Goal: Task Accomplishment & Management: Manage account settings

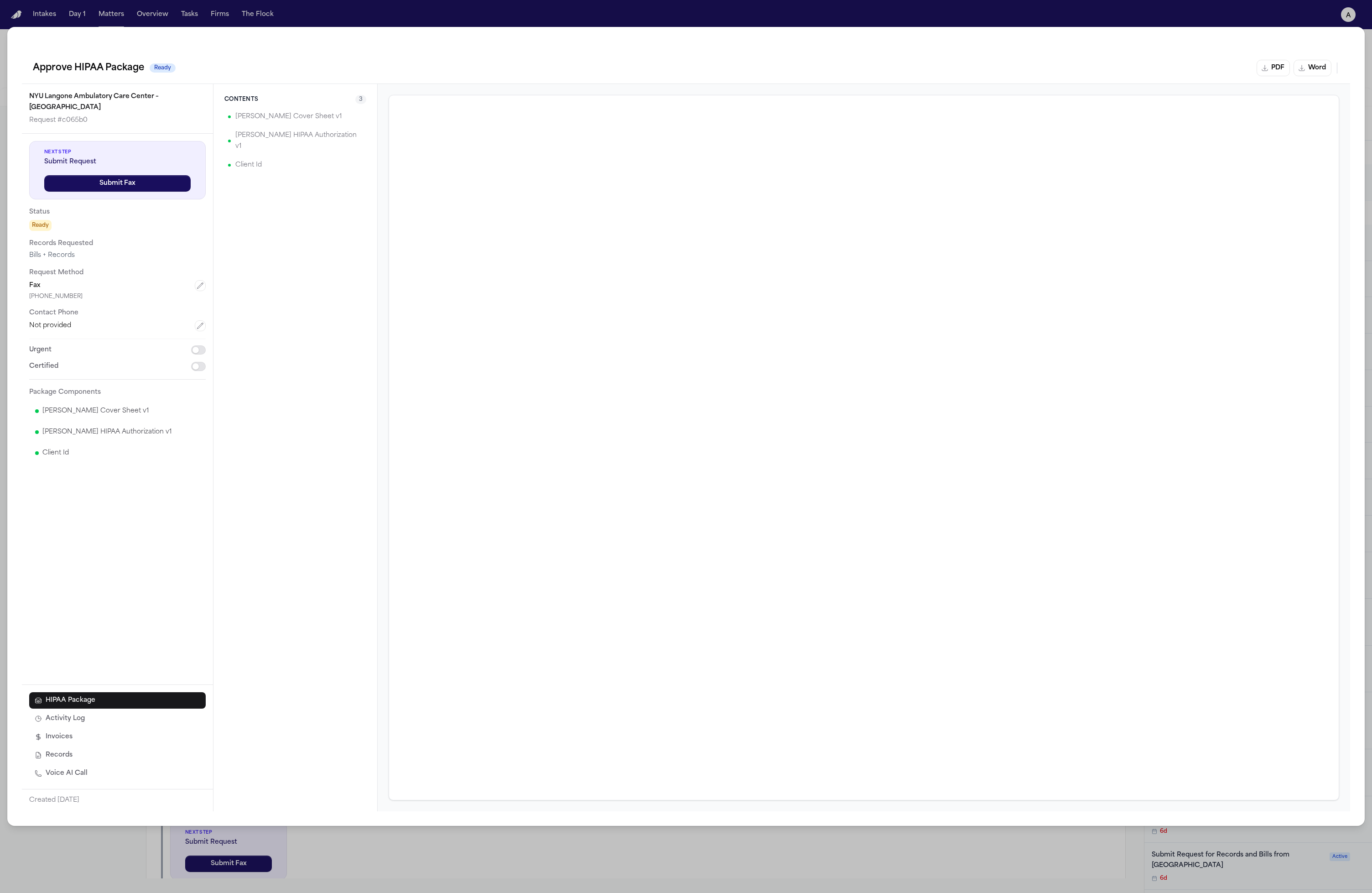
click at [300, 122] on p "[PERSON_NAME] Cover Sheet v1" at bounding box center [289, 117] width 107 height 11
click at [280, 144] on div "[PERSON_NAME] HIPAA Authorization v1" at bounding box center [295, 141] width 142 height 29
click at [279, 144] on div "Hecht HIPAA Authorization v1" at bounding box center [295, 141] width 142 height 29
click at [265, 162] on div "Client Id" at bounding box center [295, 165] width 142 height 18
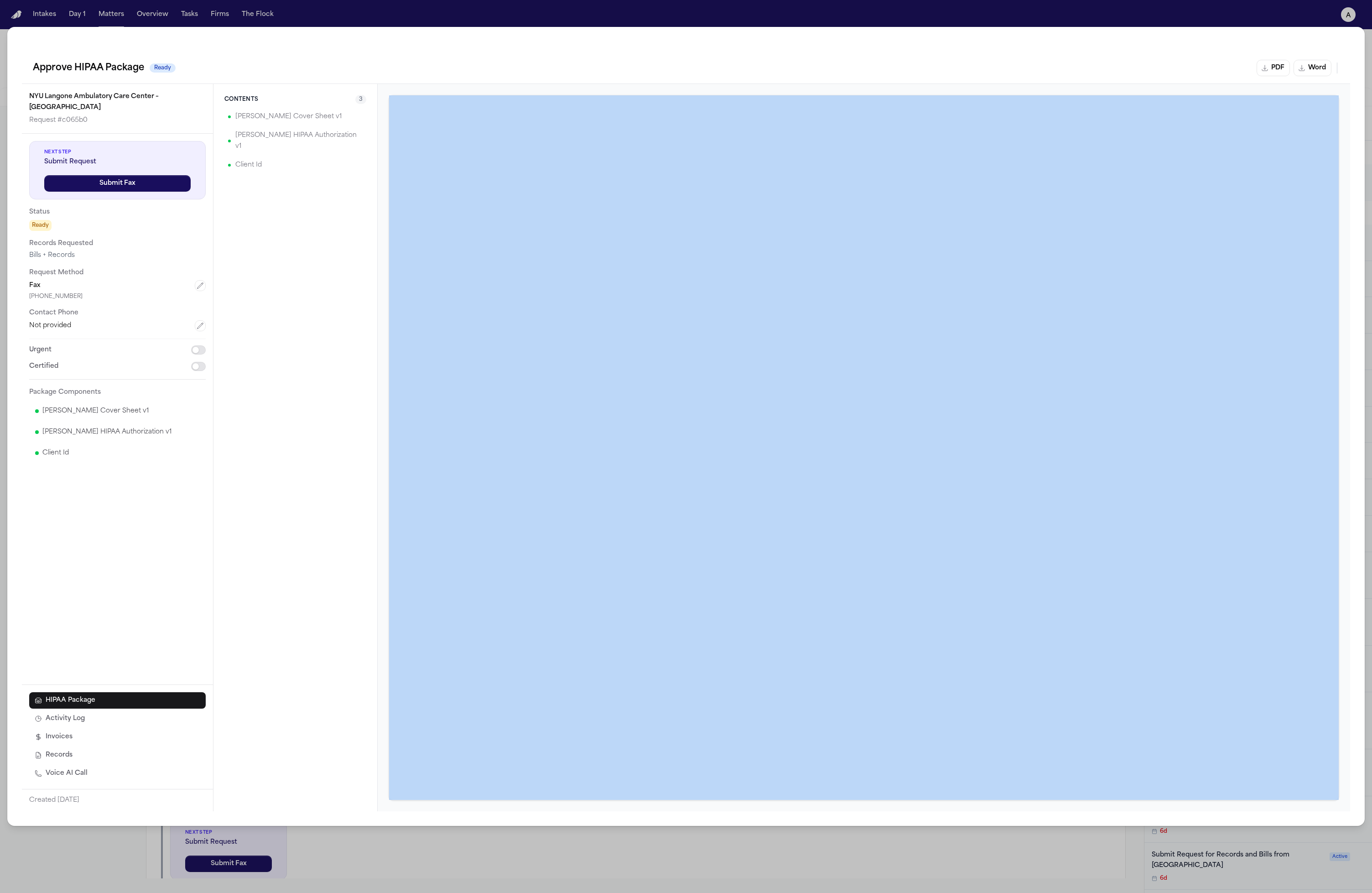
click at [265, 162] on div "Client Id" at bounding box center [295, 165] width 142 height 18
click at [268, 156] on div "Client Id" at bounding box center [295, 165] width 142 height 18
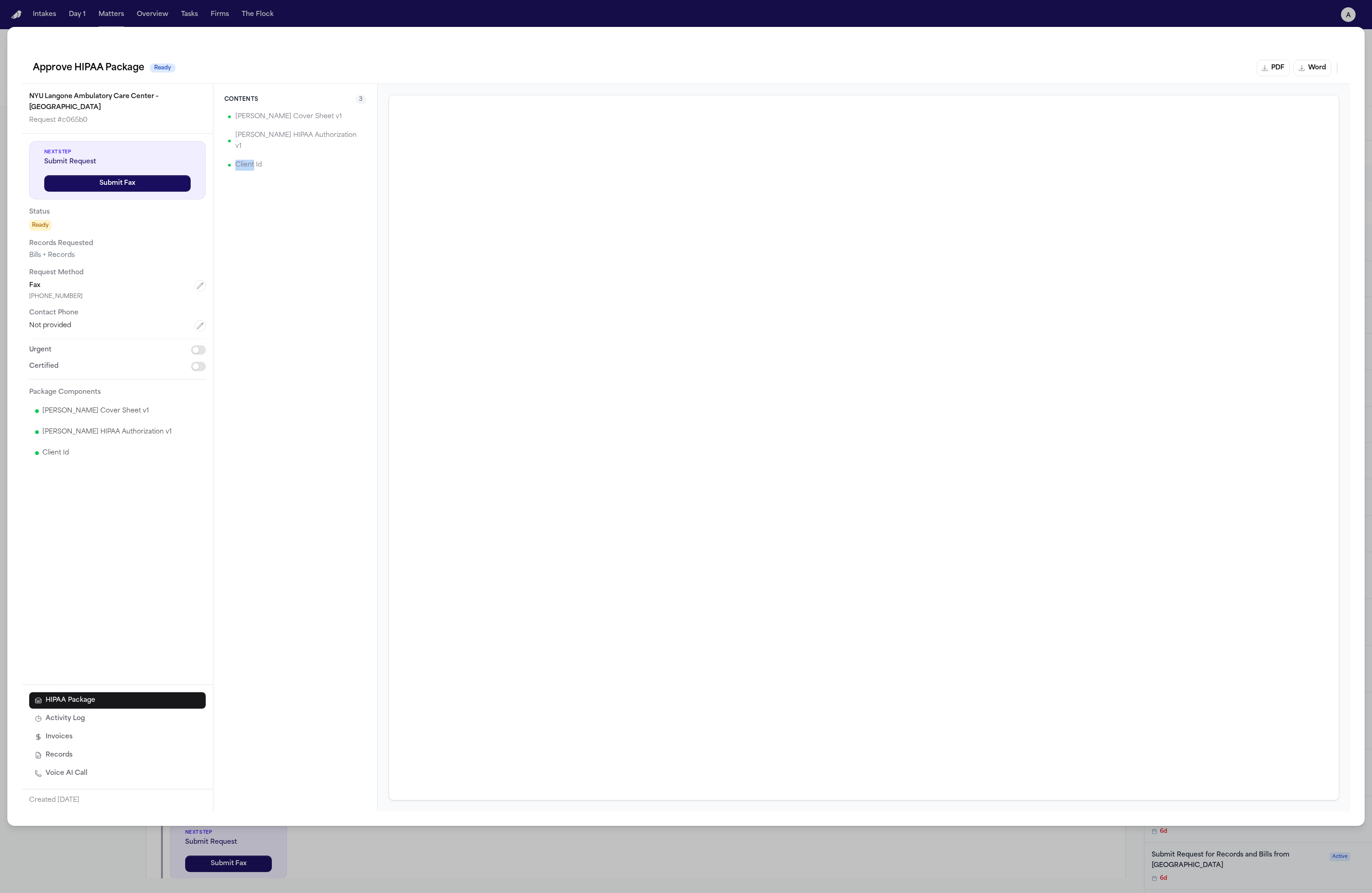
click at [268, 156] on div "Client Id" at bounding box center [295, 165] width 142 height 18
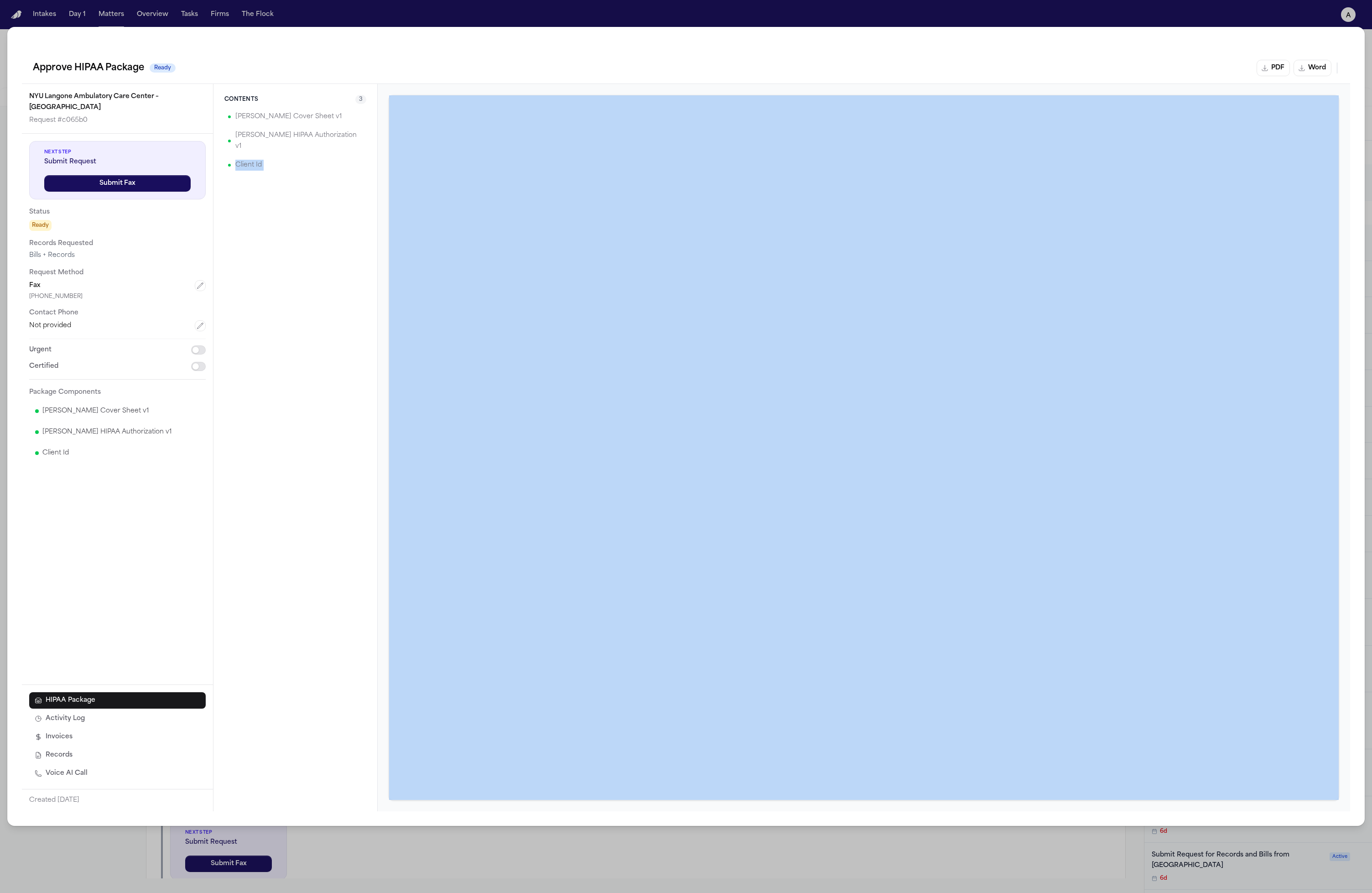
click at [268, 156] on div "Client Id" at bounding box center [295, 165] width 142 height 18
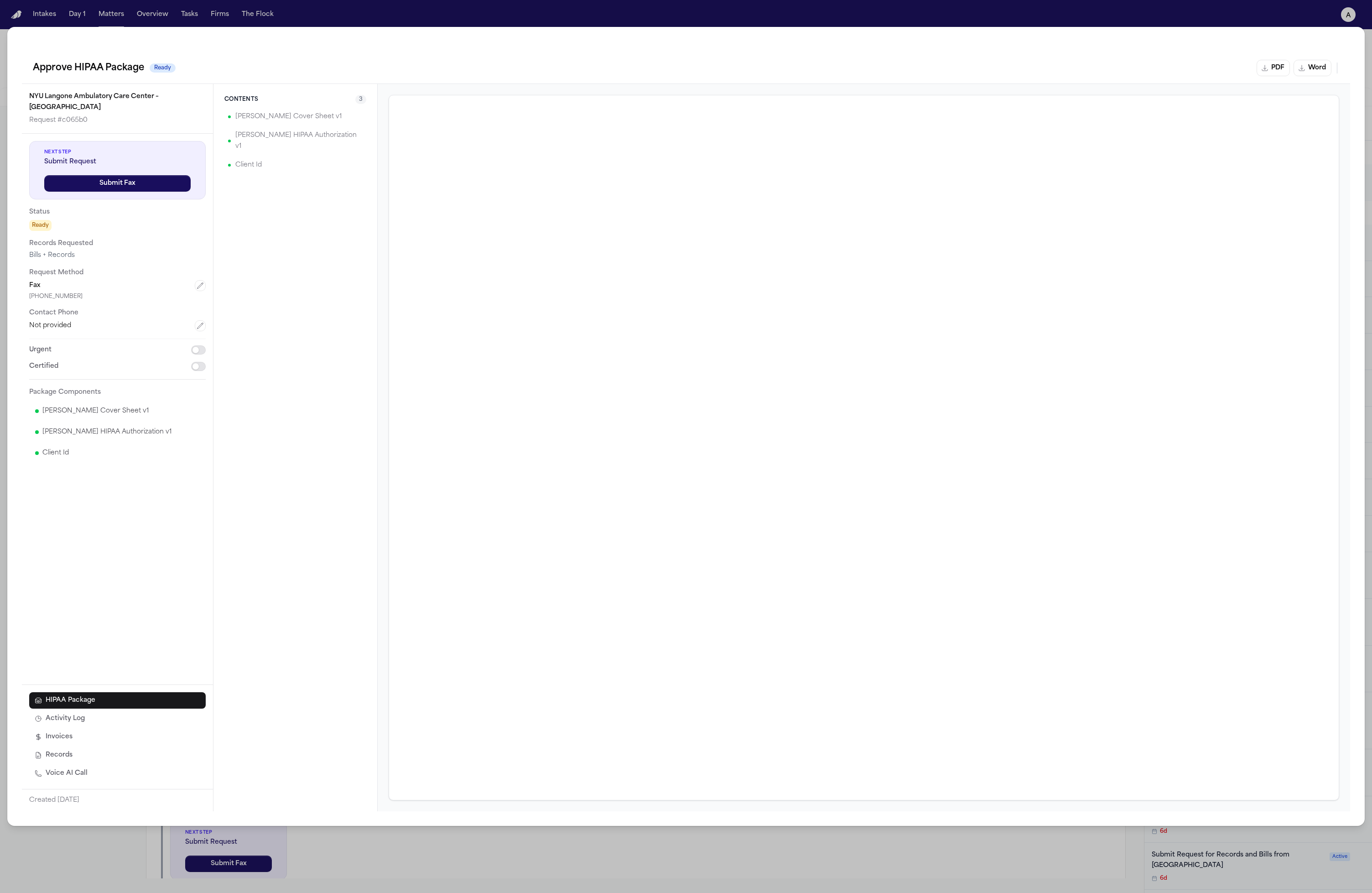
click at [284, 133] on p "[PERSON_NAME] HIPAA Authorization v1" at bounding box center [299, 141] width 127 height 22
click at [274, 156] on div "Client Id" at bounding box center [295, 165] width 142 height 18
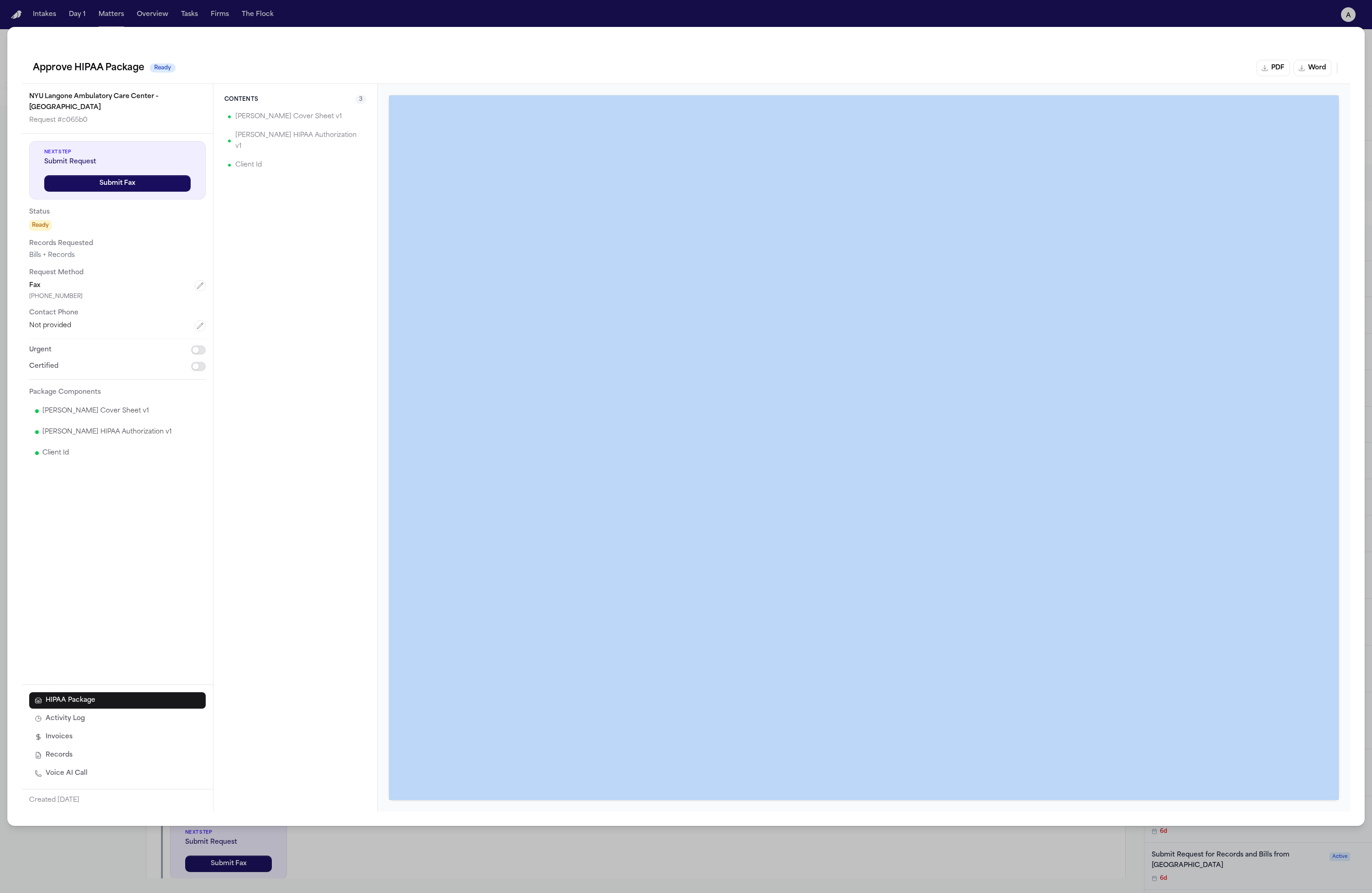
click at [274, 156] on div "Client Id" at bounding box center [295, 165] width 142 height 18
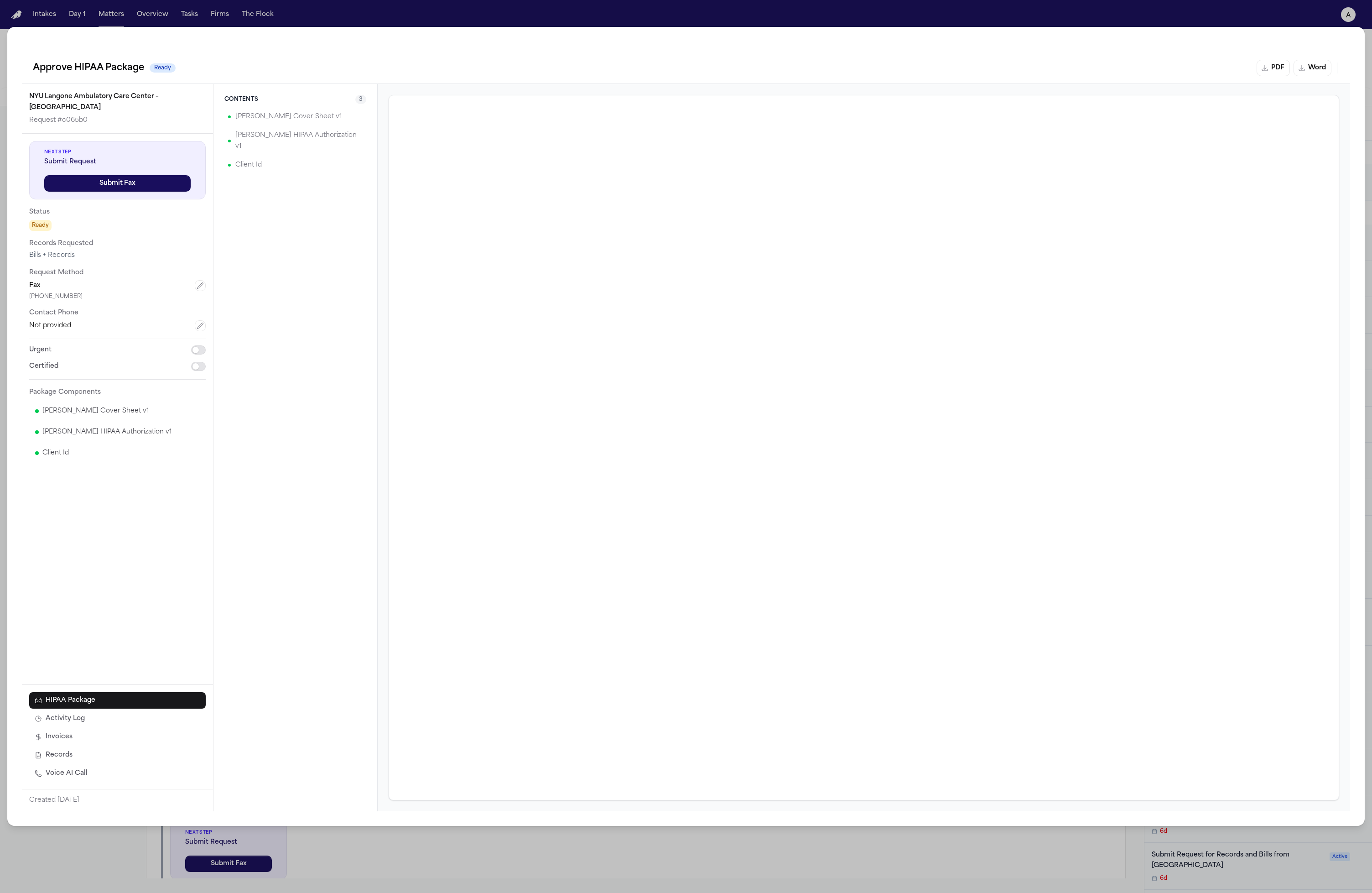
click at [281, 143] on div "[PERSON_NAME] HIPAA Authorization v1" at bounding box center [295, 141] width 142 height 29
click at [270, 156] on div "Client Id" at bounding box center [295, 165] width 142 height 18
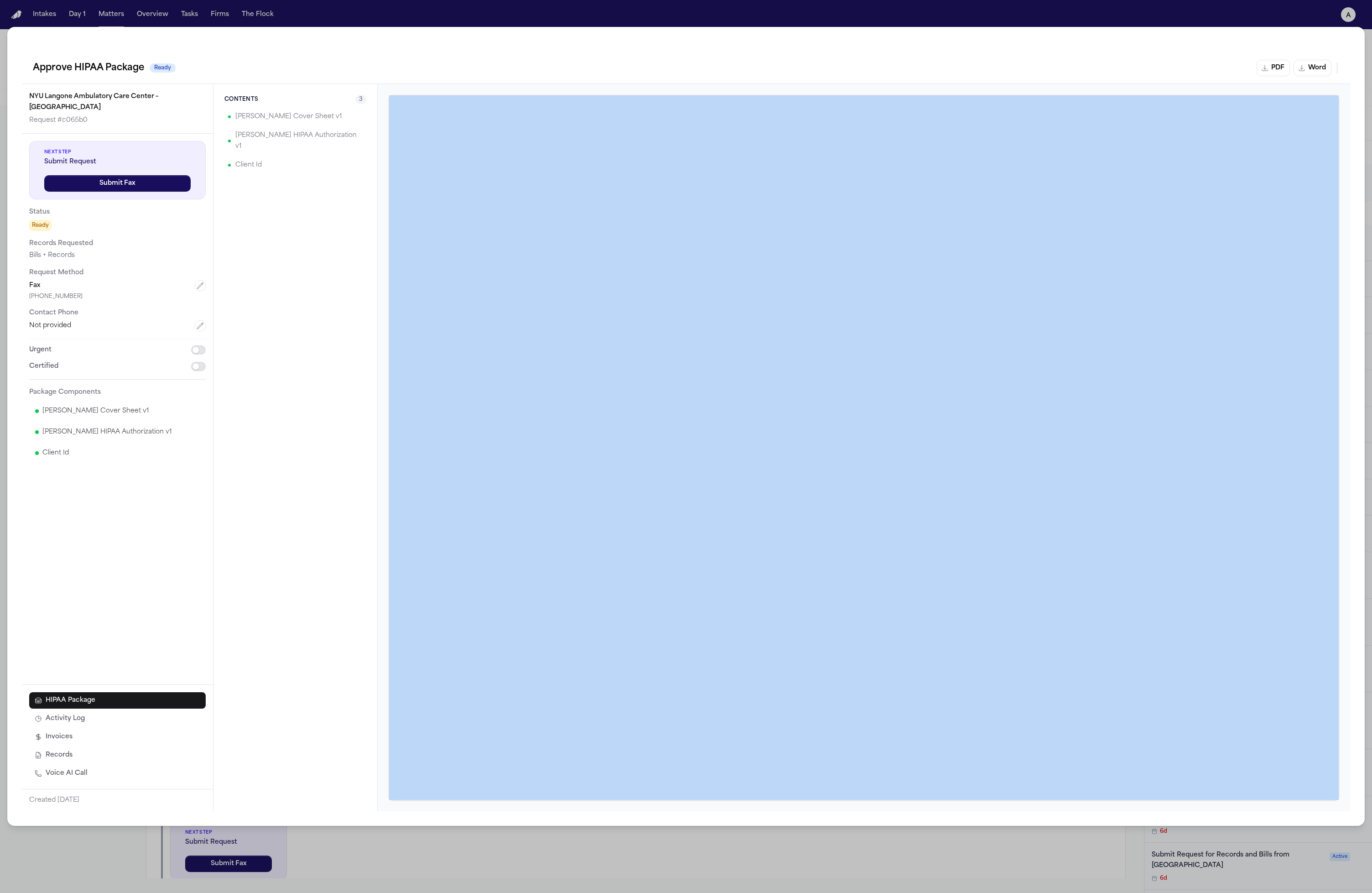
click at [270, 156] on div "Client Id" at bounding box center [295, 165] width 142 height 18
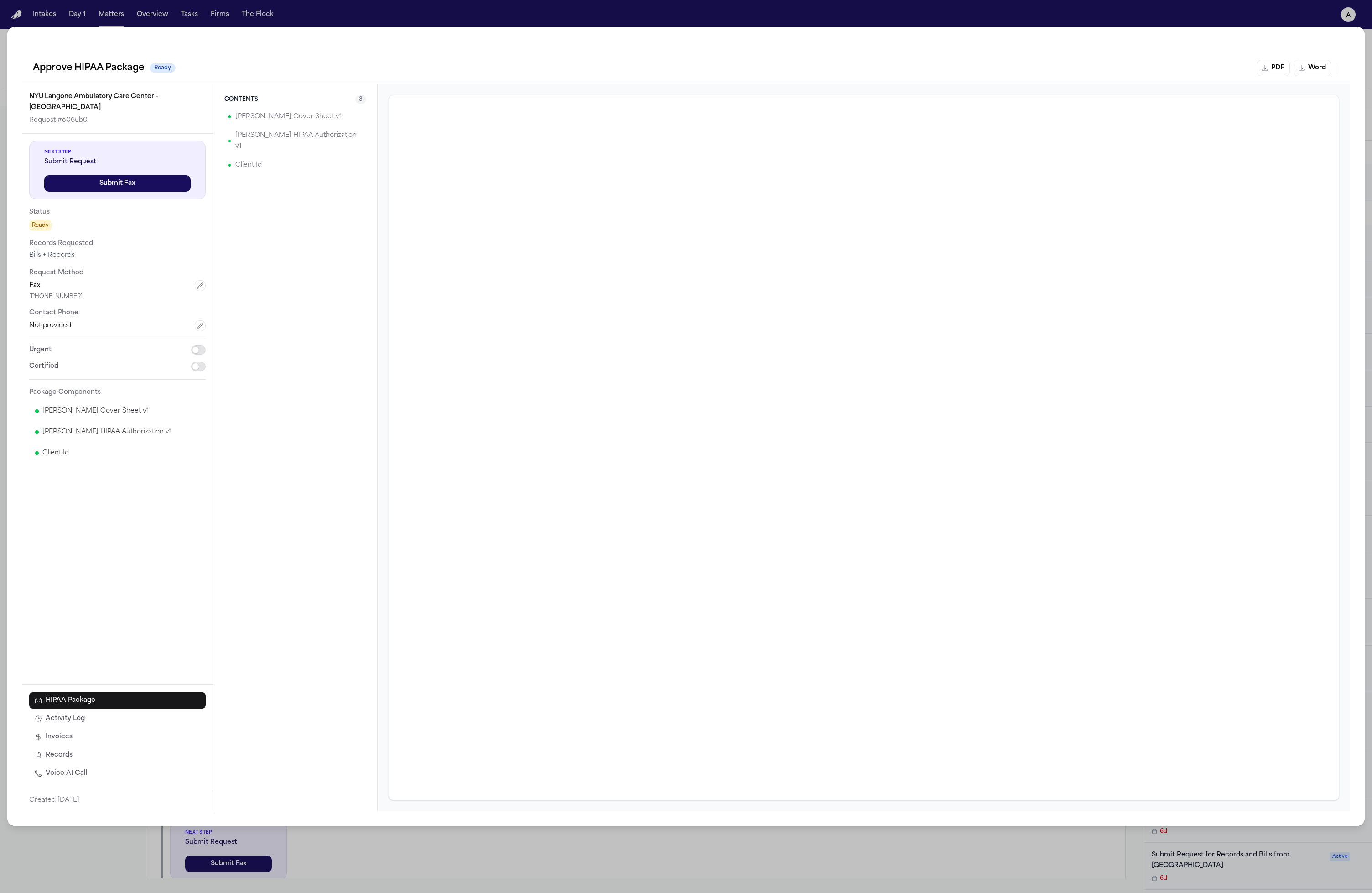
click at [301, 128] on div "[PERSON_NAME] HIPAA Authorization v1" at bounding box center [295, 141] width 142 height 29
click at [323, 596] on div "Contents 3 Hecht Cover Sheet v1 Hecht HIPAA Authorization v1 Client Id" at bounding box center [296, 448] width 164 height 727
click at [353, 439] on div "Contents 3 Hecht Cover Sheet v1 Hecht HIPAA Authorization v1 Client Id" at bounding box center [296, 448] width 164 height 727
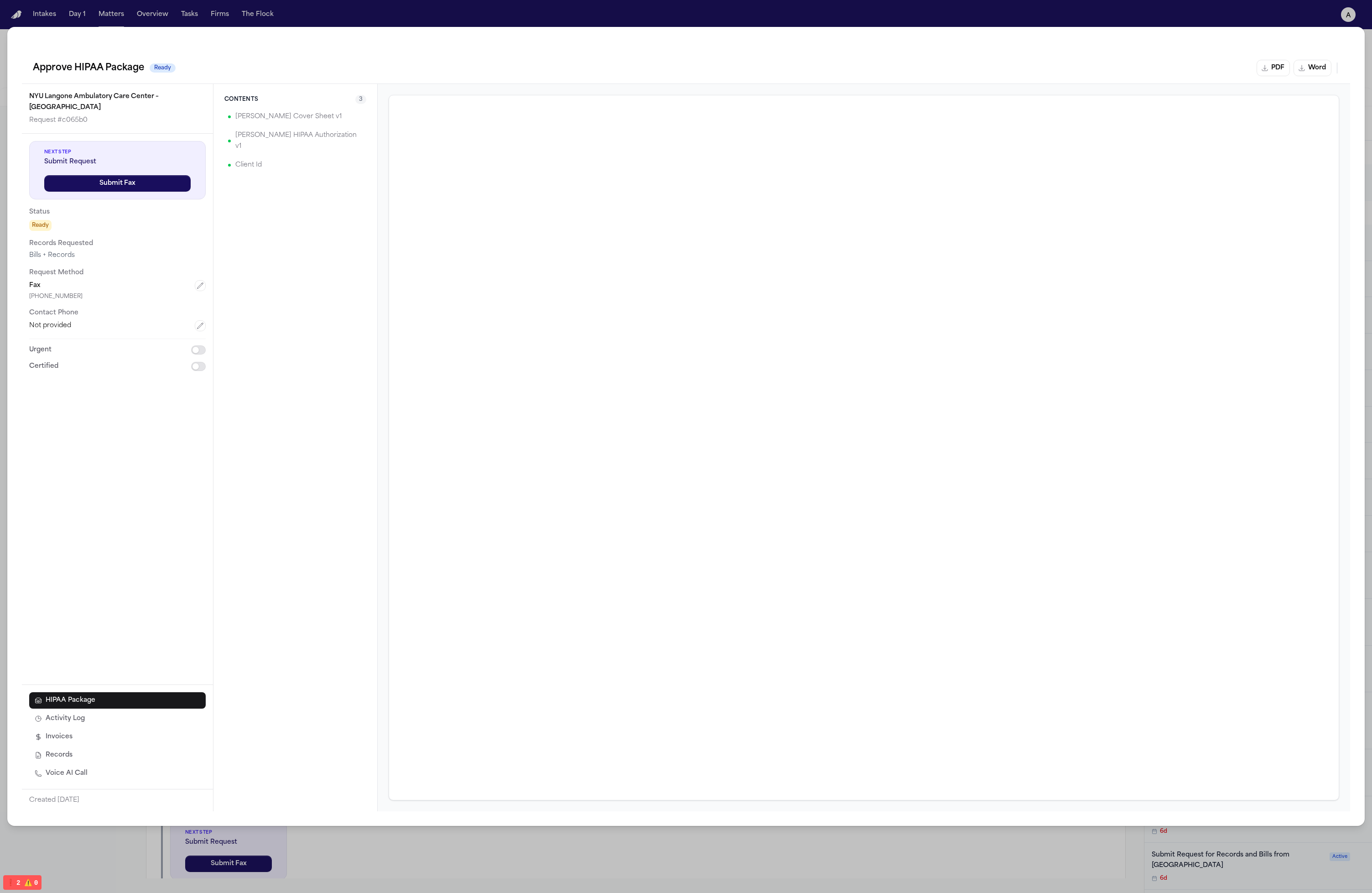
click at [21, 248] on div "Approve HIPAA Package Ready PDF Word NYU Langone Ambulatory Care Center – Cobbl…" at bounding box center [686, 427] width 1358 height 799
click at [70, 251] on div "Bills + Records" at bounding box center [117, 255] width 176 height 9
click at [149, 220] on div "Ready" at bounding box center [117, 225] width 176 height 11
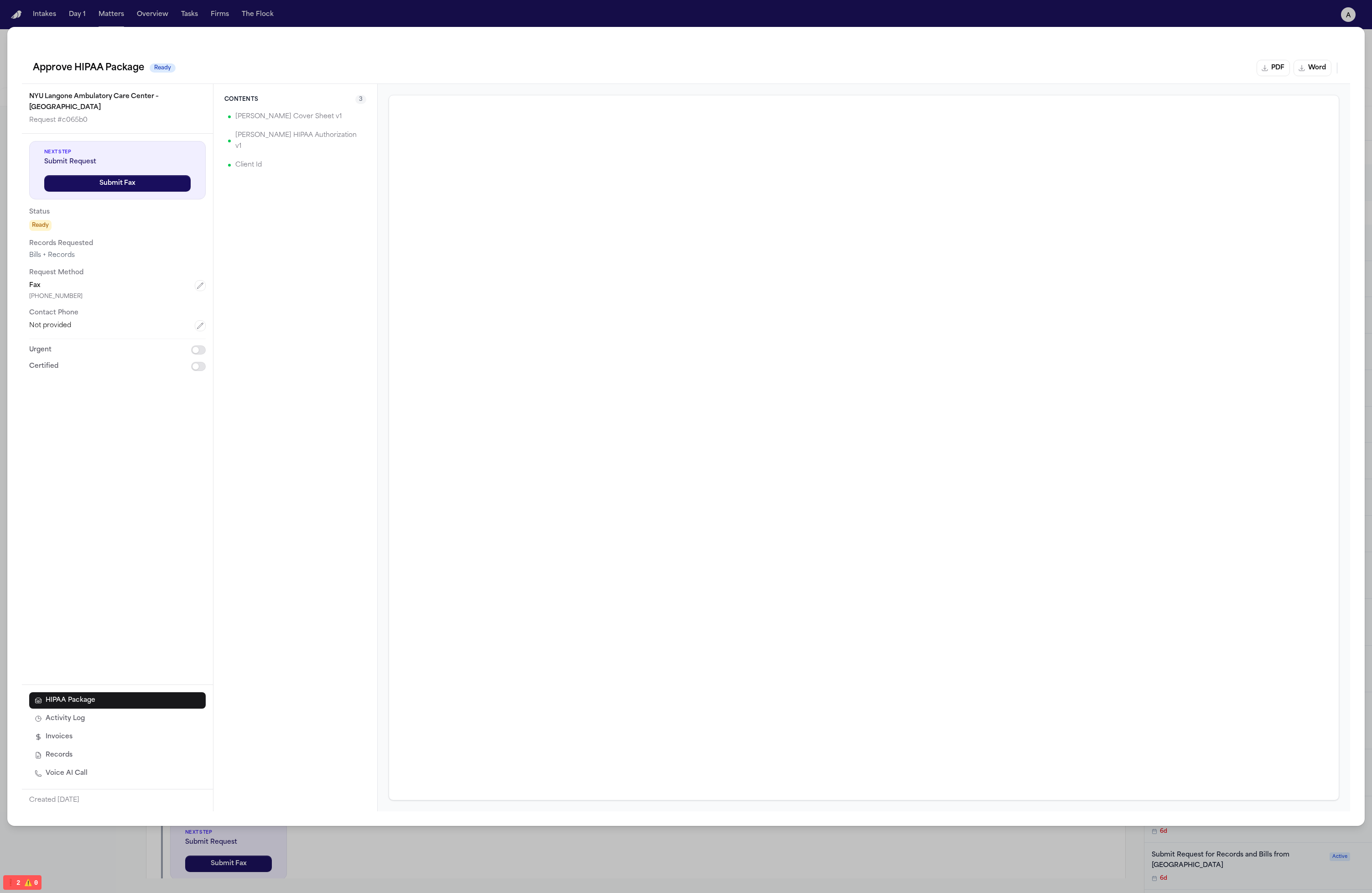
click at [44, 220] on span "Ready" at bounding box center [40, 225] width 22 height 11
click at [148, 220] on div "Ready" at bounding box center [117, 225] width 176 height 11
click at [383, 309] on div at bounding box center [864, 448] width 973 height 727
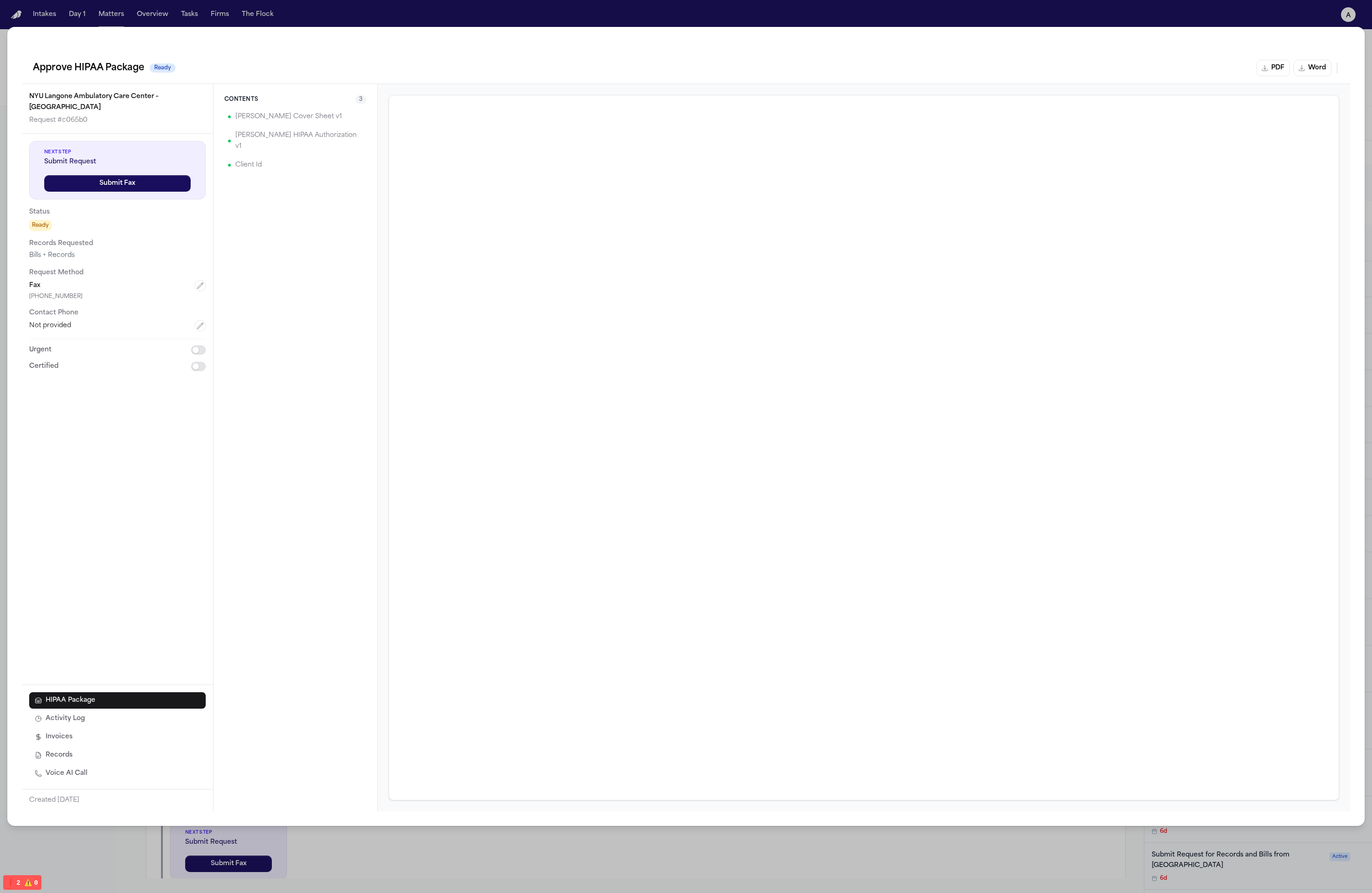
click at [388, 310] on div at bounding box center [864, 448] width 973 height 727
click at [380, 327] on div at bounding box center [864, 448] width 973 height 727
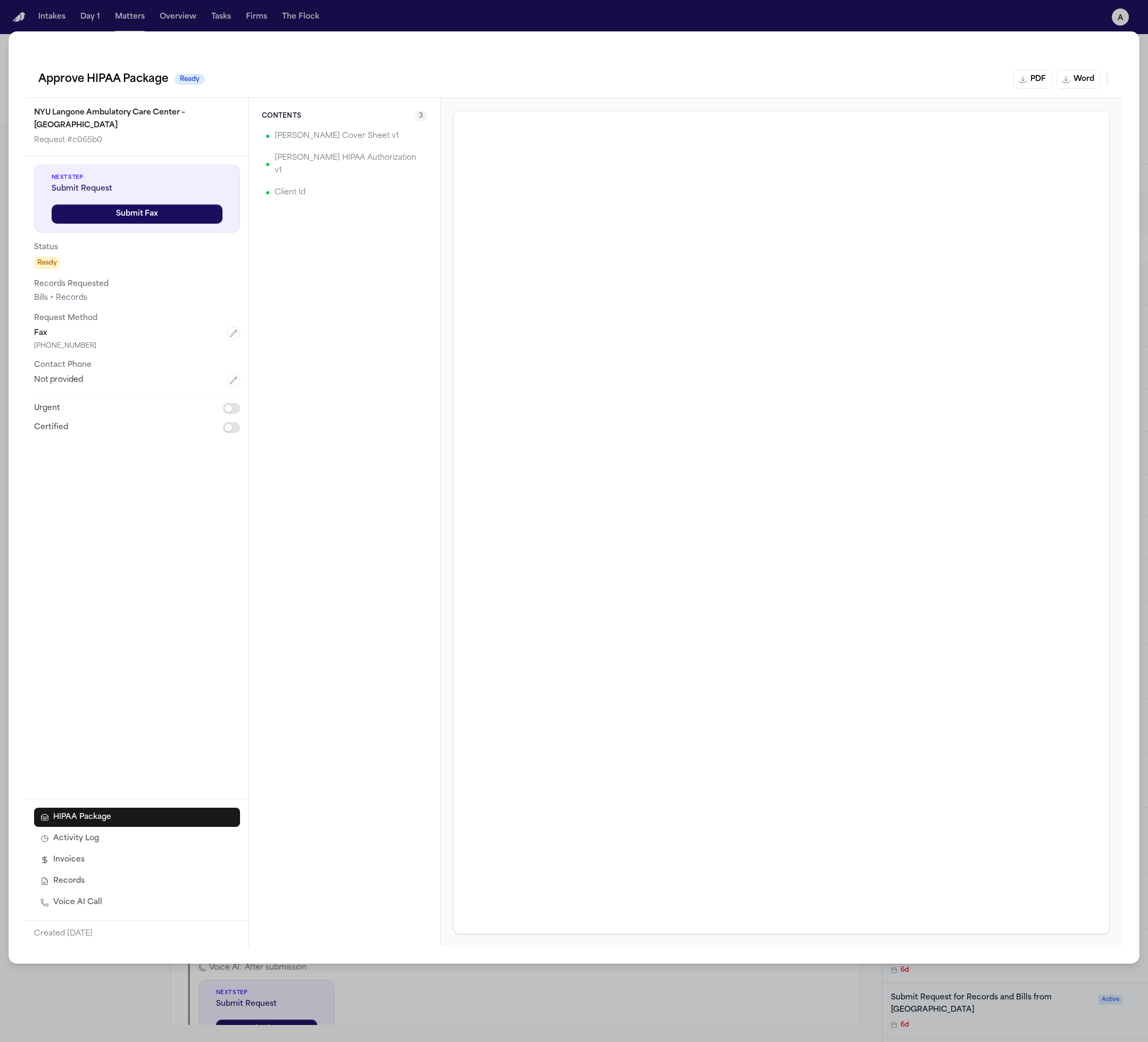
click at [673, 80] on div "Approve HIPAA Package Ready PDF Word" at bounding box center [574, 79] width 1072 height 19
click at [995, 78] on div "Approve HIPAA Package Ready PDF Word" at bounding box center [574, 79] width 1072 height 19
click at [103, 327] on div "Fax" at bounding box center [137, 333] width 206 height 13
click at [372, 210] on div "Contents 3 Hecht Cover Sheet v1 Hecht HIPAA Authorization v1 Client Id" at bounding box center [345, 522] width 191 height 849
click at [398, 167] on div "[PERSON_NAME] HIPAA Authorization v1" at bounding box center [344, 164] width 165 height 34
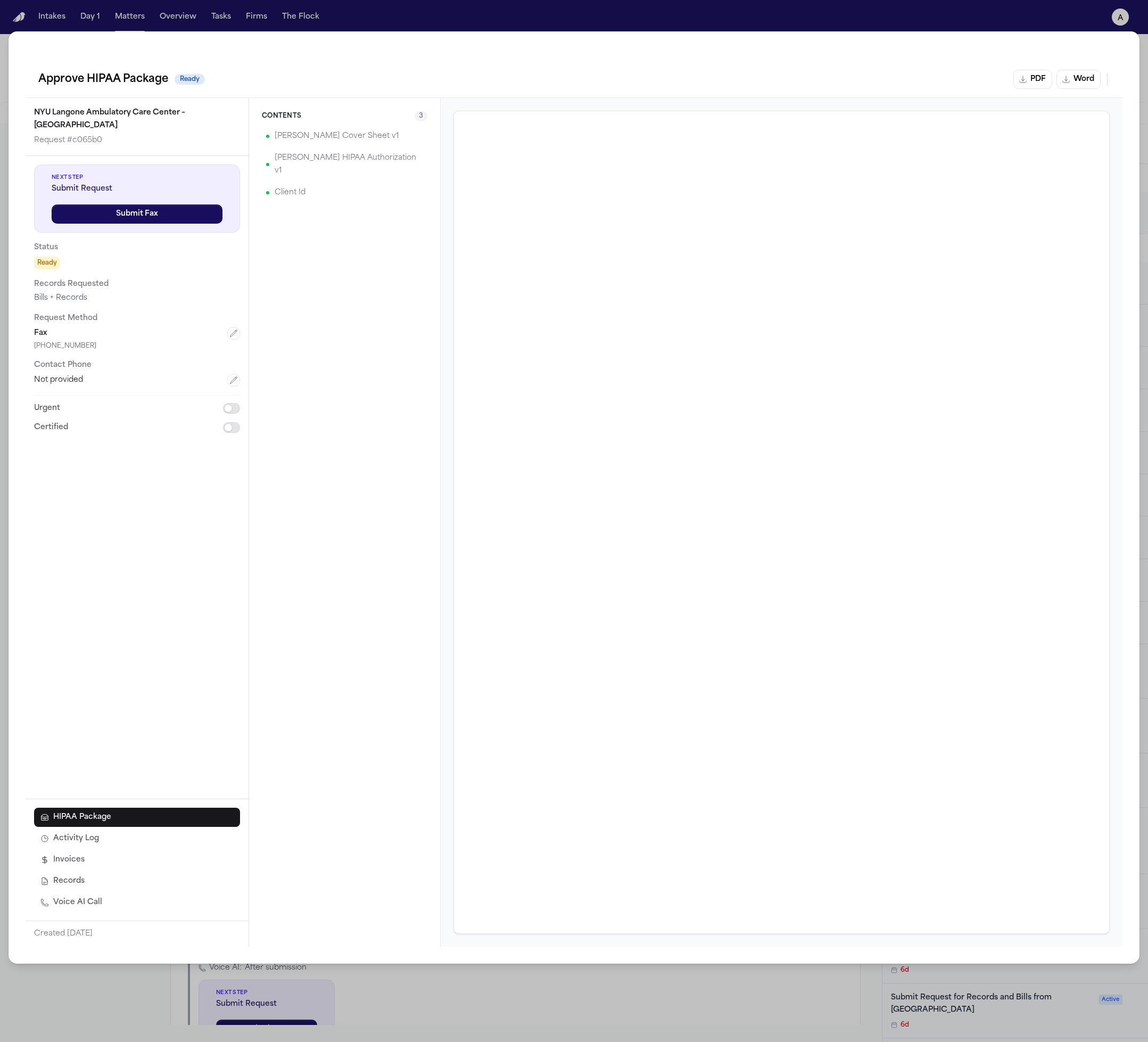
click at [1106, 81] on div "PDF Word" at bounding box center [1062, 79] width 96 height 19
click at [195, 76] on span "Ready" at bounding box center [190, 79] width 30 height 11
click at [167, 83] on h2 "Approve HIPAA Package" at bounding box center [103, 79] width 130 height 17
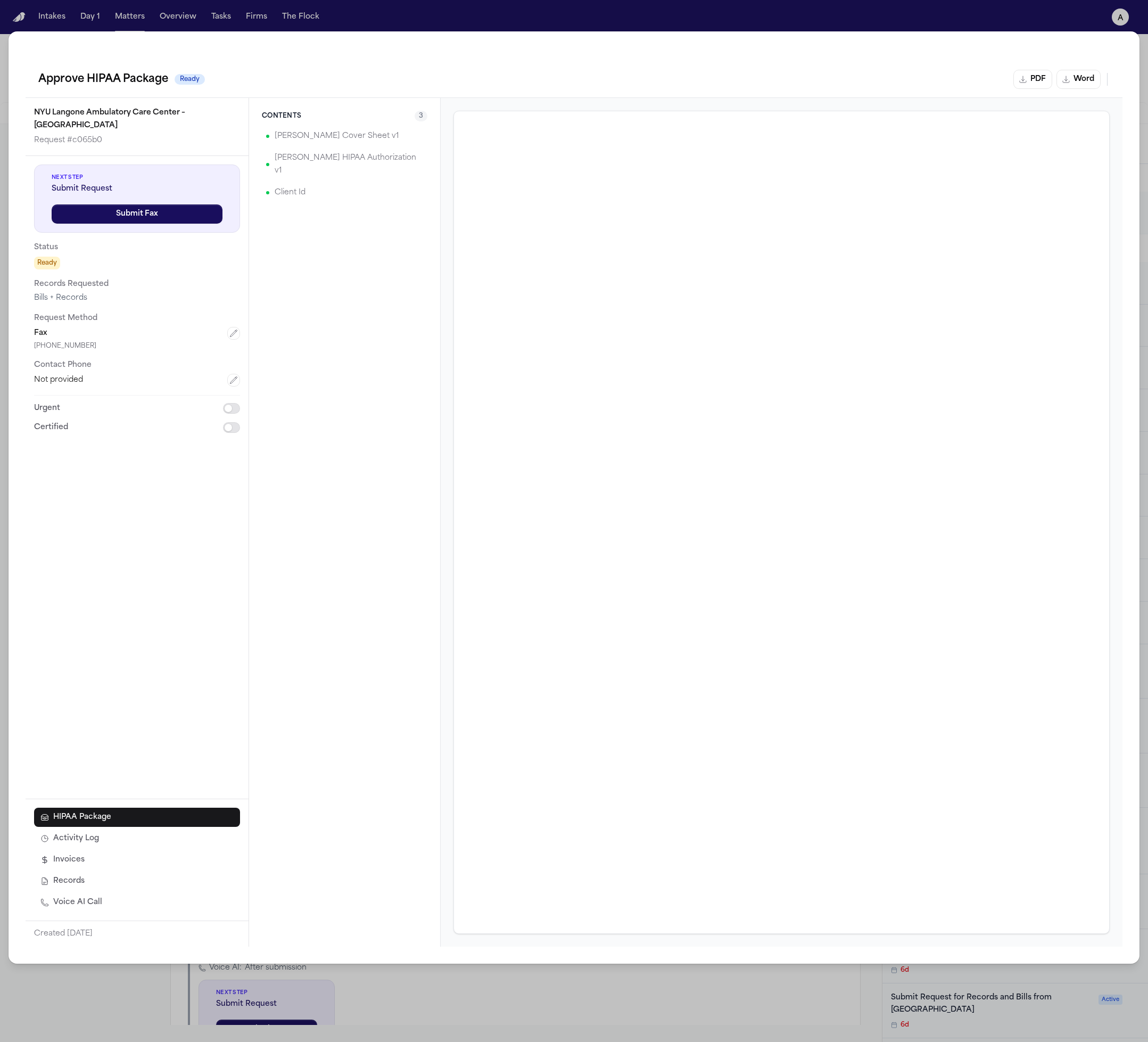
click at [167, 83] on h2 "Approve HIPAA Package" at bounding box center [103, 79] width 130 height 17
click at [349, 302] on div "Contents 3 Hecht Cover Sheet v1 Hecht HIPAA Authorization v1 Client Id" at bounding box center [345, 522] width 191 height 849
drag, startPoint x: 372, startPoint y: 139, endPoint x: 410, endPoint y: 121, distance: 42.0
click at [372, 139] on div "[PERSON_NAME] Cover Sheet v1" at bounding box center [344, 136] width 165 height 21
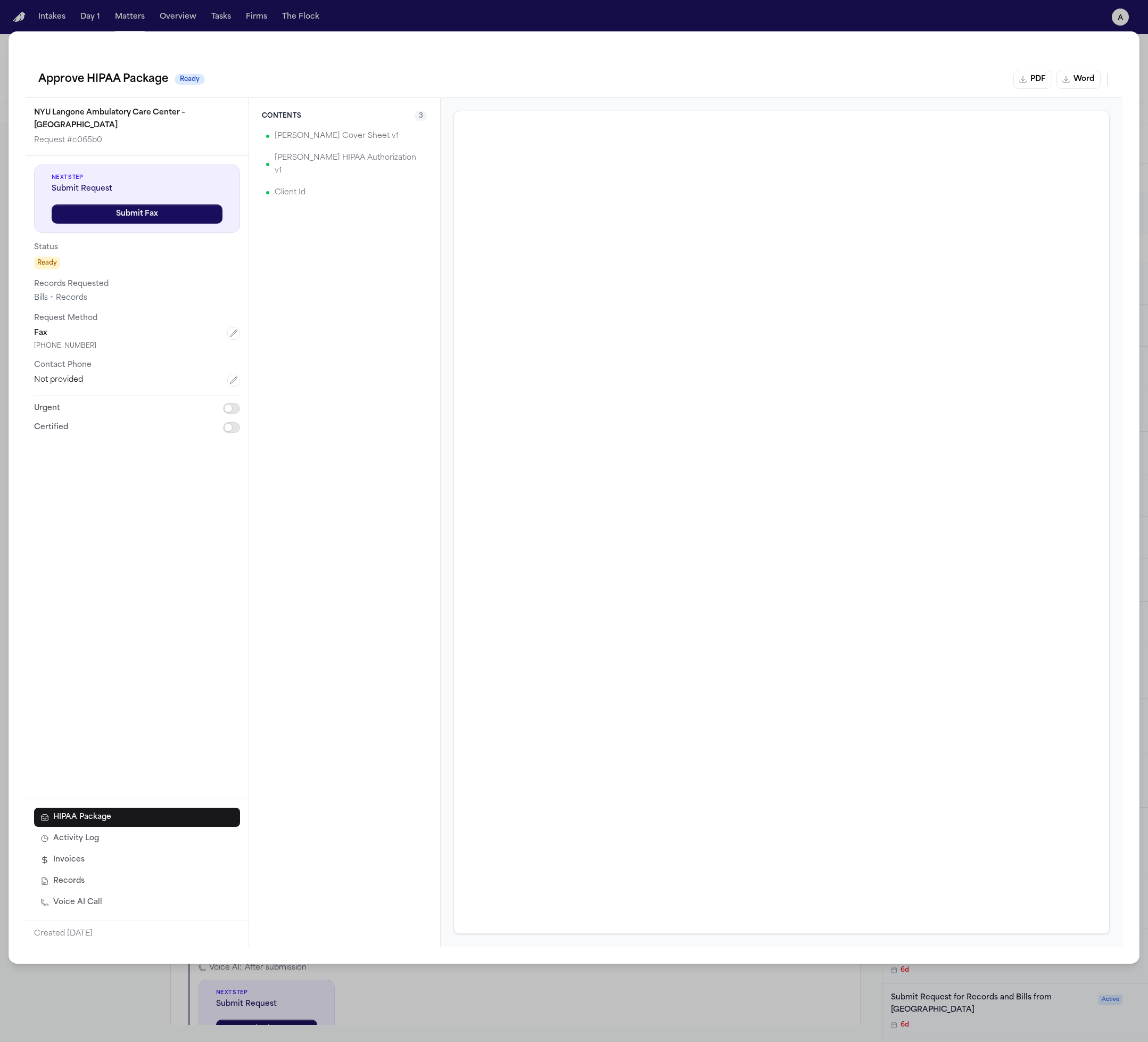
click at [419, 116] on span "3" at bounding box center [421, 116] width 13 height 11
click at [423, 117] on span "3" at bounding box center [421, 116] width 13 height 11
click at [217, 857] on button "Invoices" at bounding box center [137, 860] width 206 height 19
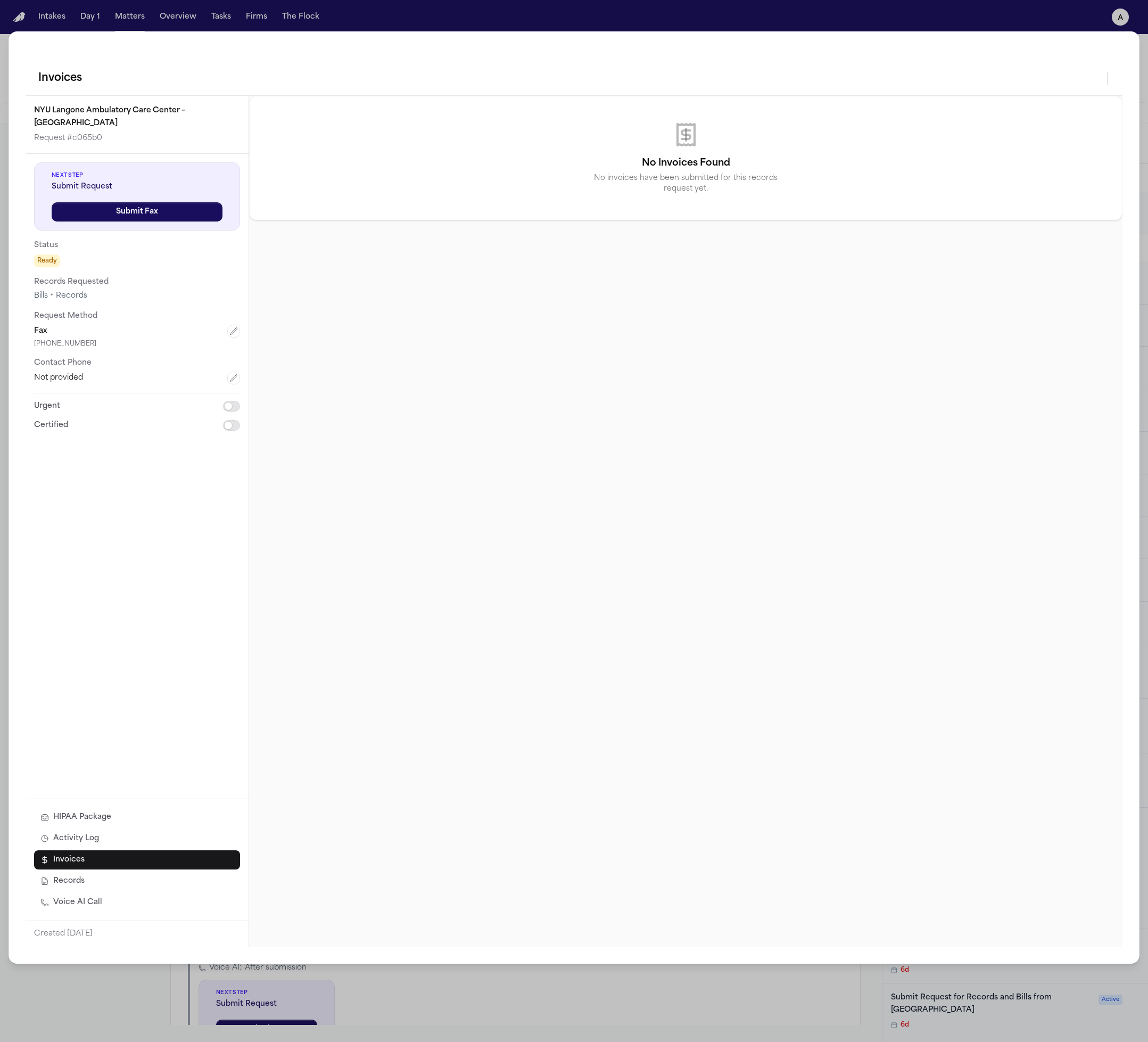
click at [202, 833] on button "Activity Log" at bounding box center [137, 839] width 206 height 19
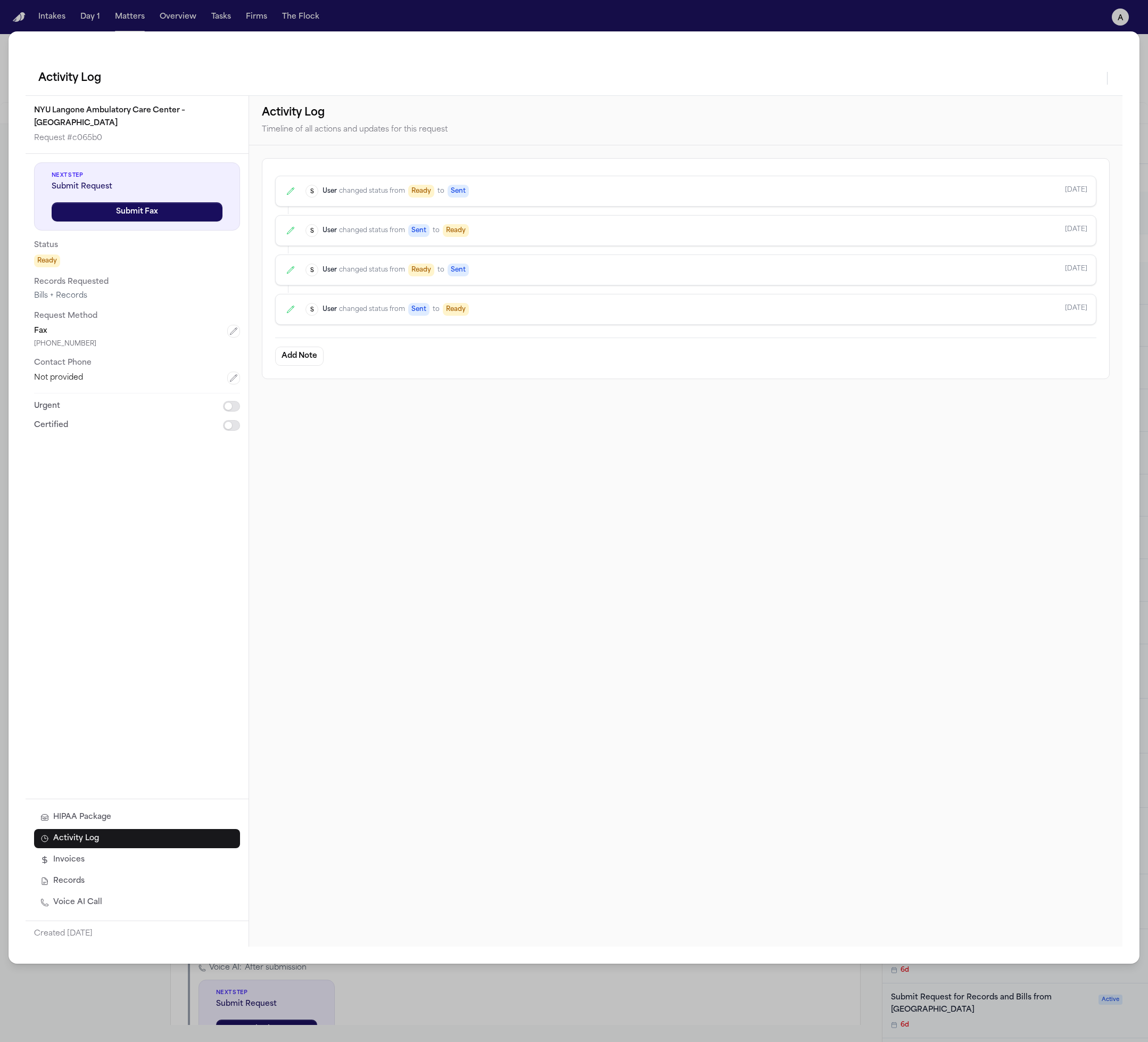
click at [203, 821] on button "HIPAA Package" at bounding box center [137, 818] width 206 height 19
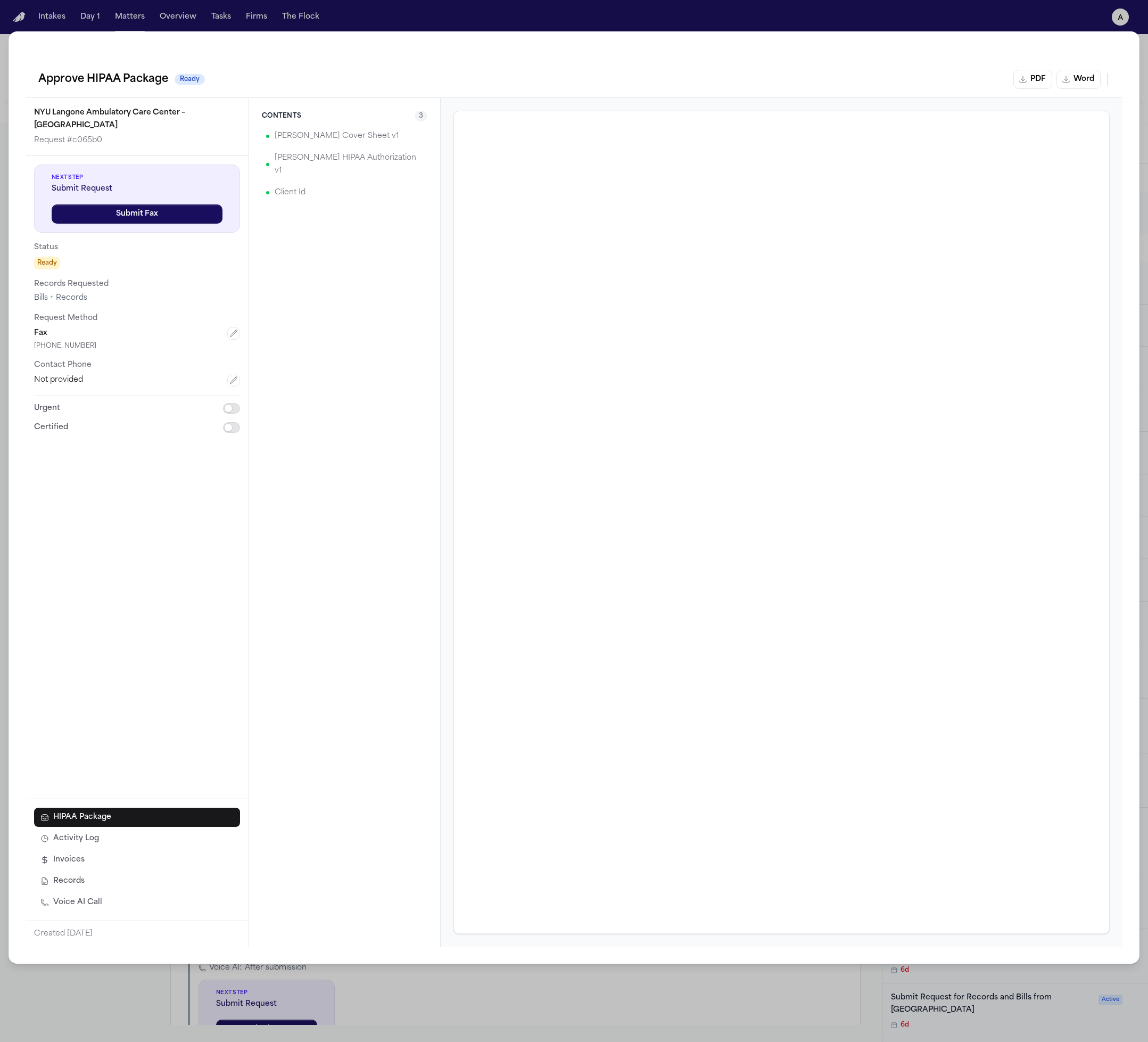
click at [200, 842] on button "Activity Log" at bounding box center [137, 839] width 206 height 19
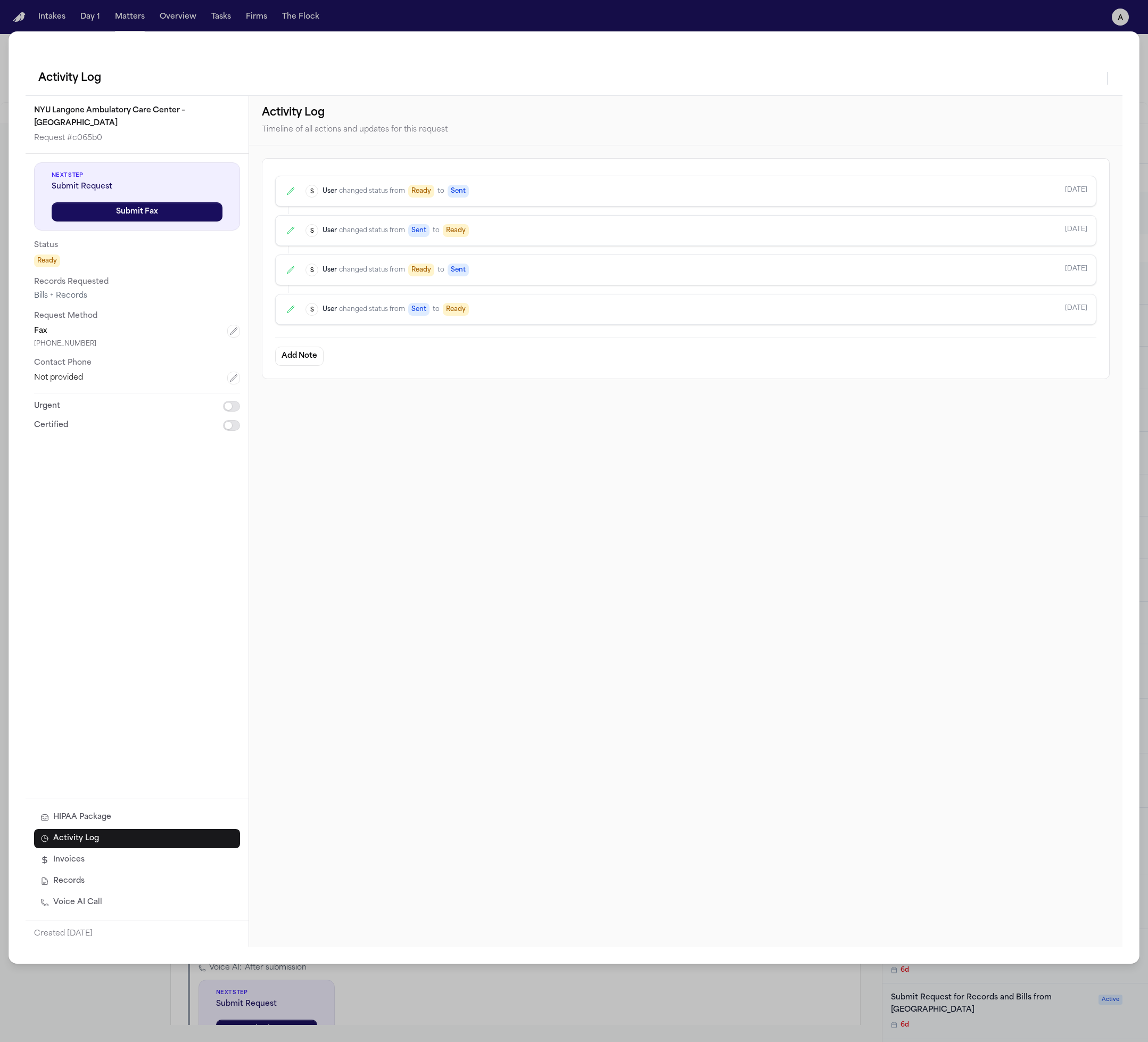
click at [467, 238] on div "S User changed status from Sent to Ready Oct 1" at bounding box center [686, 231] width 821 height 31
click at [498, 310] on div "S User changed status from Sent to Ready Oct 1" at bounding box center [697, 309] width 782 height 13
drag, startPoint x: 339, startPoint y: 369, endPoint x: 326, endPoint y: 371, distance: 13.2
click at [339, 369] on div "S User changed status from Ready to Sent Oct 1 S User changed status from Sent …" at bounding box center [686, 268] width 848 height 221
click at [301, 354] on button "Add Note" at bounding box center [300, 356] width 48 height 19
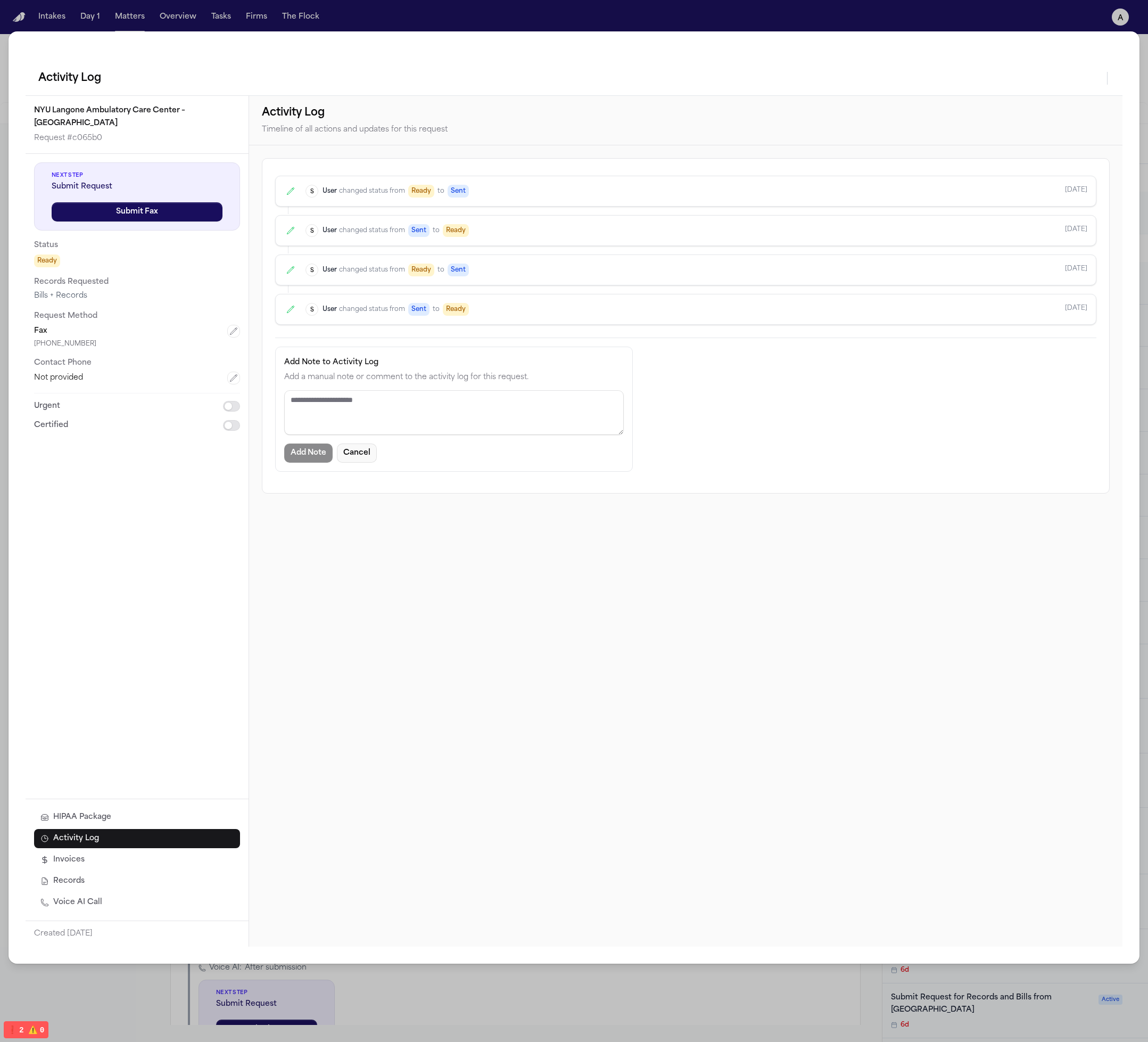
click at [354, 479] on div "Add Note to Activity Log Add a manual note or comment to the activity log for t…" at bounding box center [686, 409] width 821 height 143
click at [364, 459] on button "Cancel" at bounding box center [357, 453] width 40 height 19
click at [1118, 85] on div "Activity Log" at bounding box center [574, 78] width 1097 height 34
drag, startPoint x: 1077, startPoint y: 223, endPoint x: 976, endPoint y: 269, distance: 111.0
click at [1074, 224] on div "S User changed status from Sent to Ready Oct 1" at bounding box center [686, 231] width 821 height 31
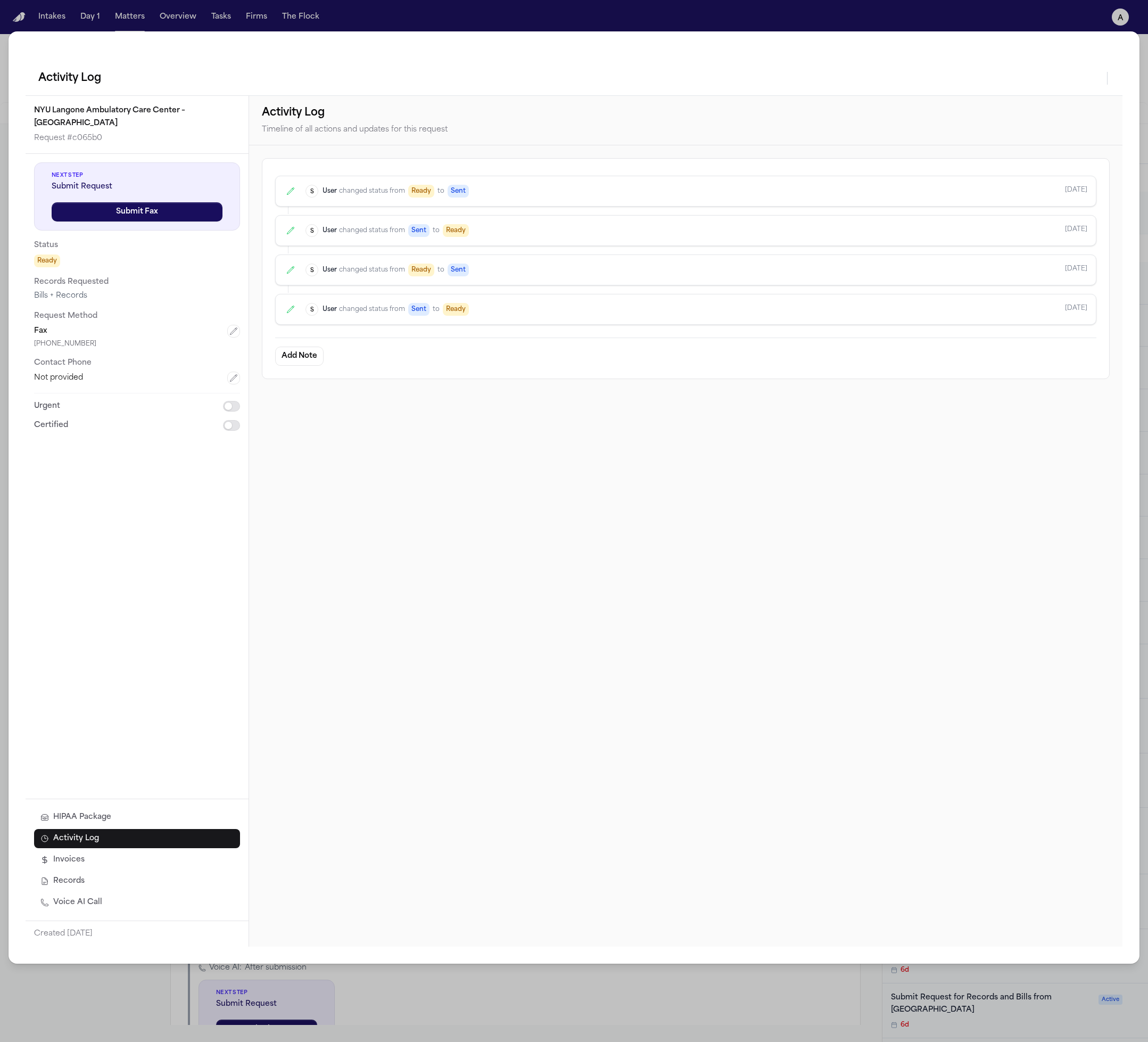
click at [125, 824] on button "HIPAA Package" at bounding box center [137, 818] width 206 height 19
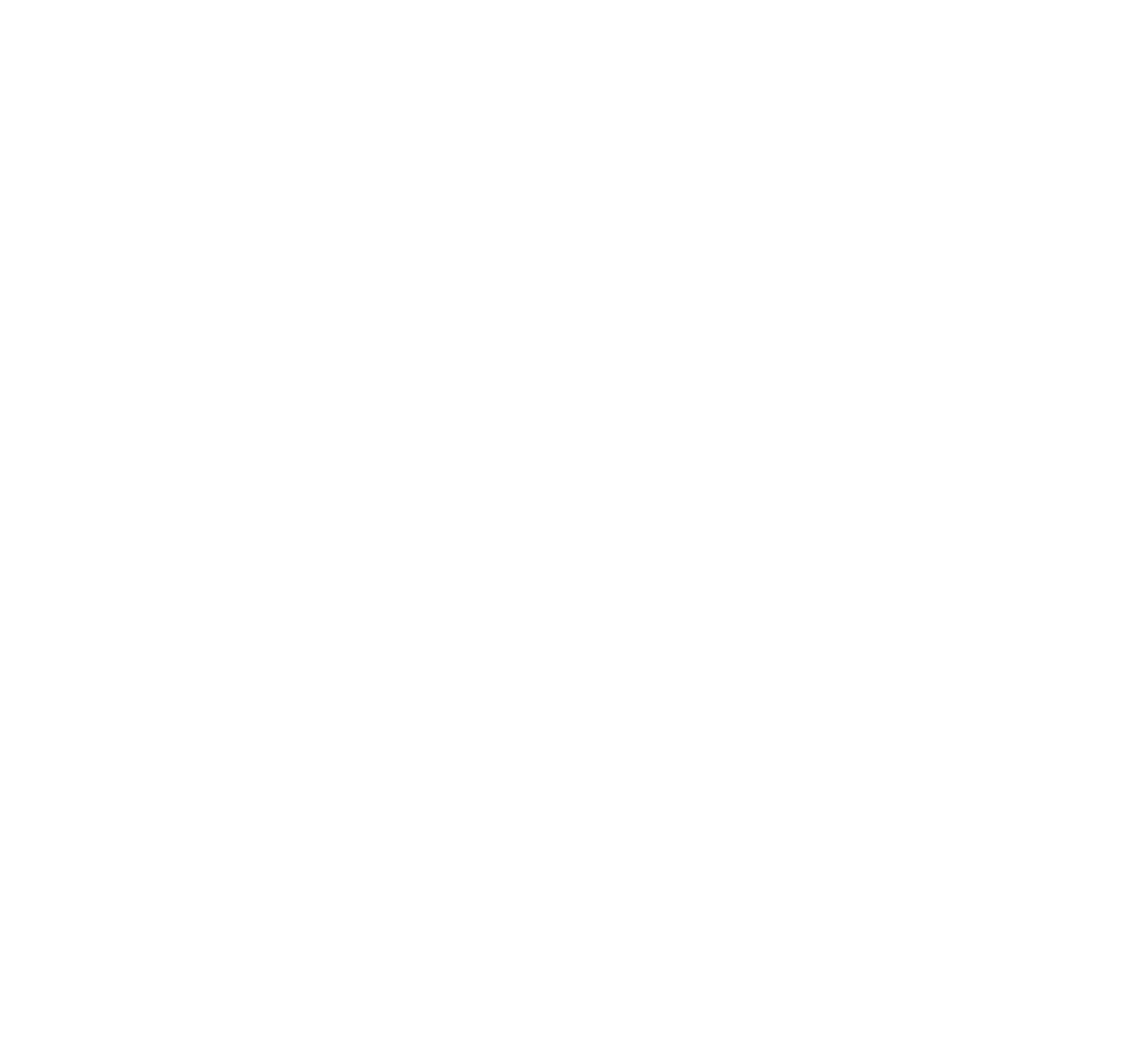
click at [447, 4] on html at bounding box center [574, 2] width 1148 height 4
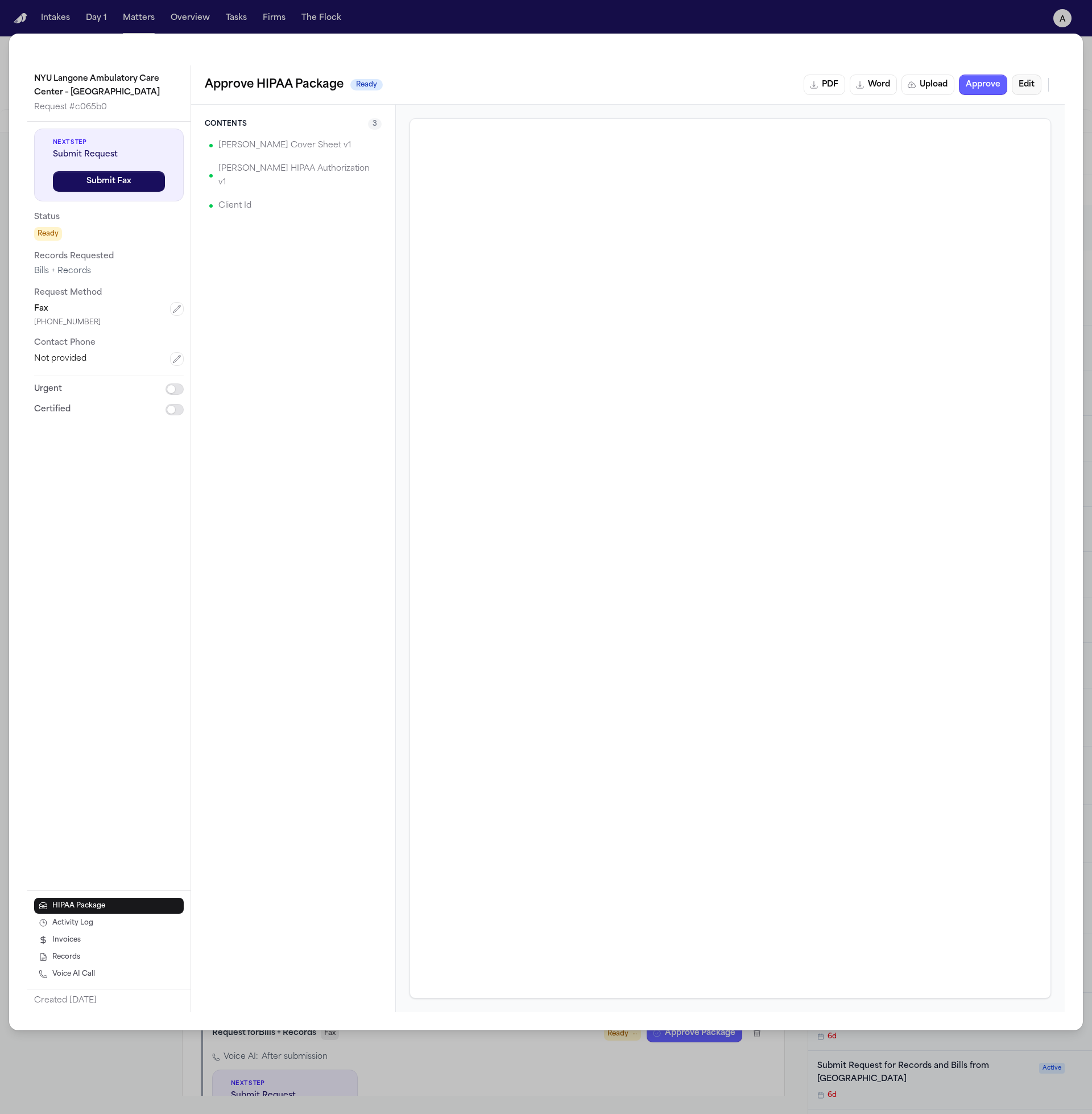
click at [1029, 90] on button "Edit" at bounding box center [1027, 84] width 30 height 21
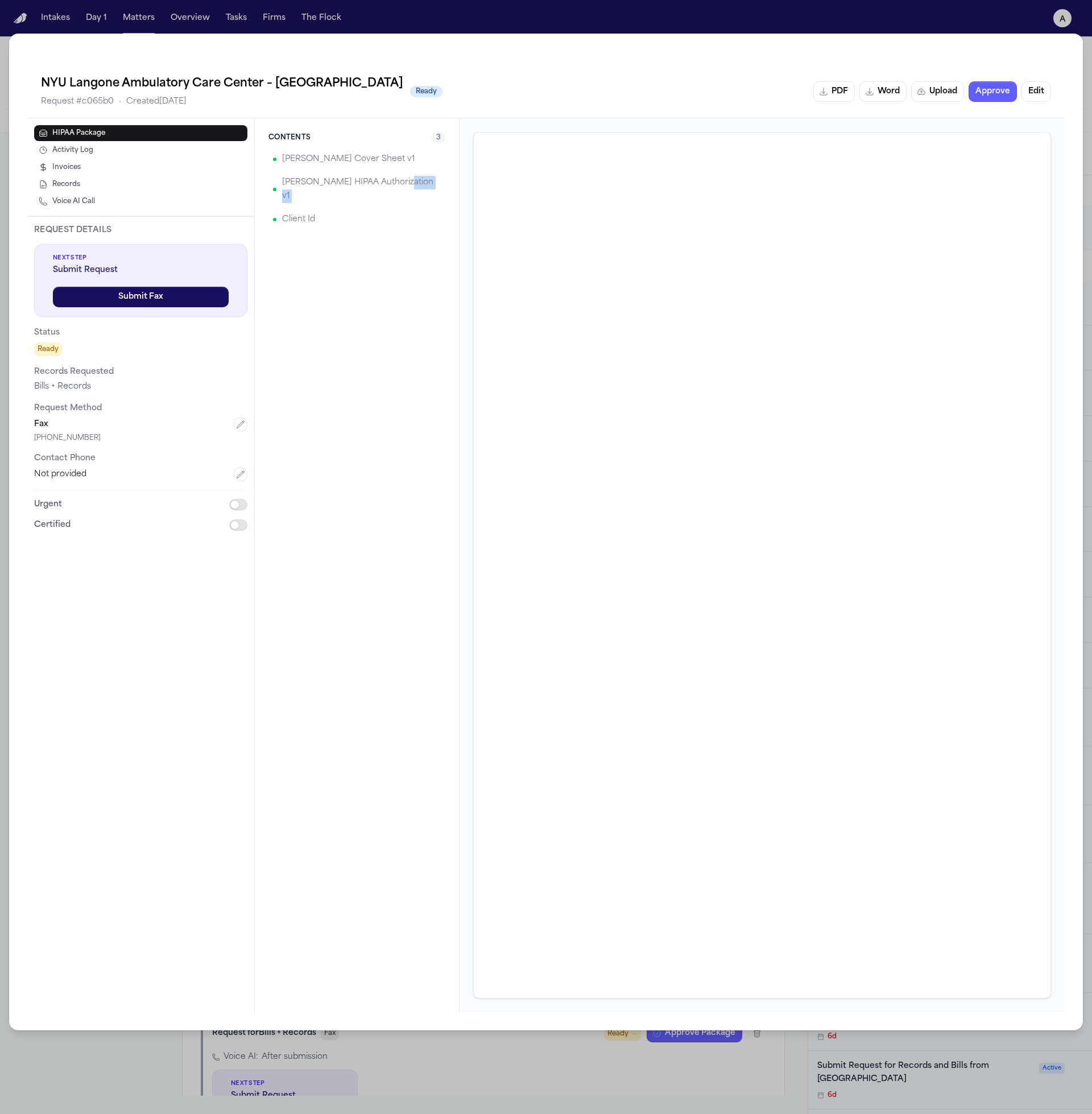
click at [327, 185] on div "Hecht Cover Sheet v1 Hecht HIPAA Authorization v1 Client Id" at bounding box center [357, 189] width 177 height 83
drag, startPoint x: 155, startPoint y: 215, endPoint x: 137, endPoint y: 161, distance: 56.9
click at [137, 161] on div "HIPAA Package Activity Log Invoices Records Voice AI Call" at bounding box center [141, 167] width 227 height 98
click at [137, 161] on button "Invoices" at bounding box center [140, 167] width 213 height 16
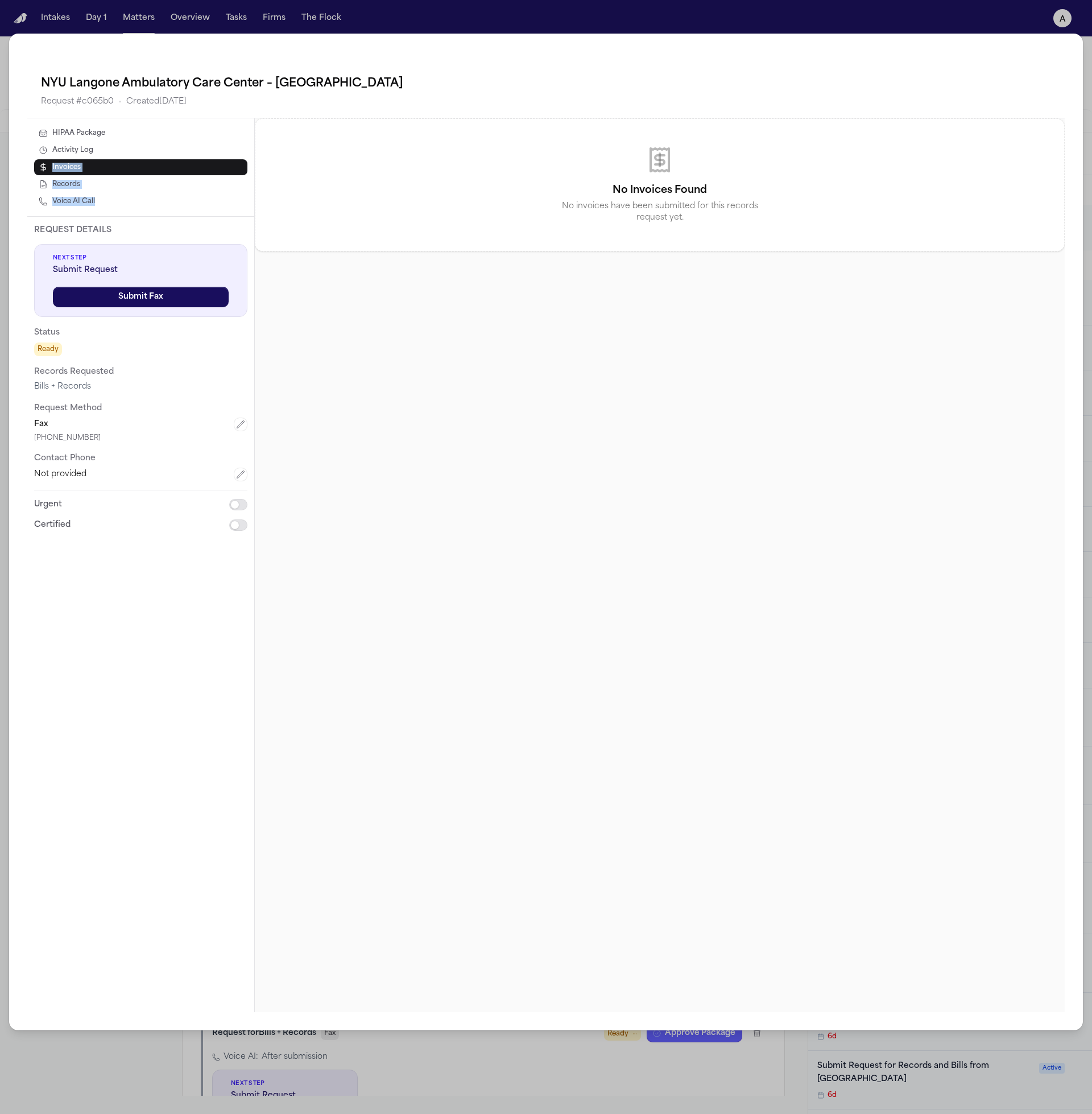
click at [132, 194] on button "Voice AI Call" at bounding box center [140, 201] width 213 height 16
select select "***"
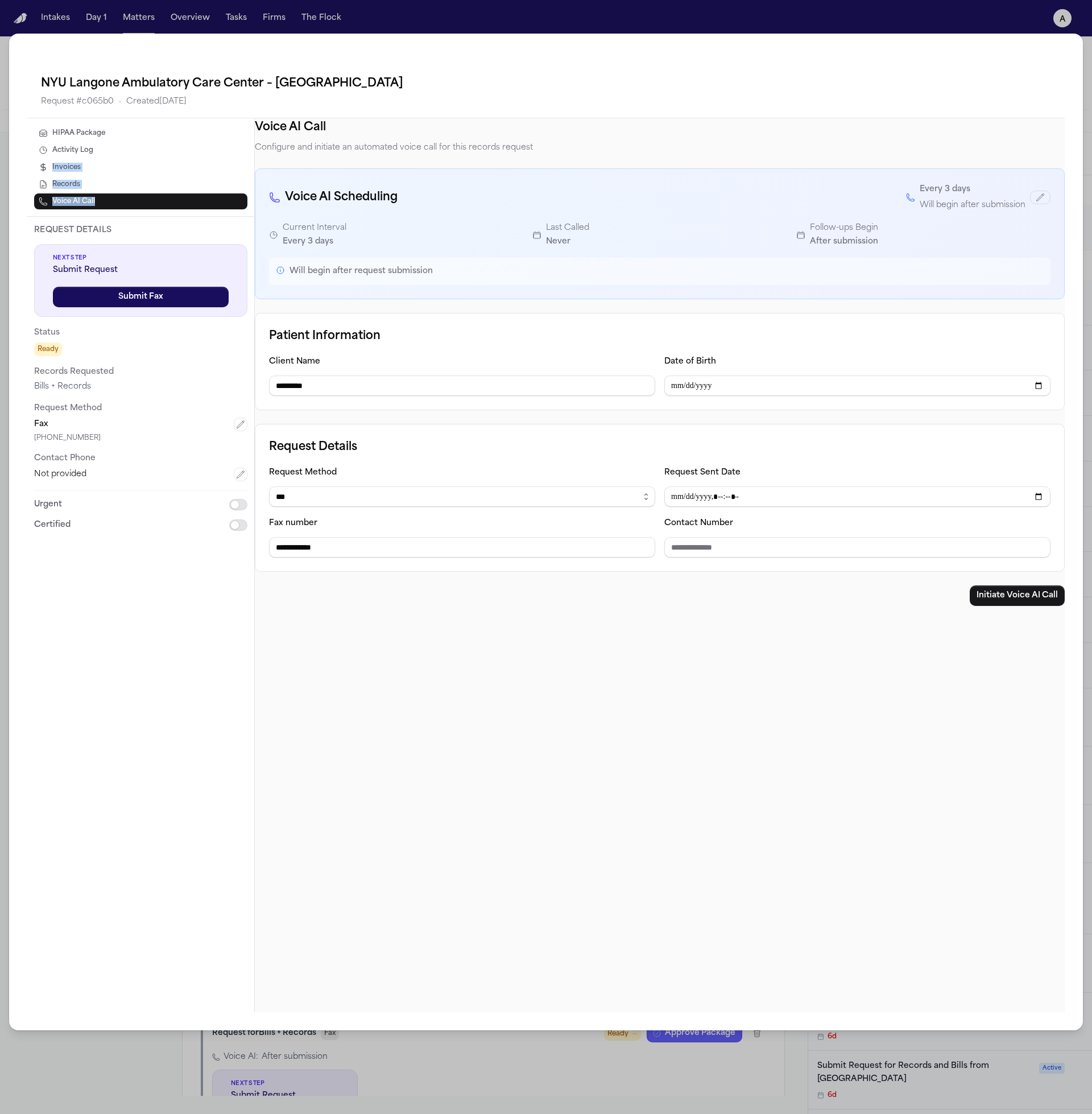
click at [152, 134] on button "HIPAA Package" at bounding box center [140, 133] width 213 height 16
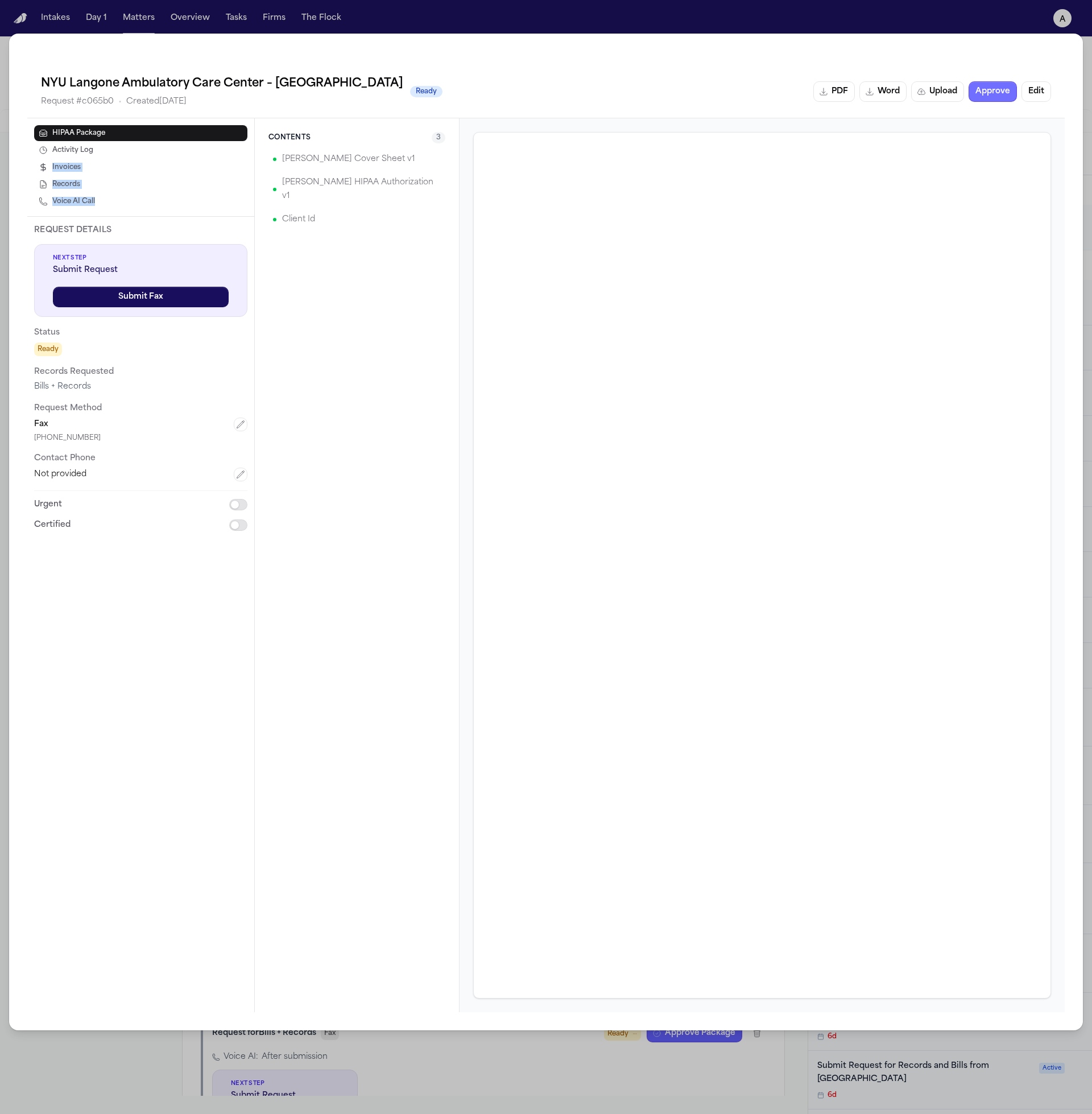
click at [1006, 93] on button "Approve" at bounding box center [992, 91] width 48 height 21
click at [1030, 94] on button "Edit" at bounding box center [1036, 91] width 30 height 21
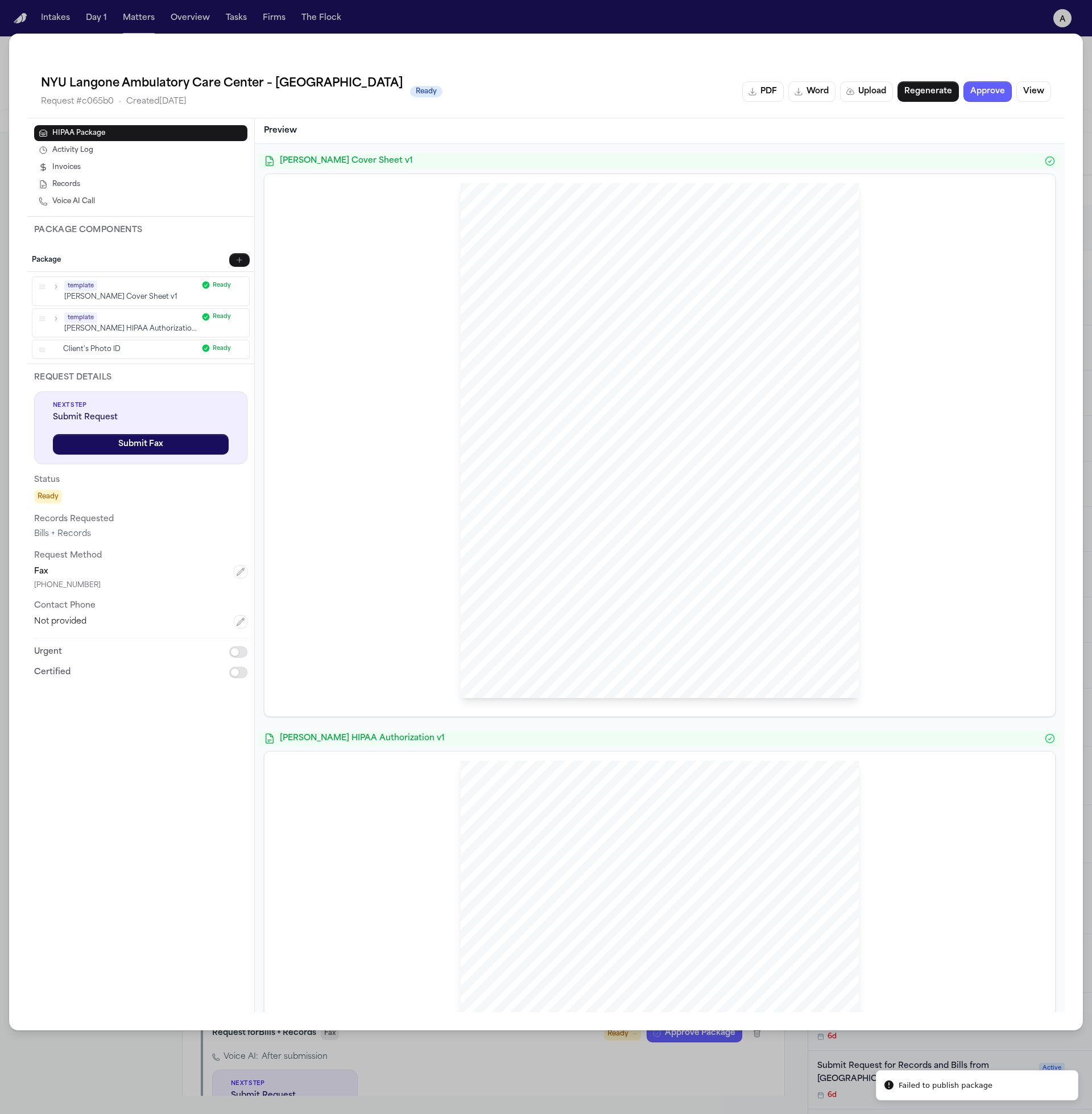
click at [676, 455] on span "information; per the requirements of 45 CFR 164.524(c)(2)(ii)." at bounding box center [611, 455] width 197 height 8
click at [1039, 93] on button "View" at bounding box center [1034, 91] width 35 height 21
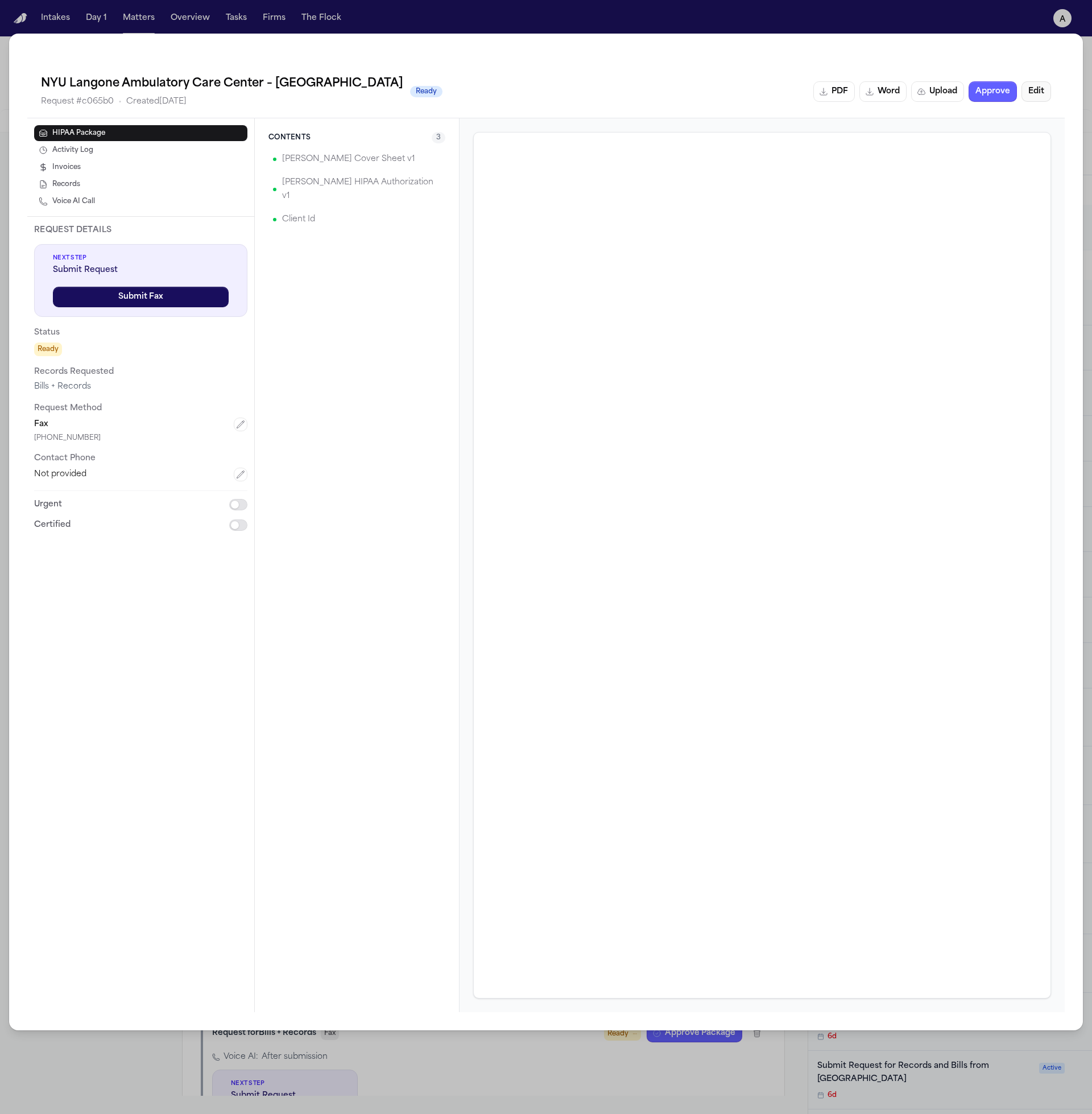
click at [1037, 95] on button "Edit" at bounding box center [1036, 91] width 30 height 21
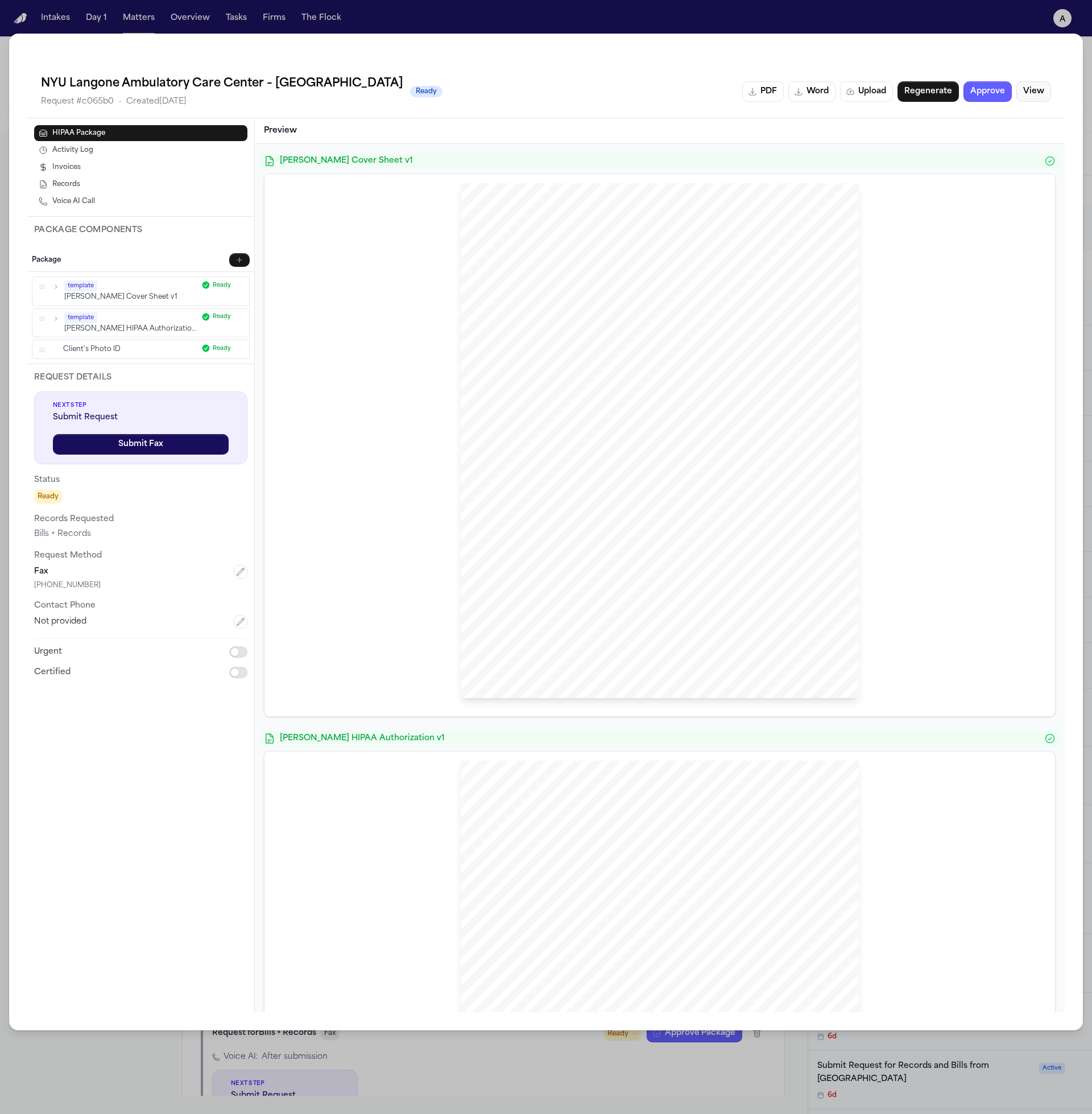
click at [1037, 95] on button "View" at bounding box center [1034, 91] width 35 height 21
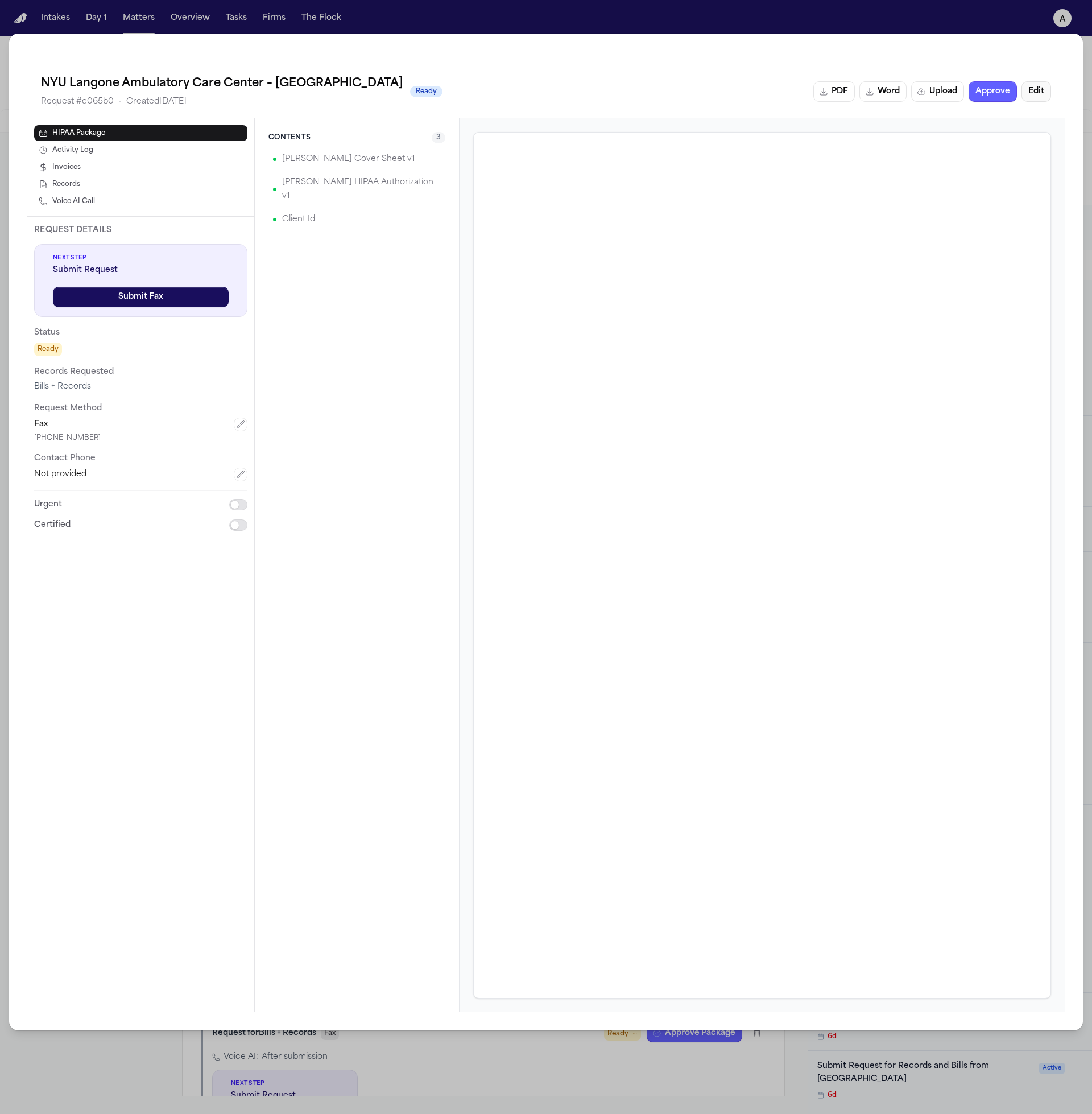
click at [1037, 95] on button "Edit" at bounding box center [1036, 91] width 30 height 21
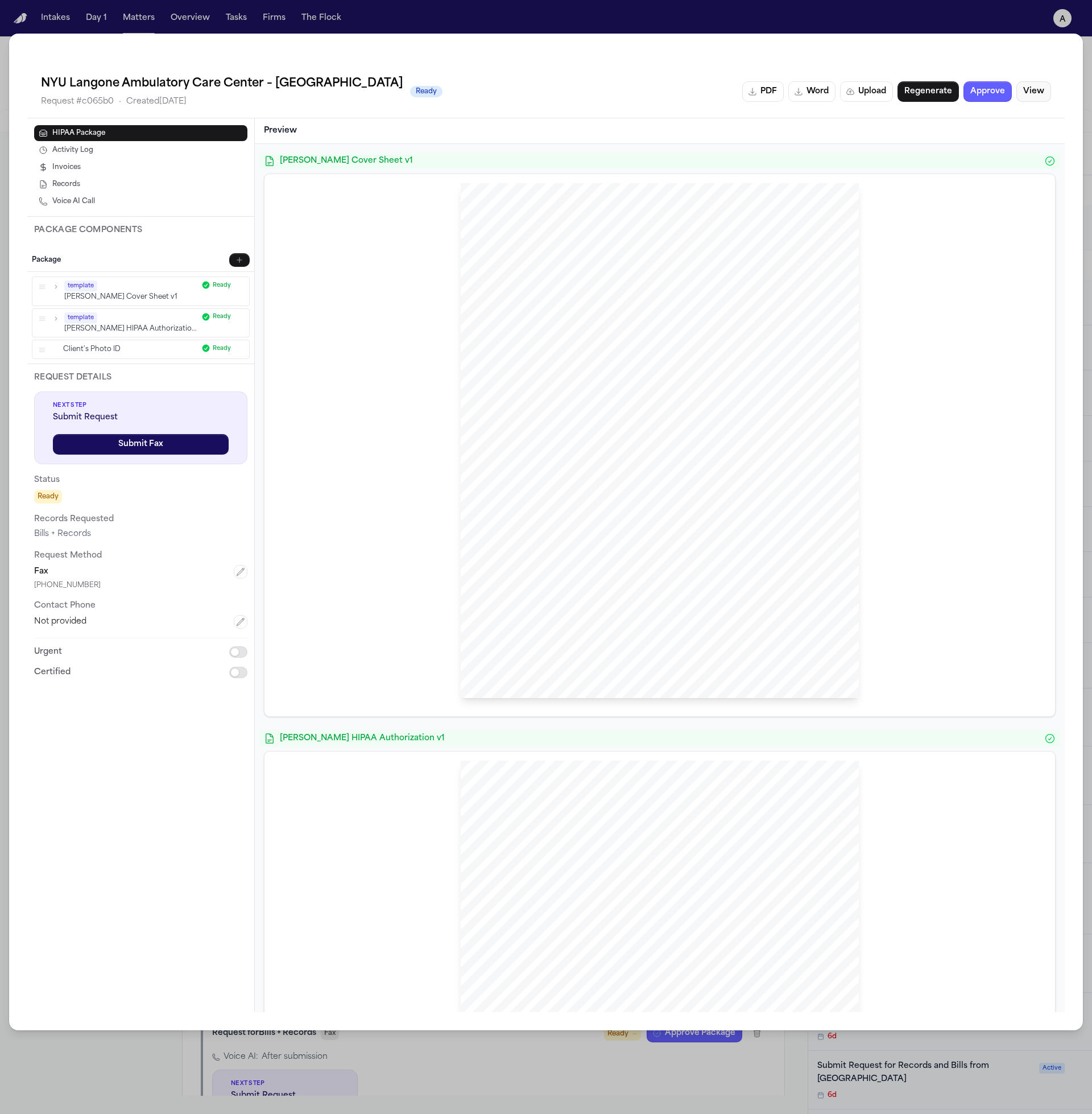
click at [1037, 95] on button "View" at bounding box center [1034, 91] width 35 height 21
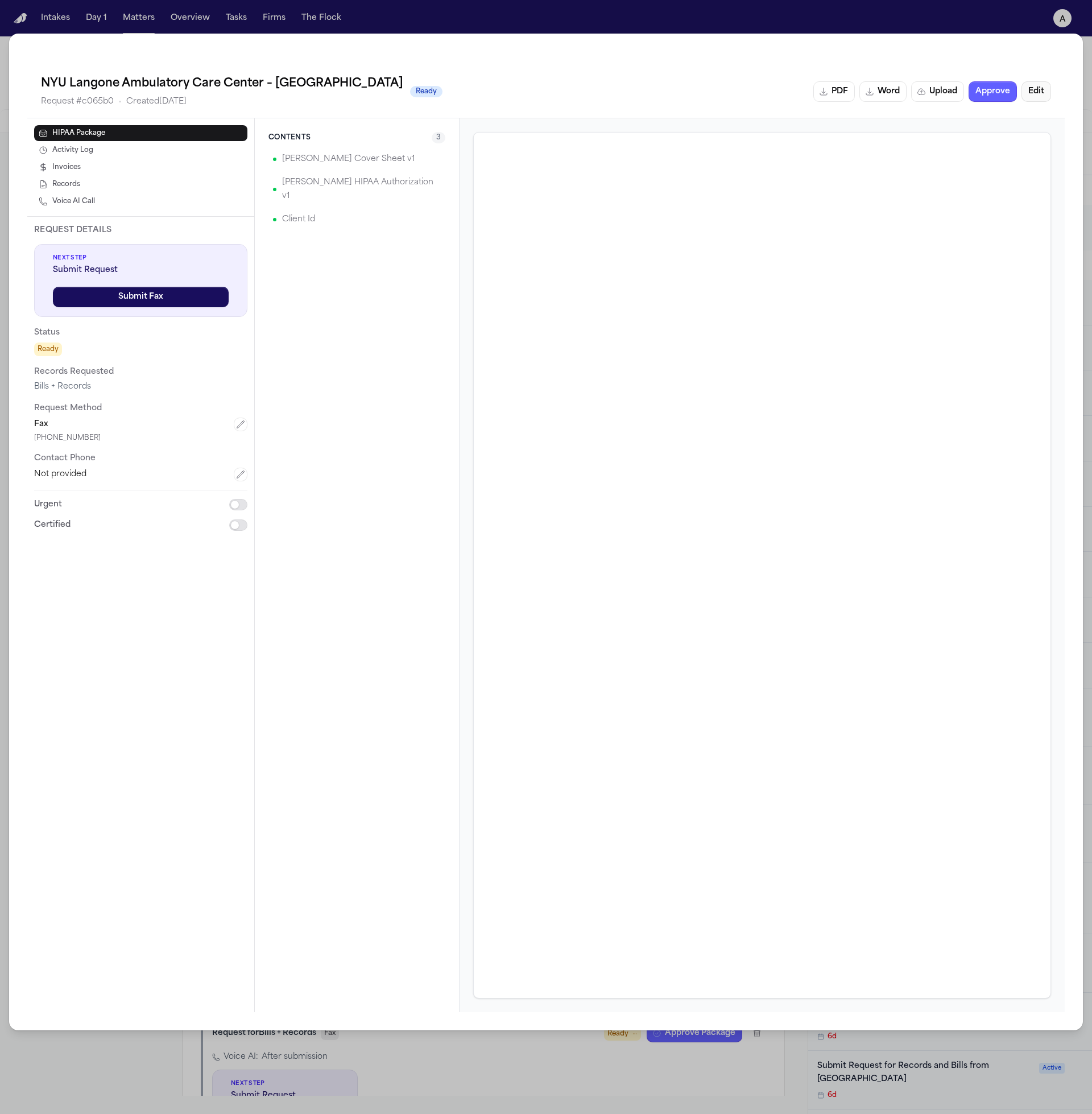
click at [1037, 95] on button "Edit" at bounding box center [1036, 91] width 30 height 21
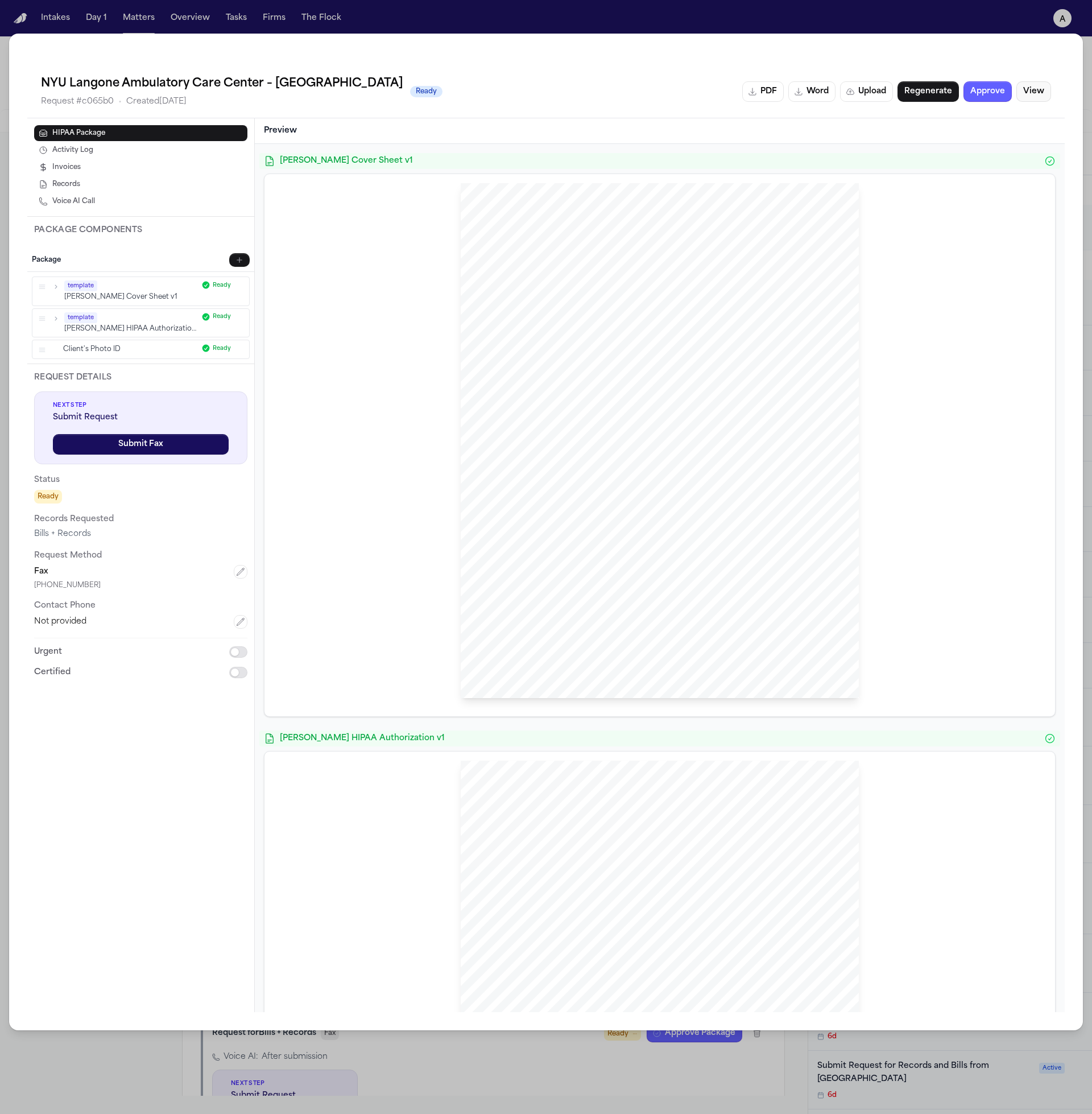
click at [1037, 95] on button "View" at bounding box center [1034, 91] width 35 height 21
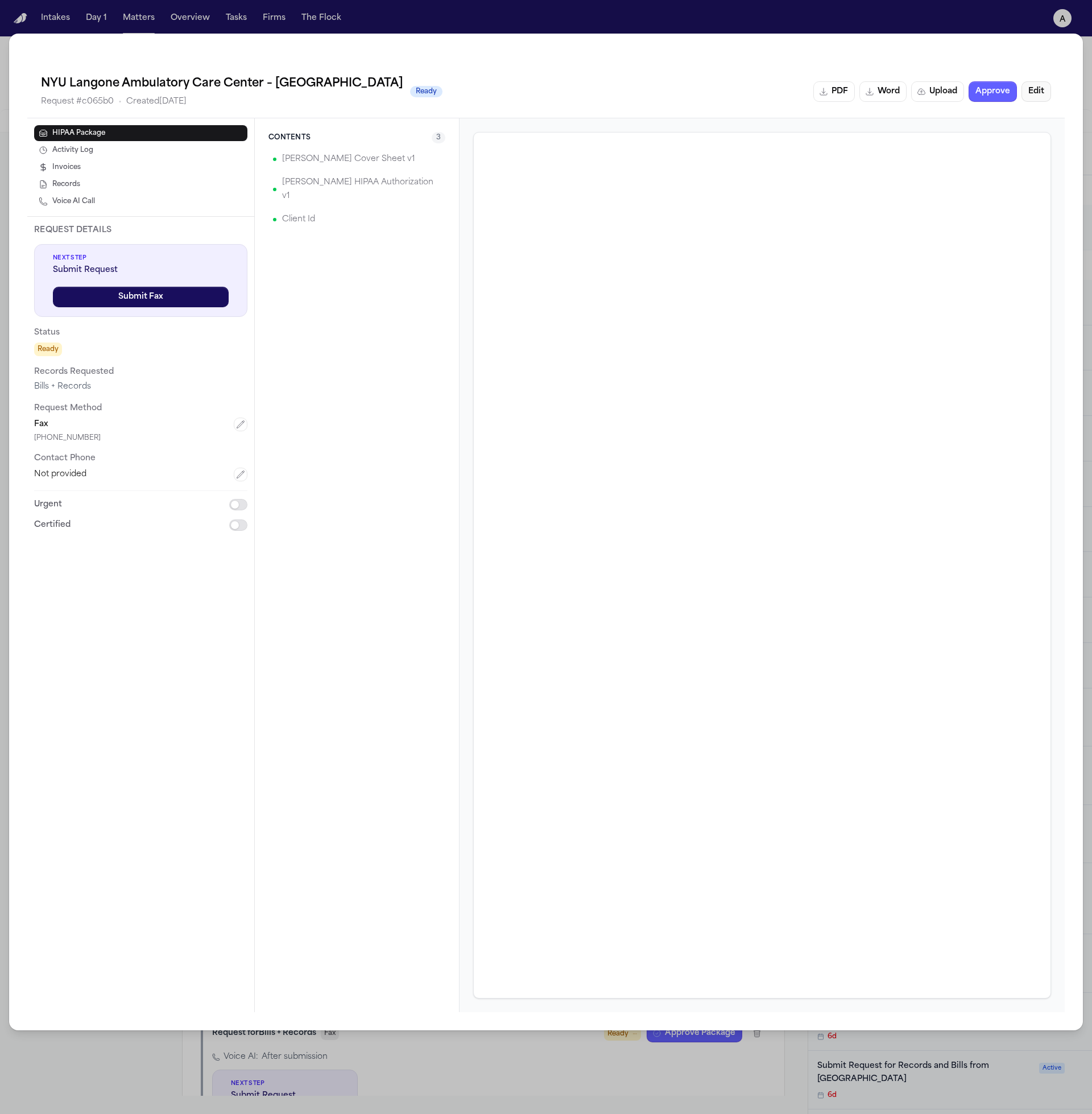
click at [1037, 95] on button "Edit" at bounding box center [1036, 91] width 30 height 21
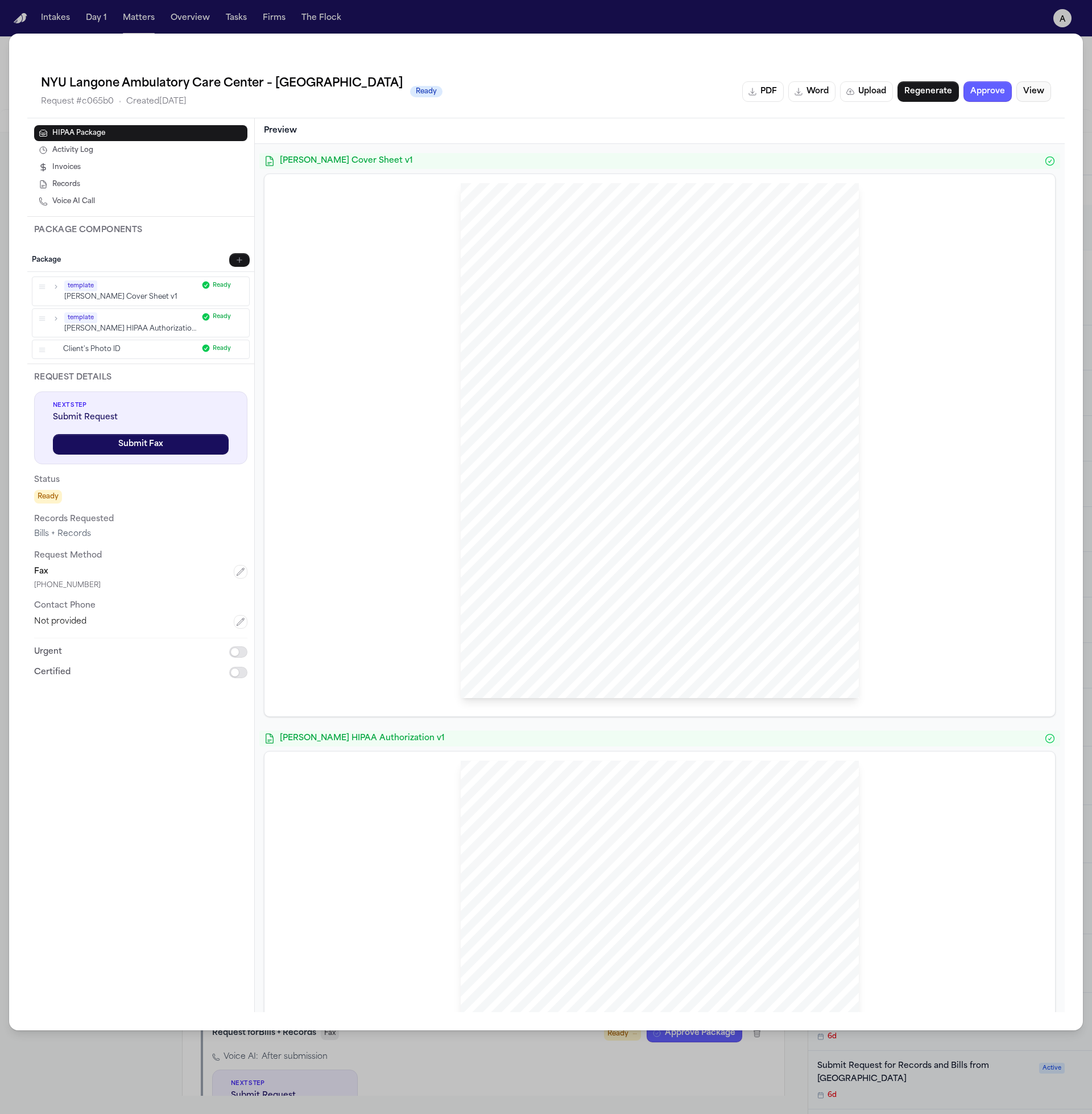
click at [1037, 95] on button "View" at bounding box center [1034, 91] width 35 height 21
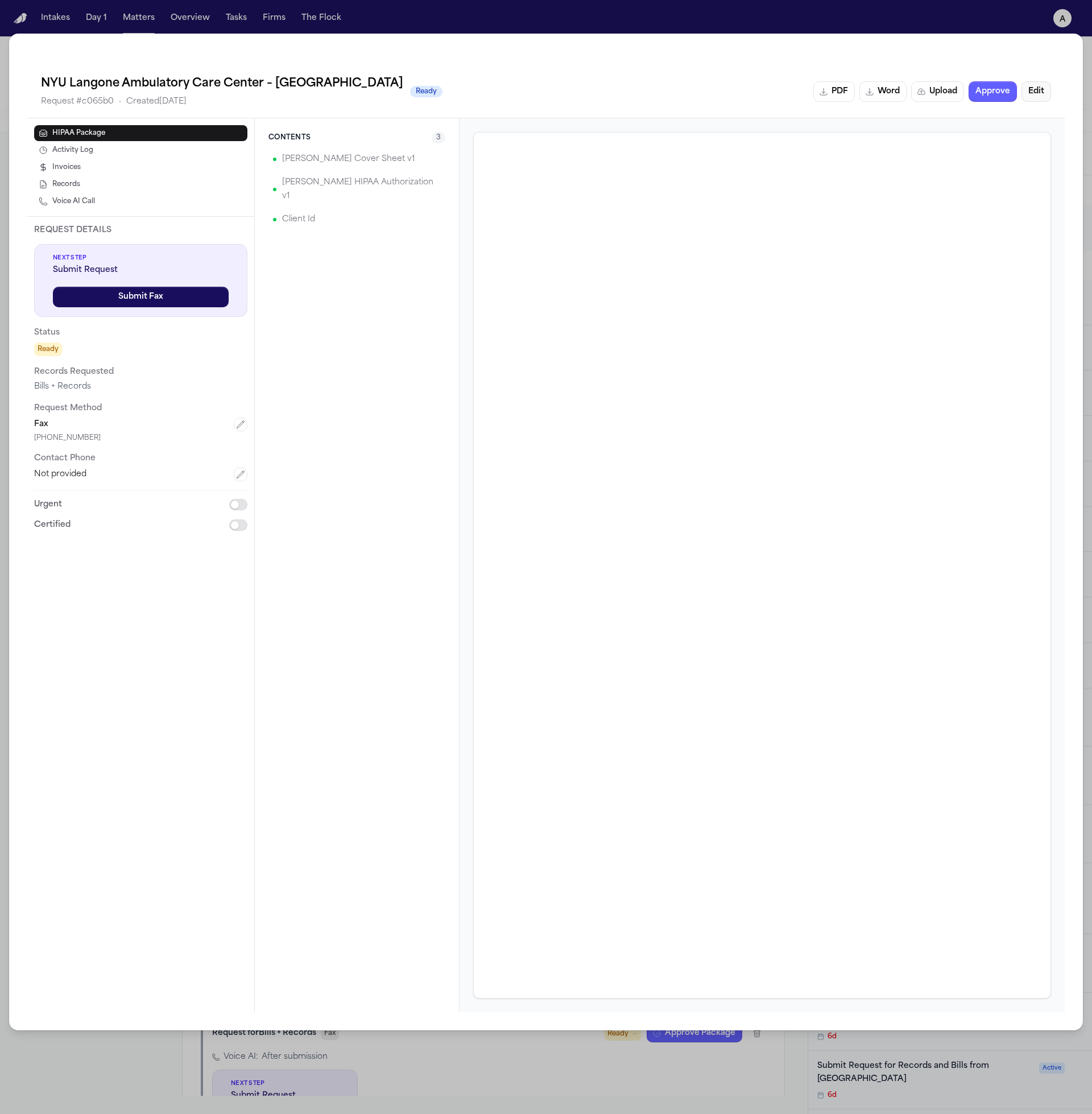
click at [1037, 95] on button "Edit" at bounding box center [1036, 91] width 30 height 21
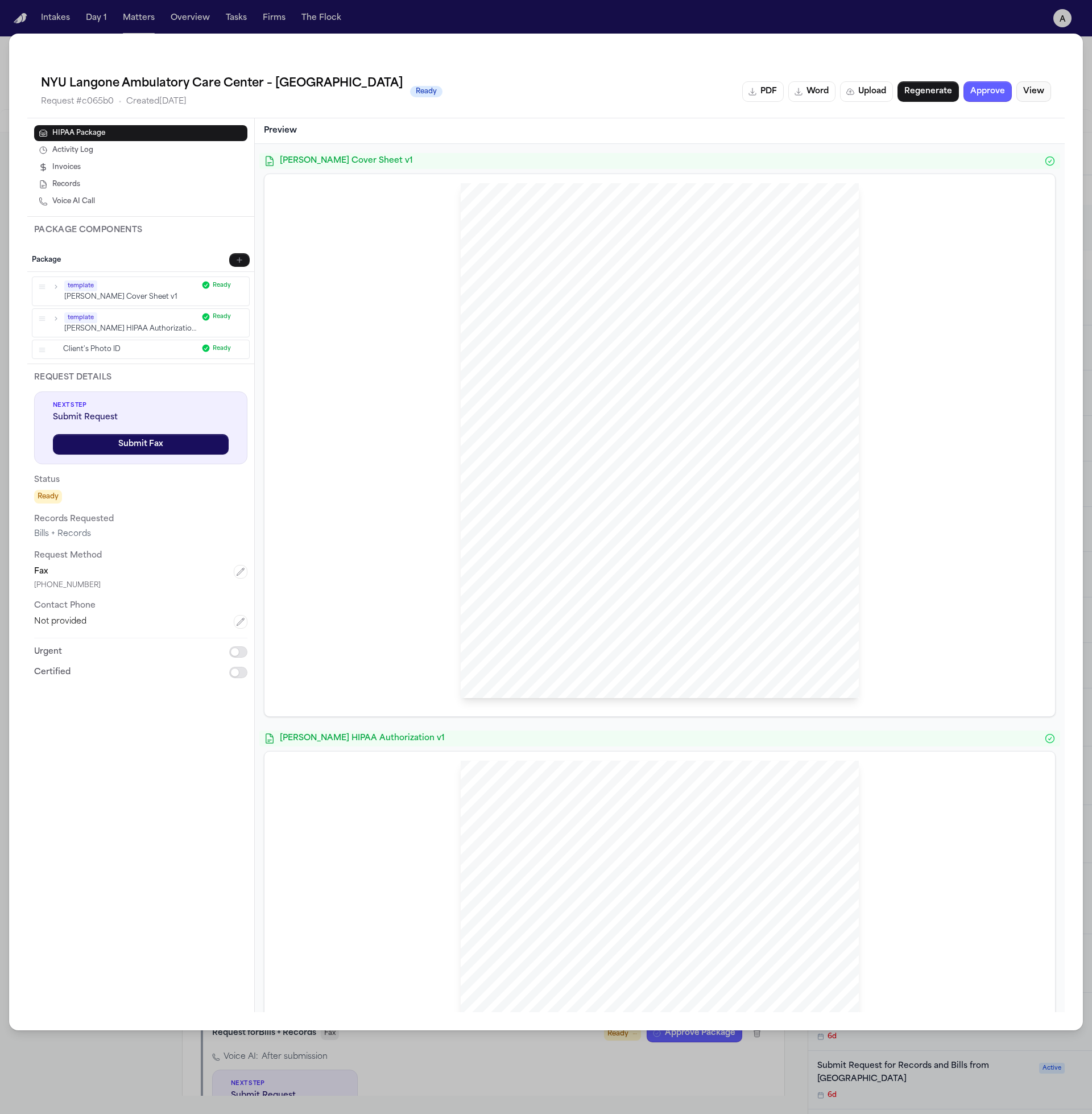
click at [1037, 95] on button "View" at bounding box center [1034, 91] width 35 height 21
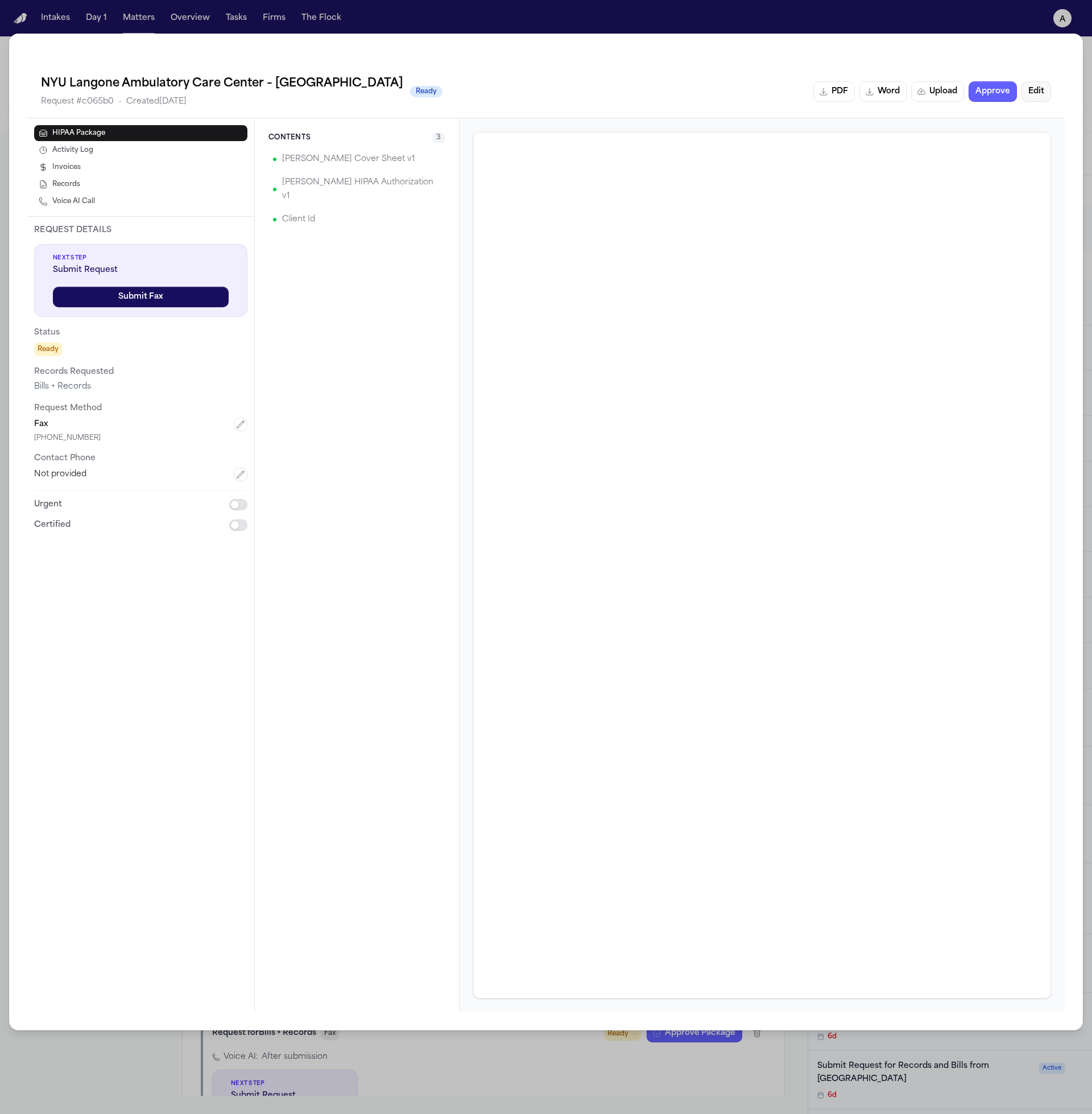
click at [1037, 95] on button "Edit" at bounding box center [1036, 91] width 30 height 21
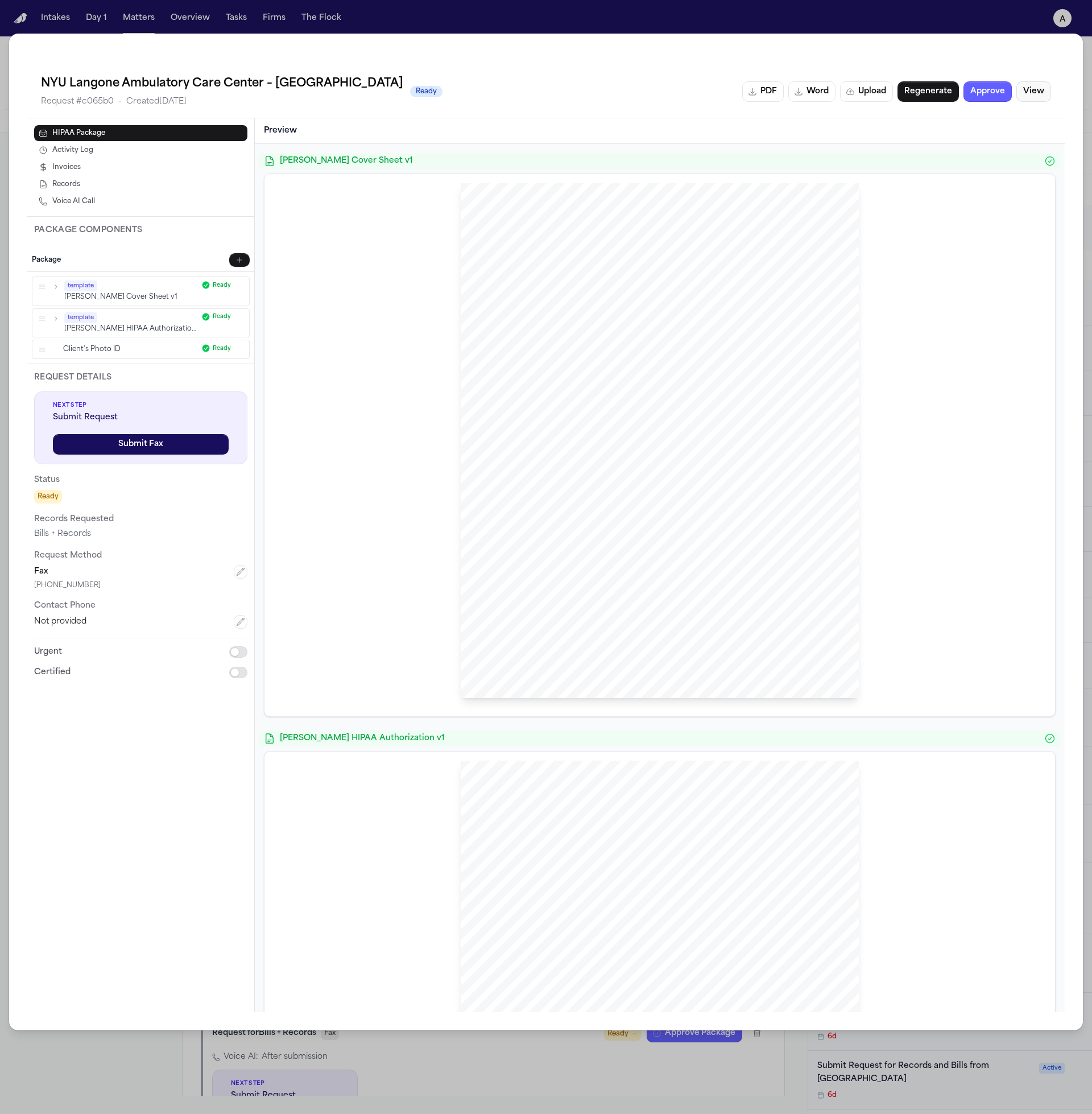
click at [1037, 95] on button "View" at bounding box center [1034, 91] width 35 height 21
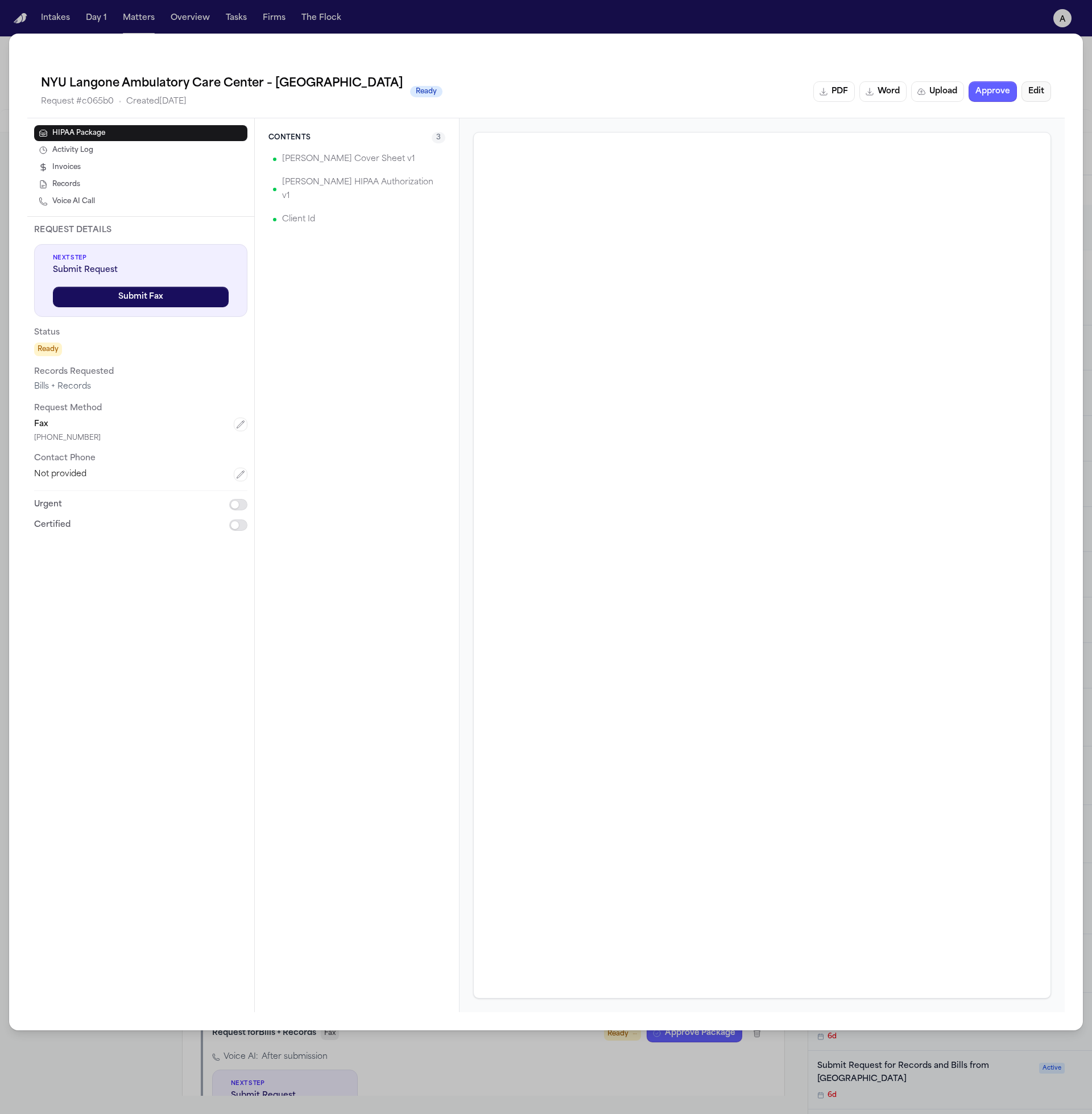
click at [1037, 95] on button "Edit" at bounding box center [1036, 91] width 30 height 21
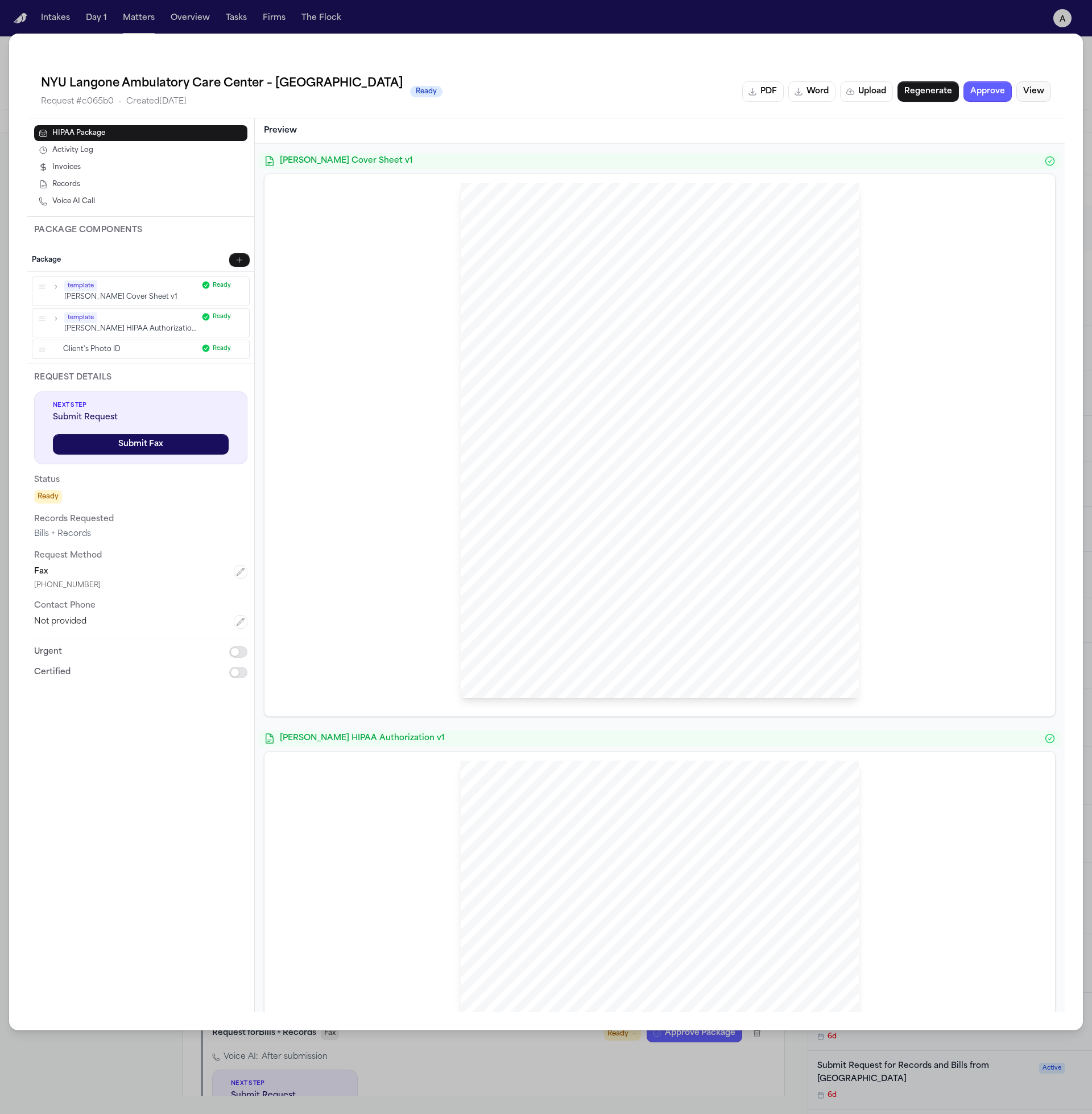
click at [1037, 95] on button "View" at bounding box center [1034, 91] width 35 height 21
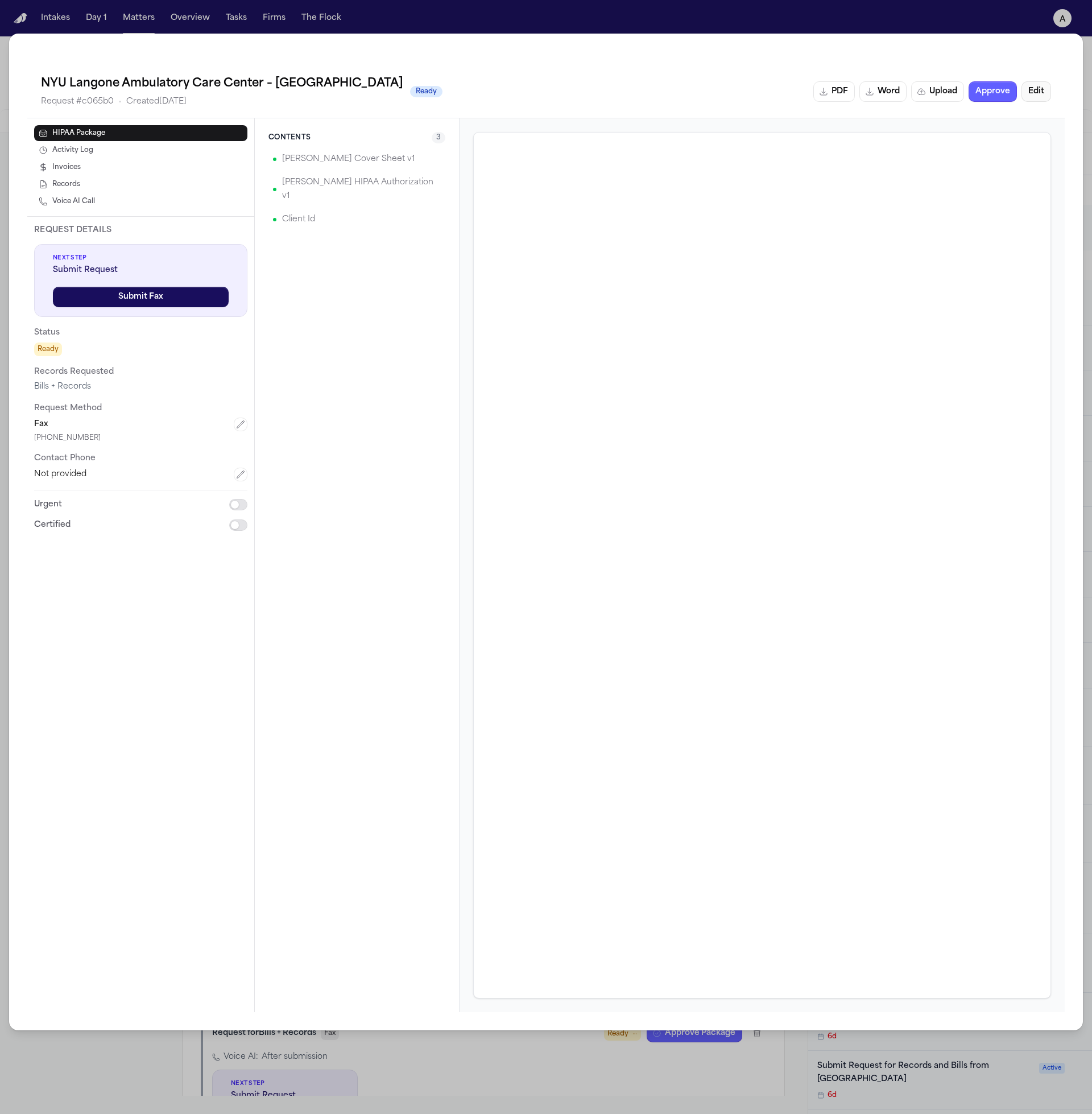
click at [1037, 95] on button "Edit" at bounding box center [1036, 91] width 30 height 21
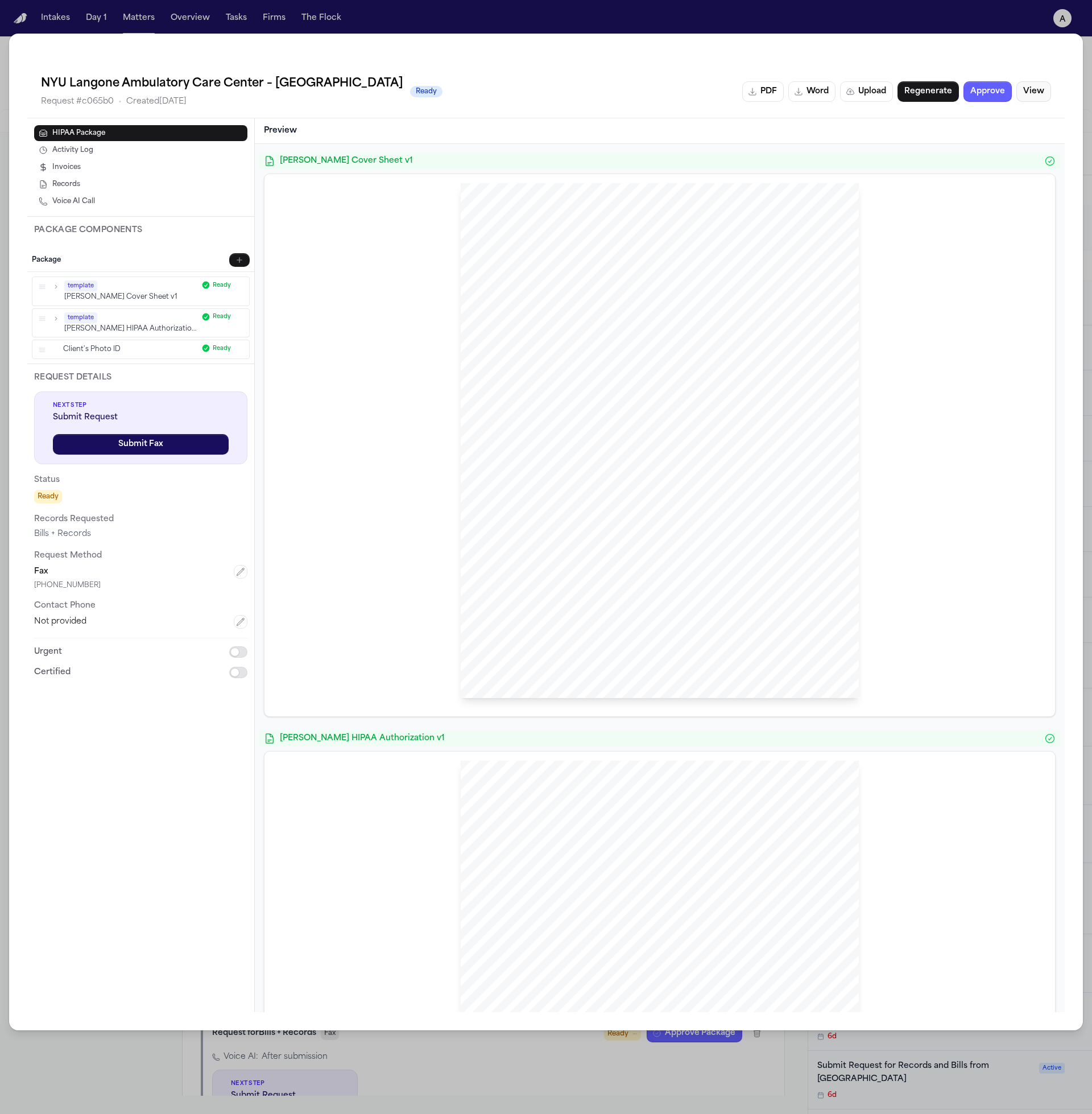
click at [1036, 96] on button "View" at bounding box center [1034, 91] width 35 height 21
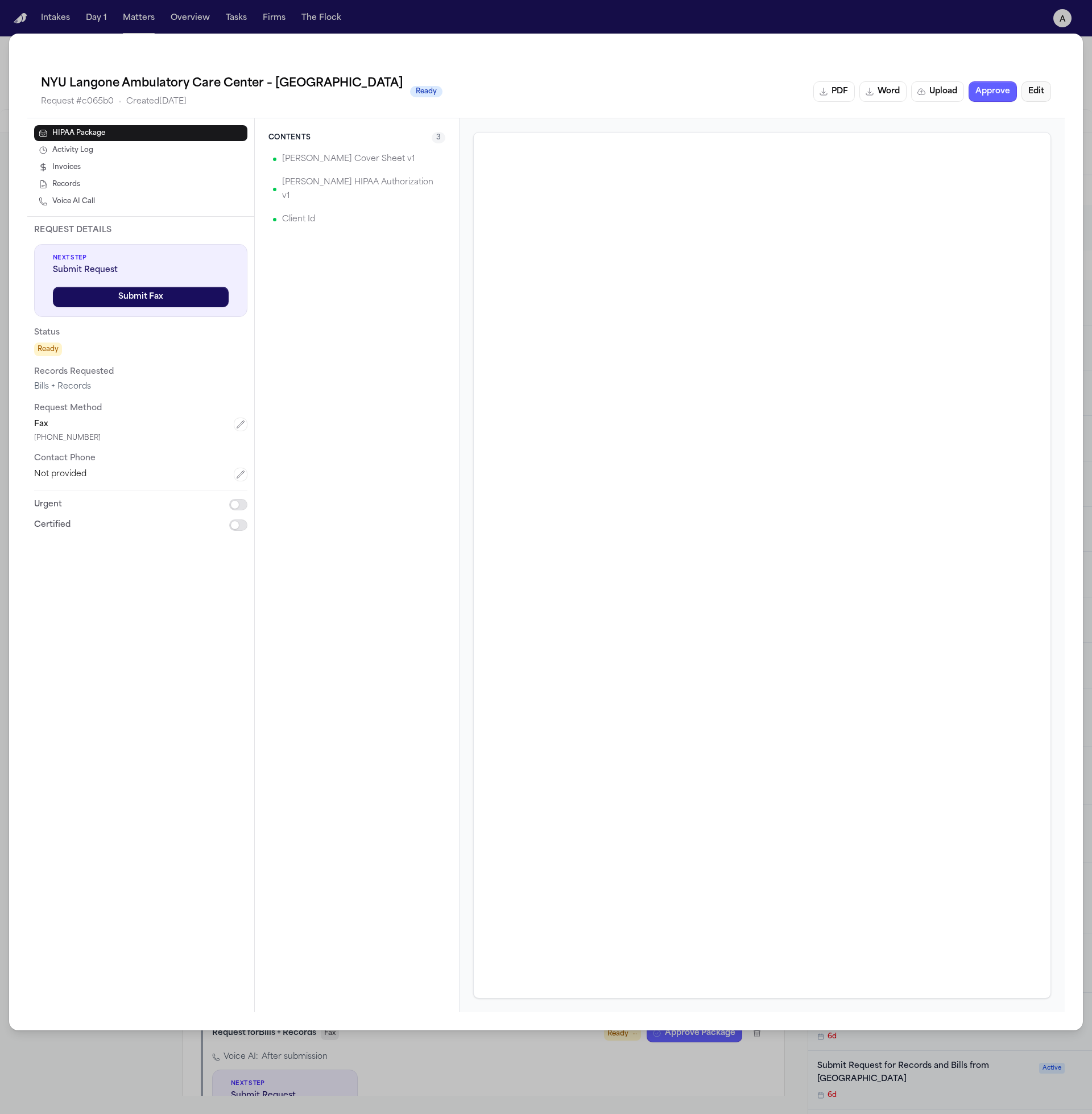
click at [1036, 96] on button "Edit" at bounding box center [1036, 91] width 30 height 21
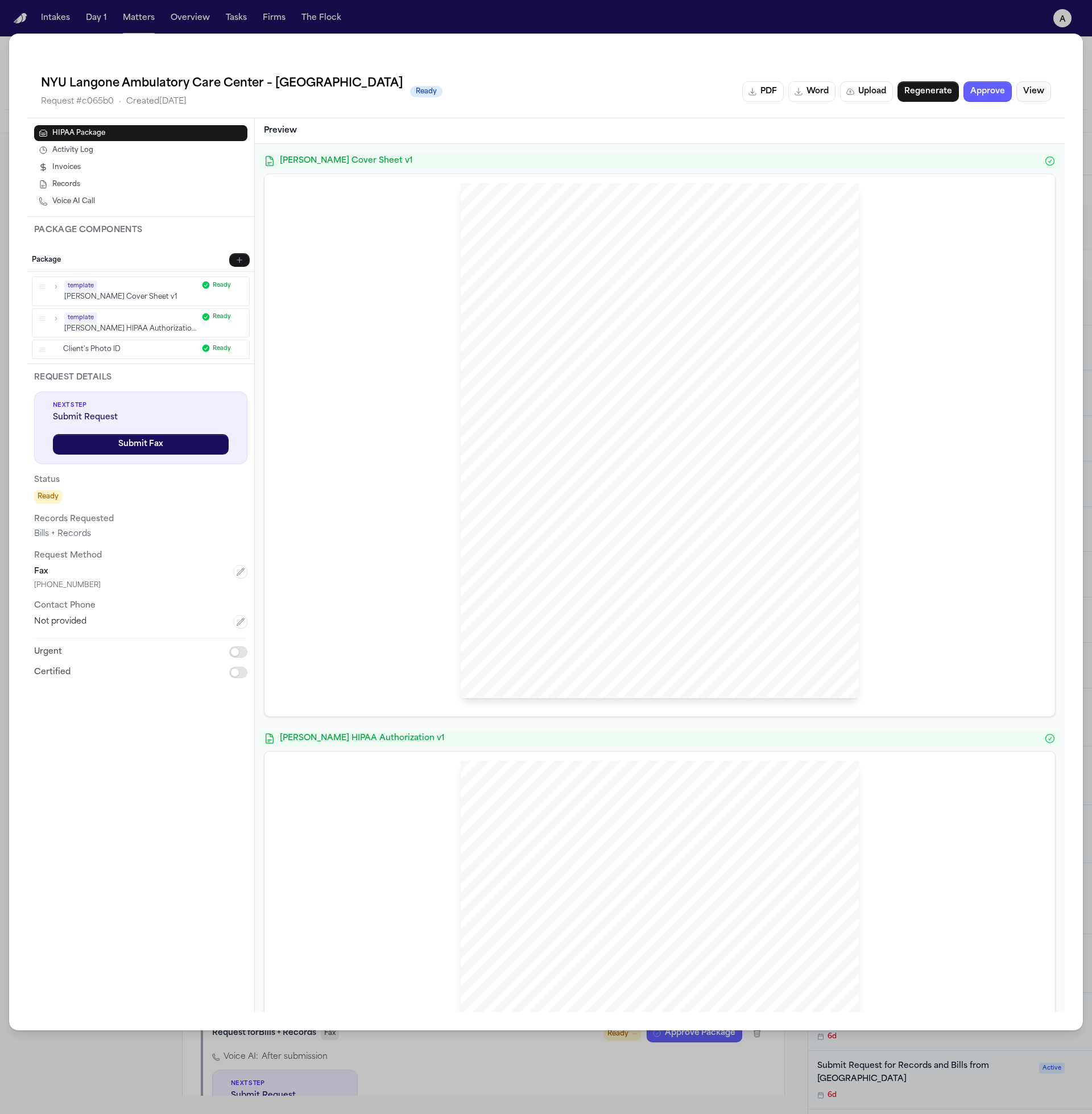
click at [1036, 96] on button "View" at bounding box center [1034, 91] width 35 height 21
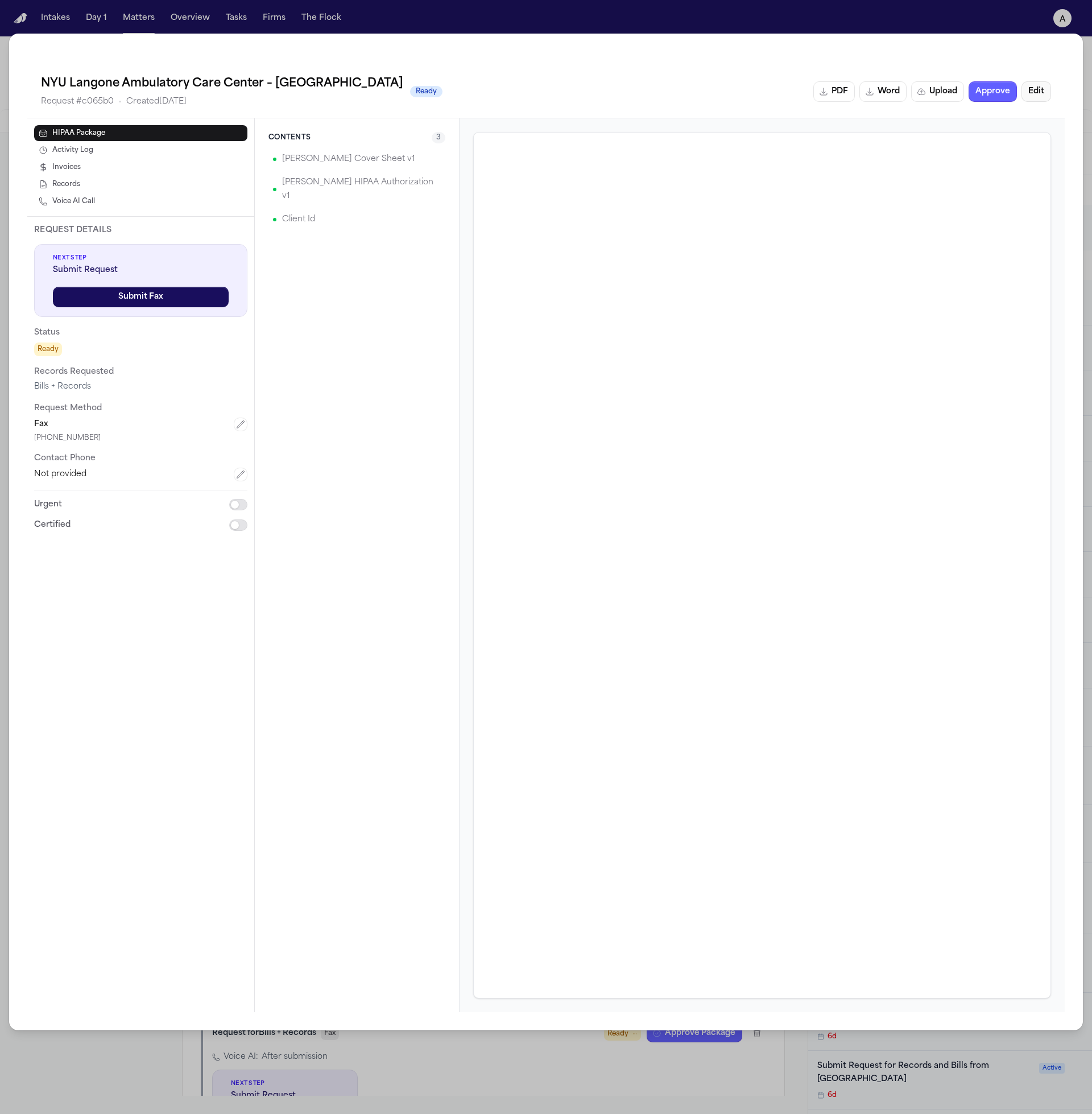
click at [1036, 96] on button "Edit" at bounding box center [1036, 91] width 30 height 21
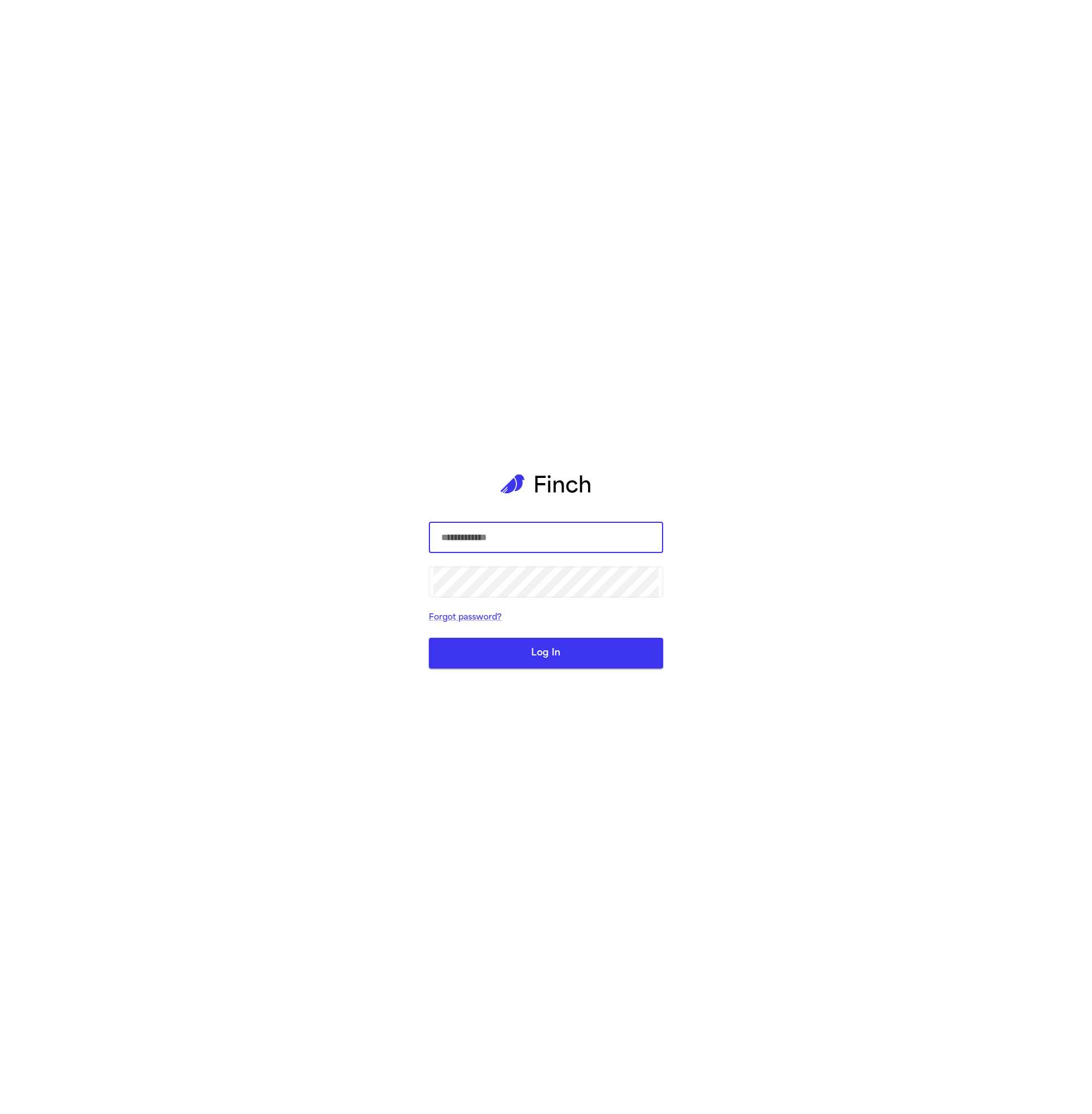
type input "**********"
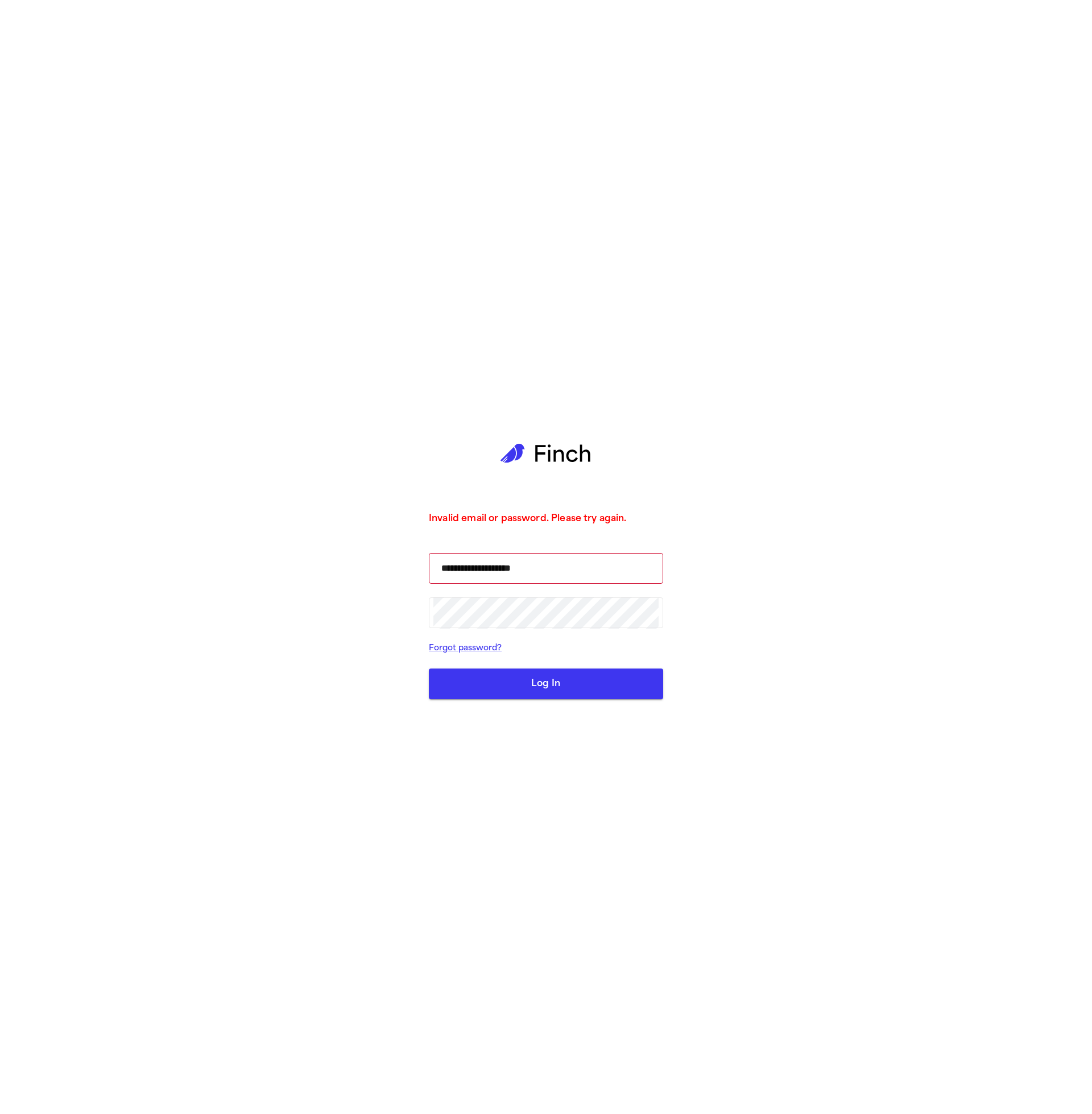
click at [587, 676] on button "Log In" at bounding box center [546, 684] width 234 height 31
click at [586, 694] on button "Log In" at bounding box center [546, 684] width 234 height 31
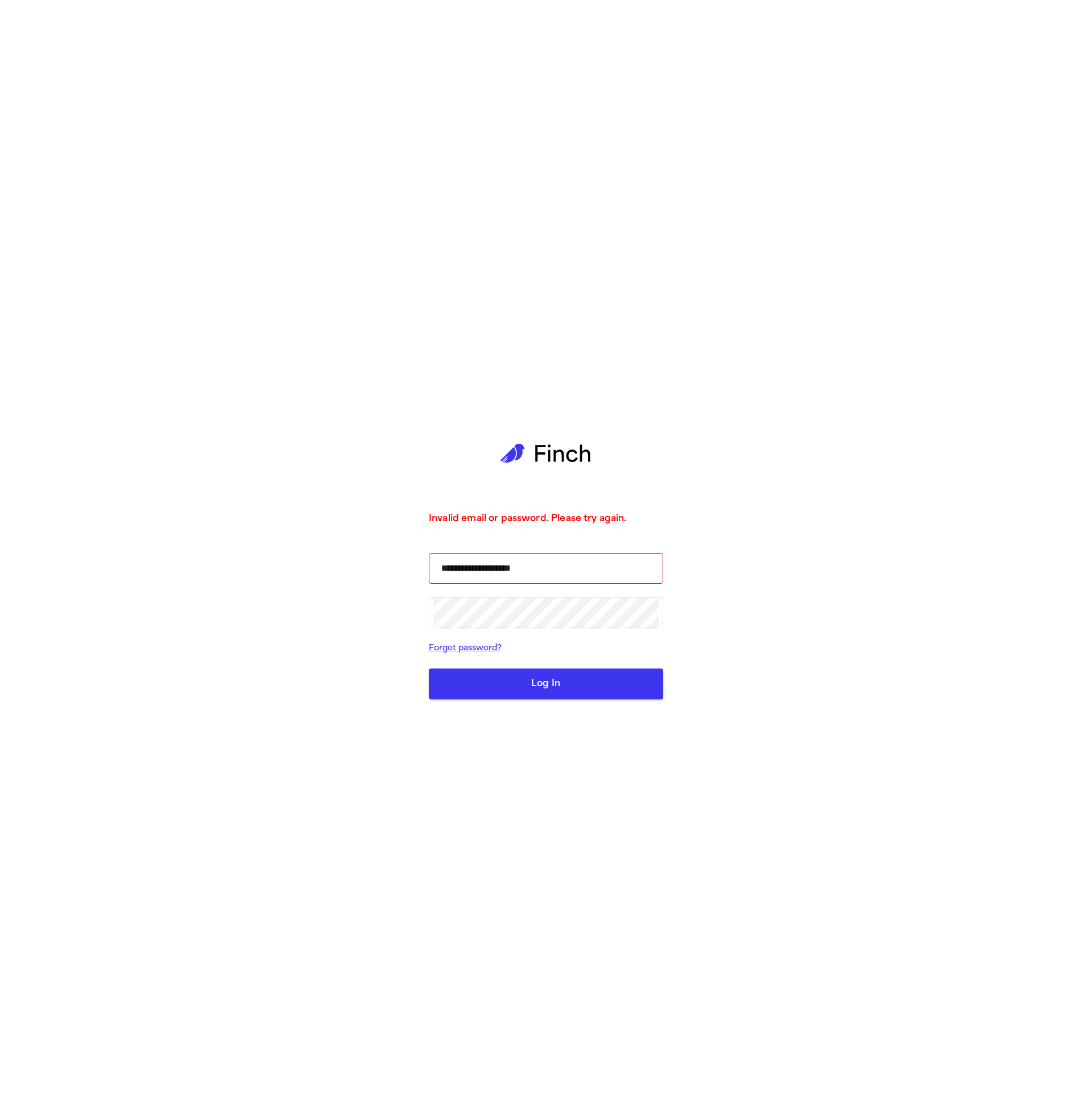
click at [604, 682] on button "Log In" at bounding box center [546, 684] width 234 height 31
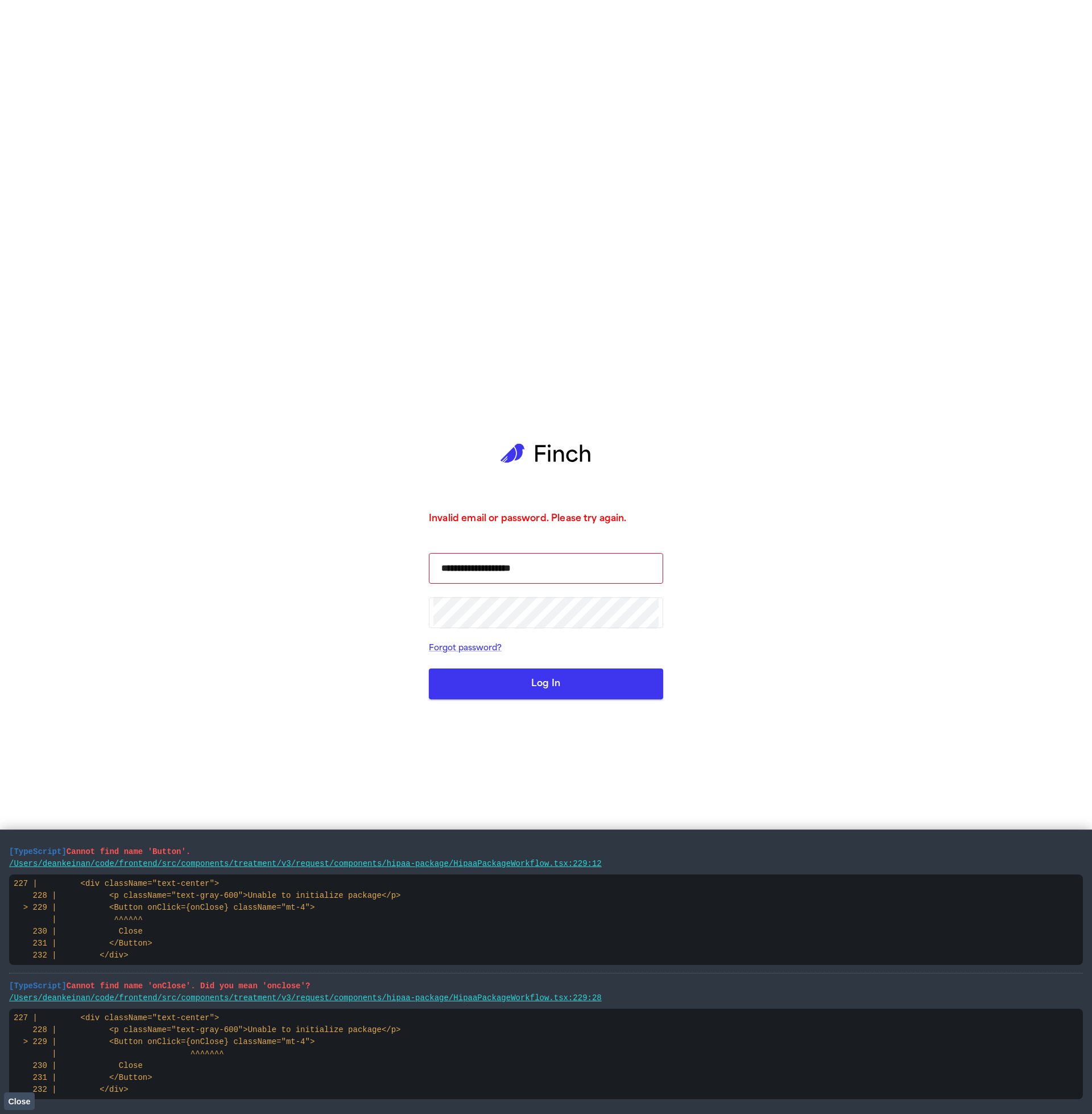
click at [543, 668] on form "**********" at bounding box center [546, 626] width 234 height 147
click at [549, 688] on button "Log In" at bounding box center [546, 684] width 234 height 31
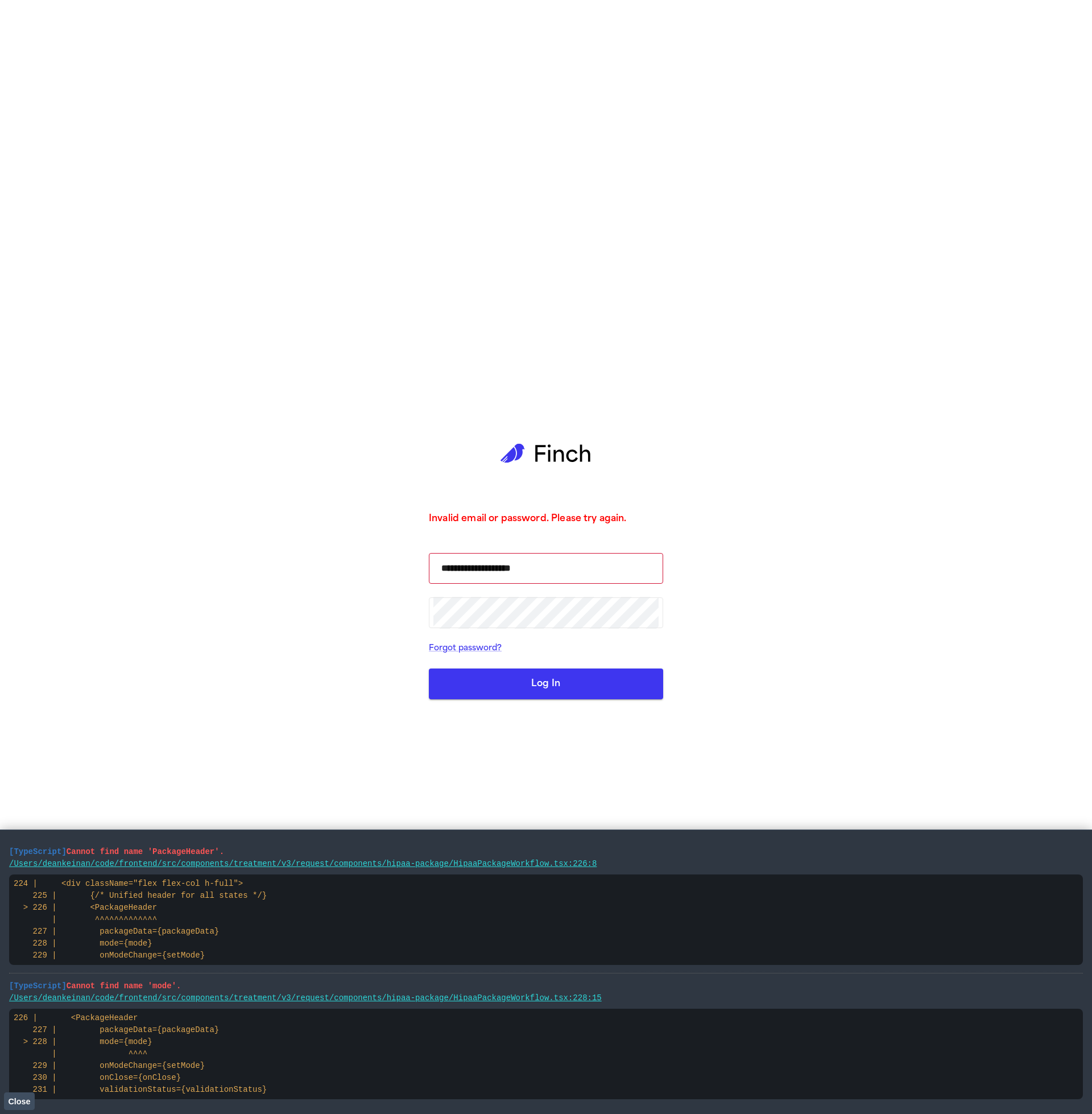
click at [589, 658] on form "**********" at bounding box center [546, 626] width 234 height 147
click at [592, 688] on button "Log In" at bounding box center [546, 684] width 234 height 31
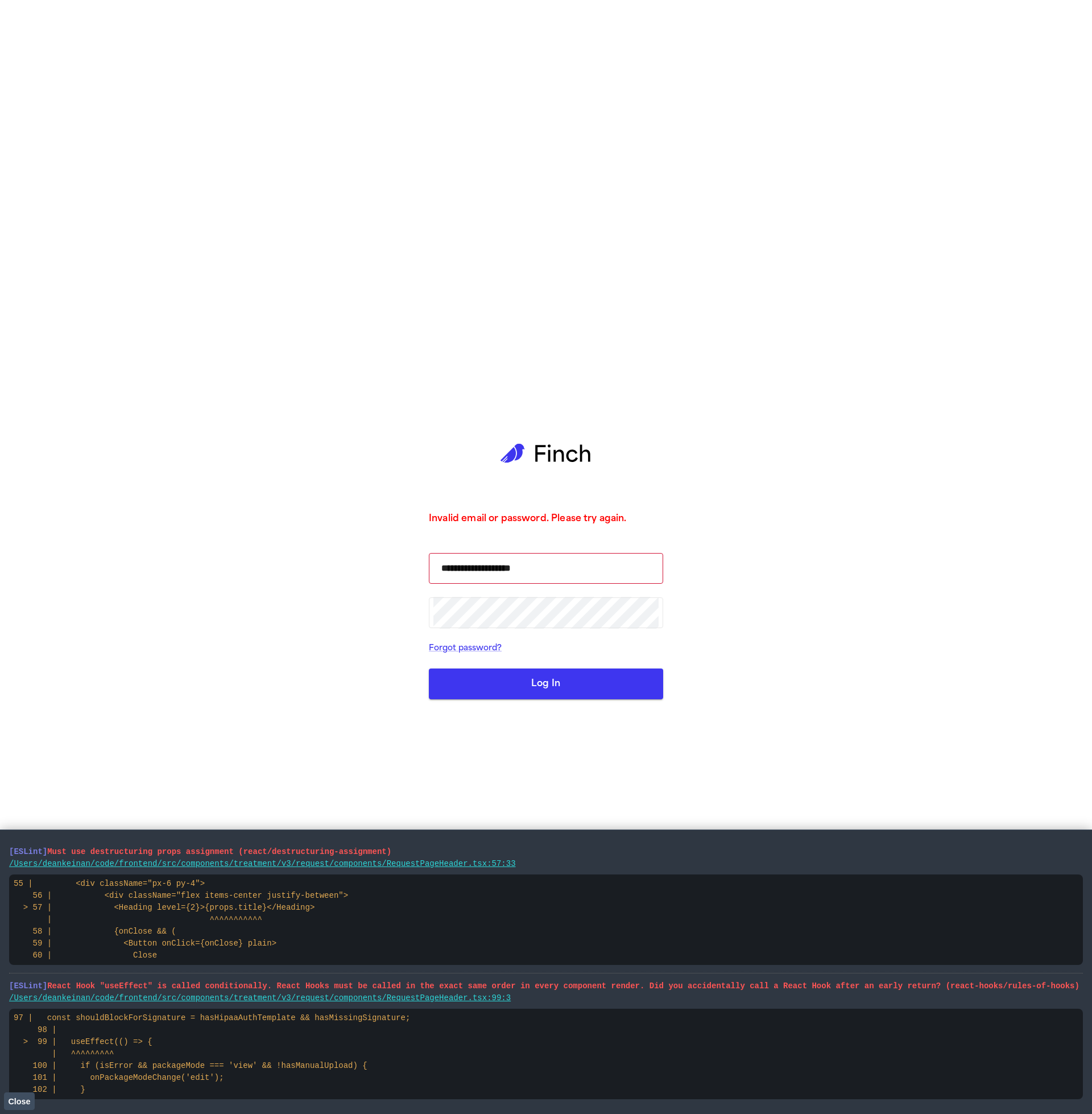
click at [488, 693] on button "Log In" at bounding box center [546, 684] width 234 height 31
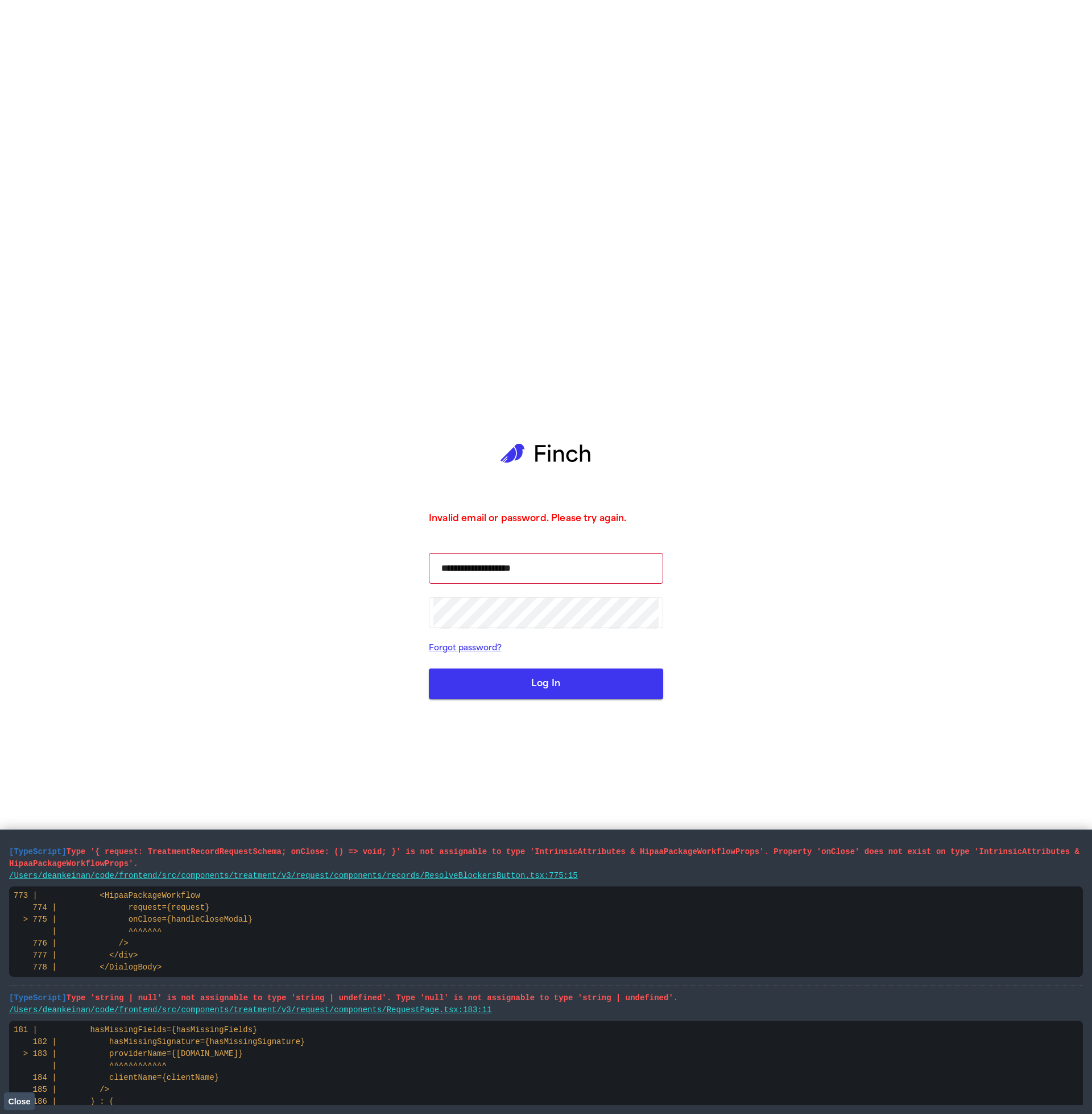
click at [569, 680] on button "Log In" at bounding box center [546, 684] width 234 height 31
click at [541, 687] on button "Log In" at bounding box center [546, 684] width 234 height 31
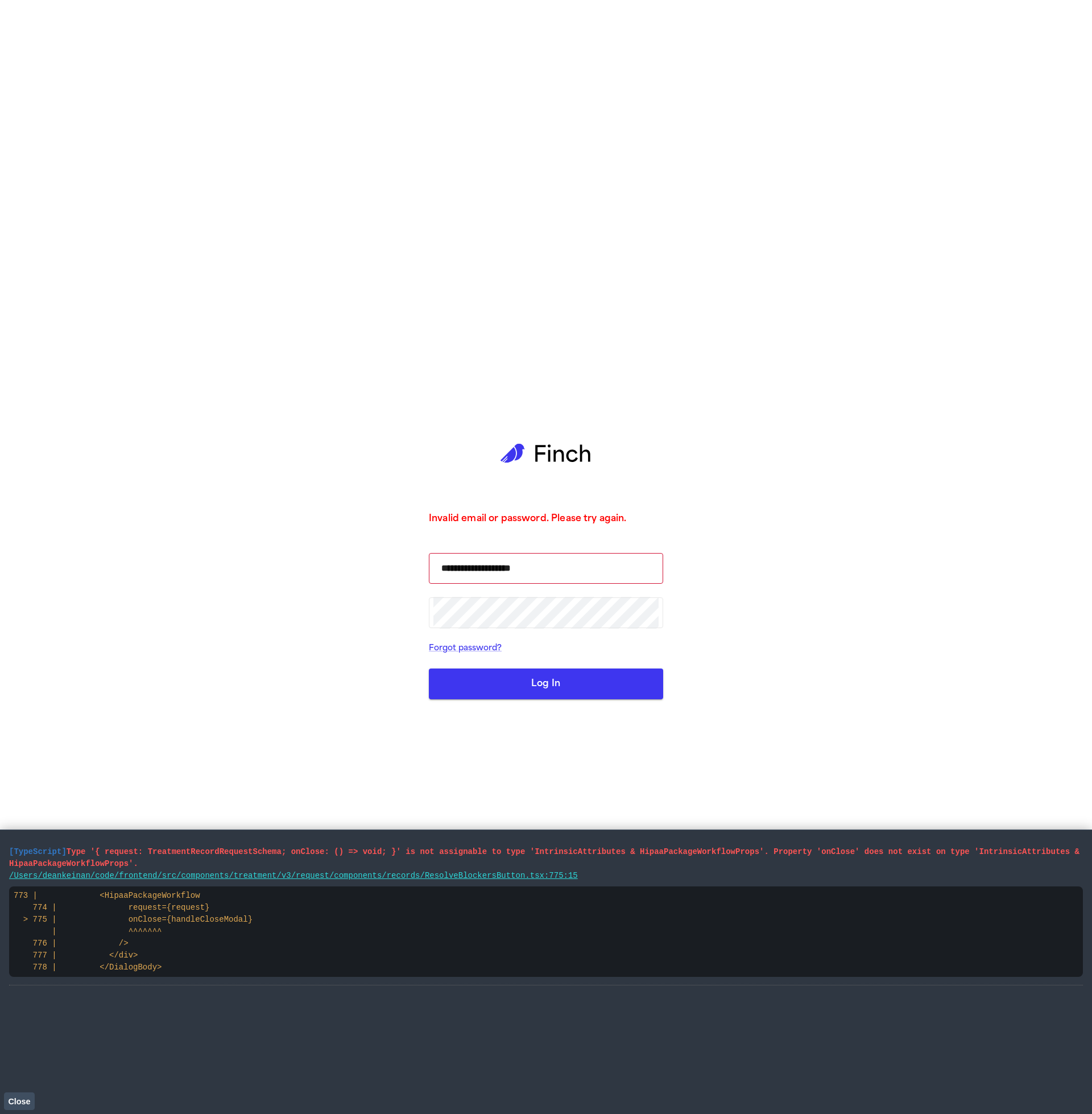
click at [496, 688] on button "Log In" at bounding box center [546, 684] width 234 height 31
click at [497, 689] on button "Log In" at bounding box center [546, 684] width 234 height 31
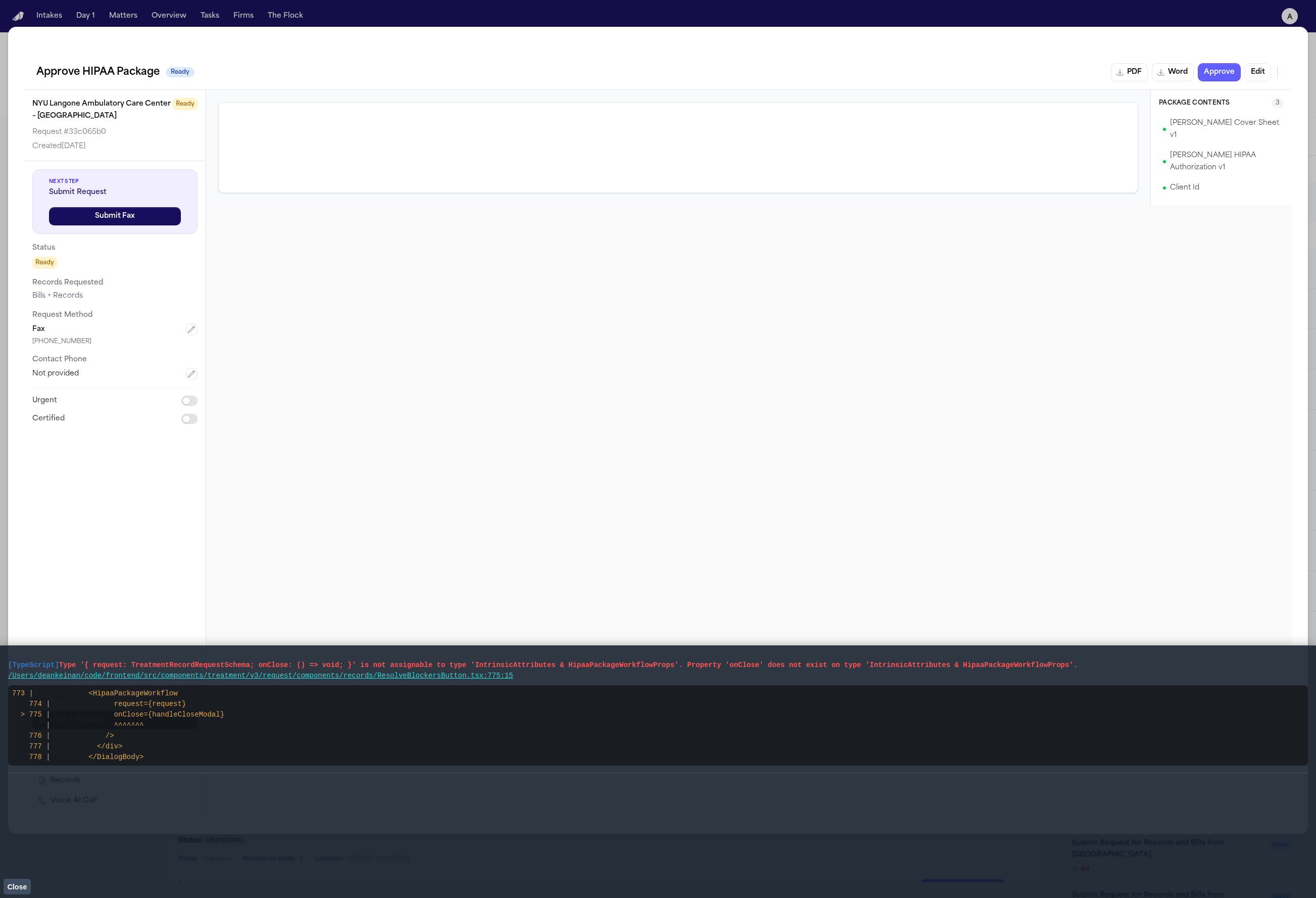
click at [20, 892] on button "Close" at bounding box center [17, 886] width 27 height 15
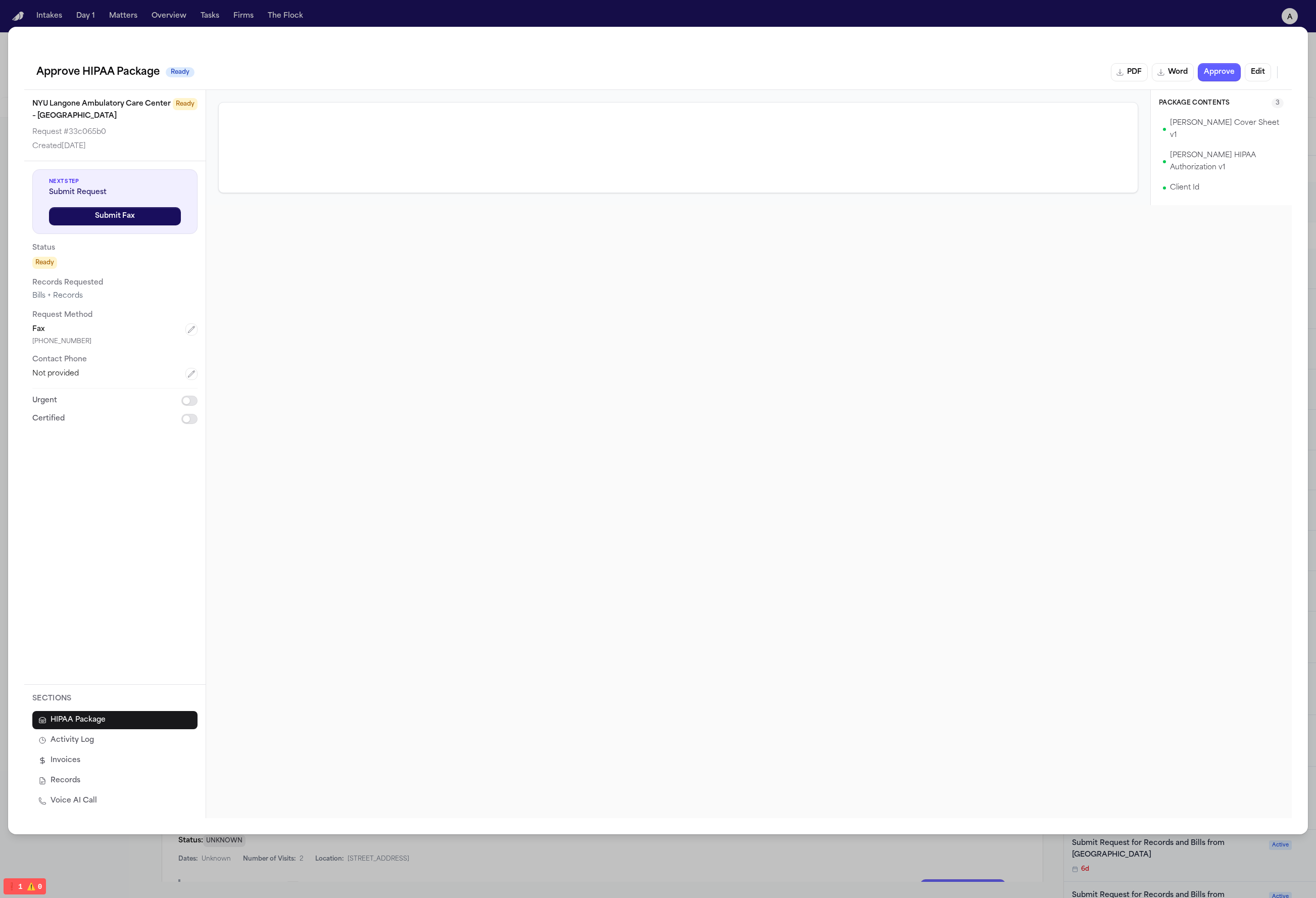
click at [969, 76] on button "Edit" at bounding box center [1258, 72] width 27 height 18
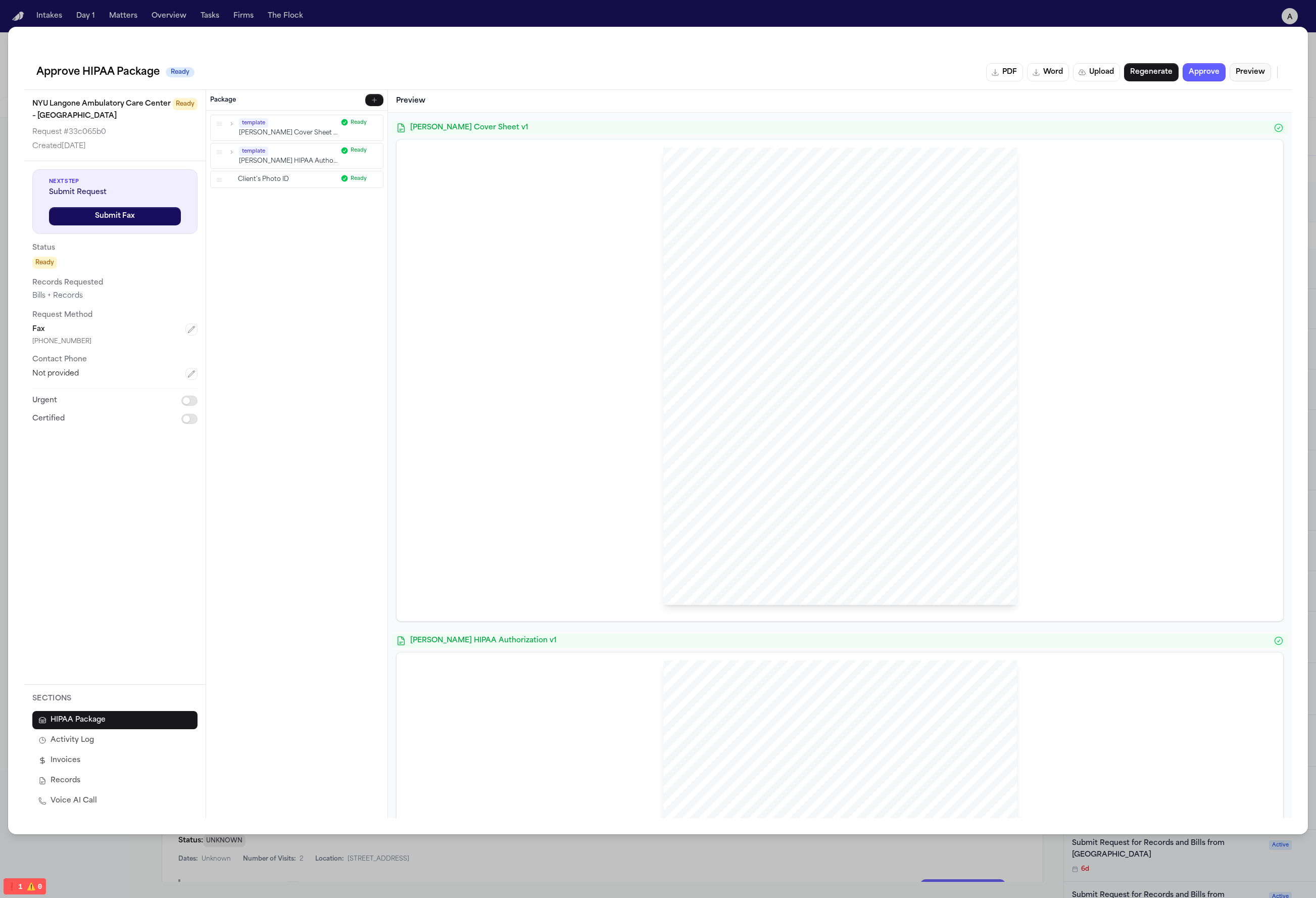
click at [969, 72] on button "Preview" at bounding box center [1250, 72] width 41 height 18
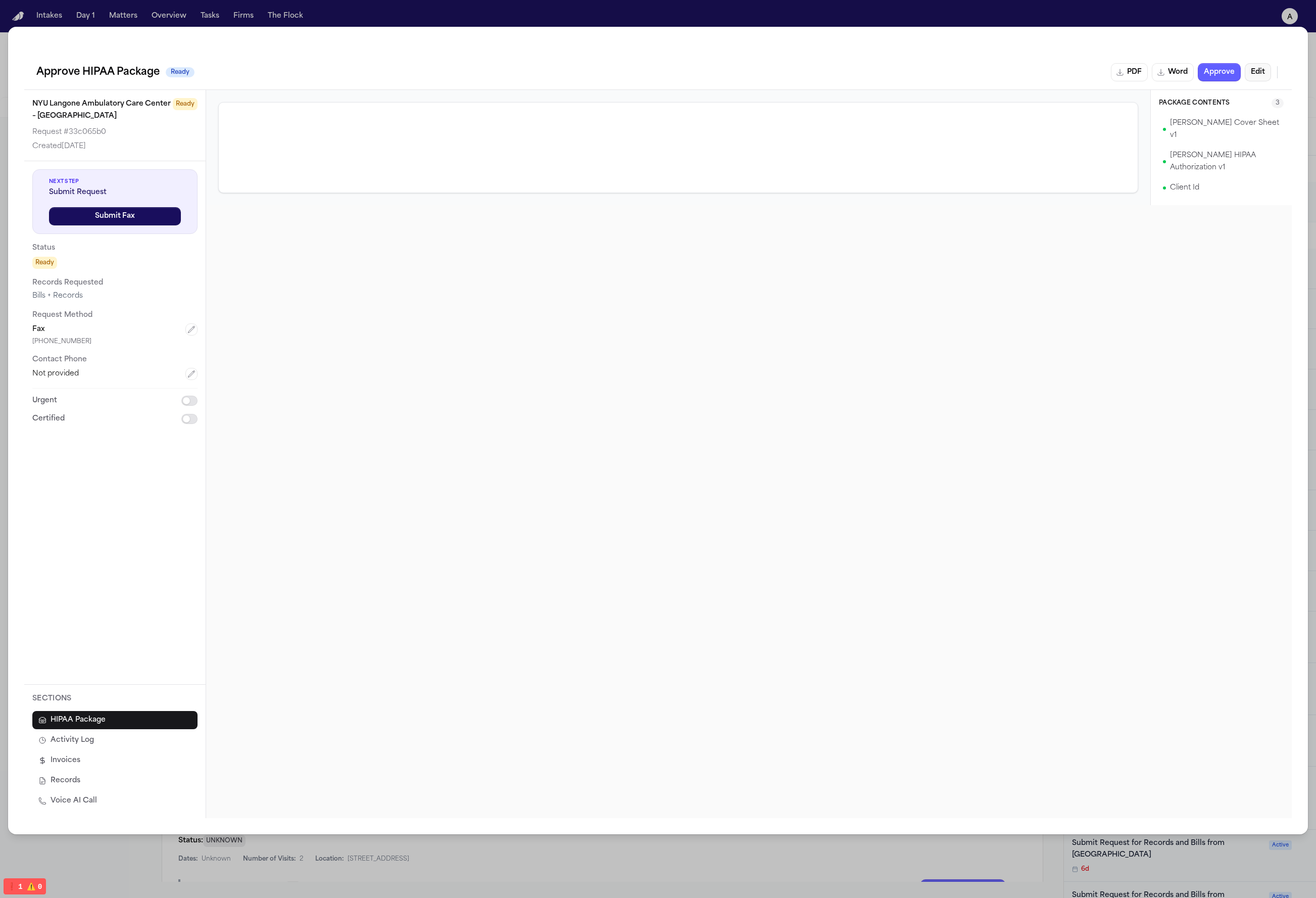
click at [969, 72] on button "Edit" at bounding box center [1258, 72] width 27 height 18
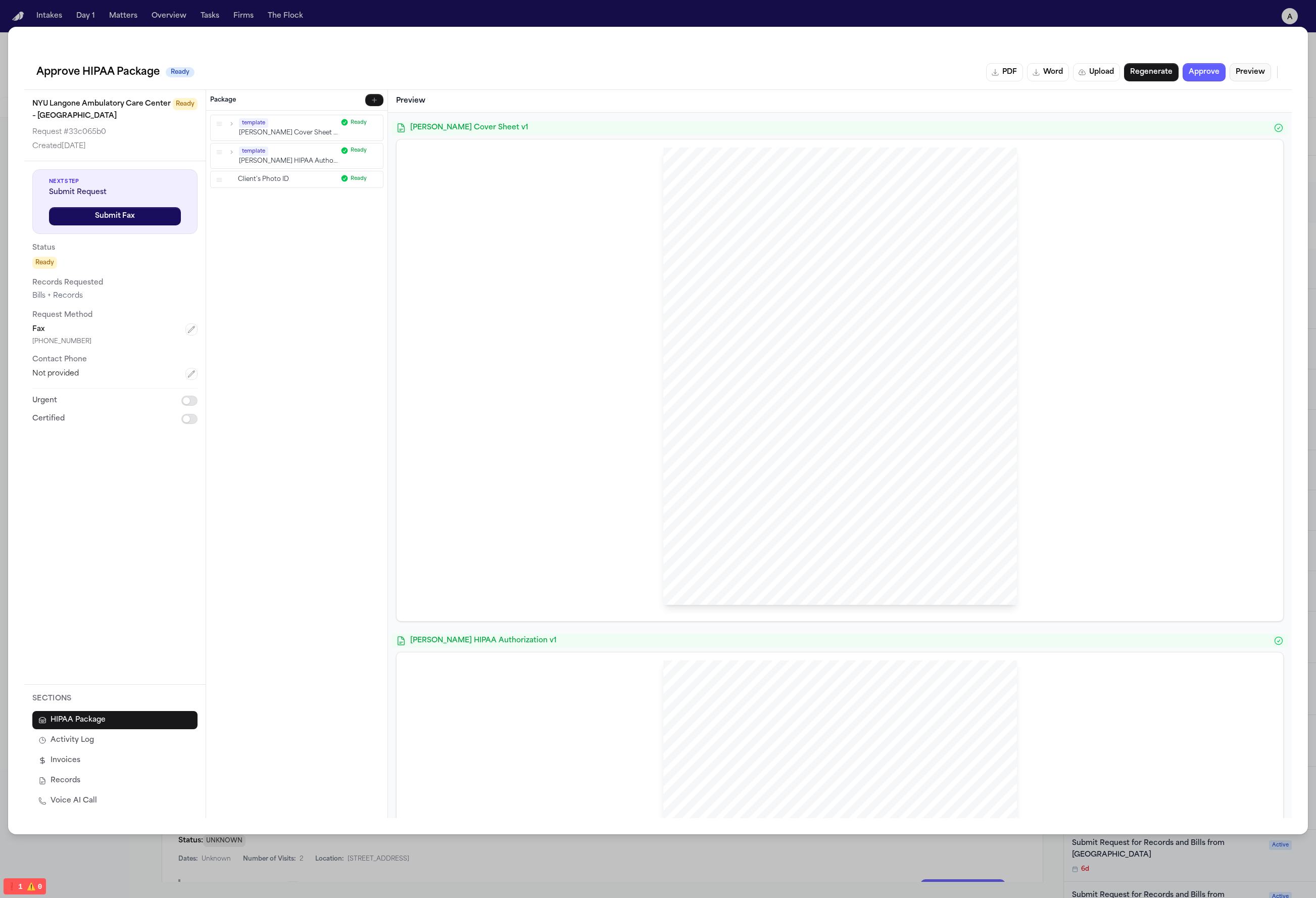
click at [969, 75] on button "Preview" at bounding box center [1250, 72] width 41 height 18
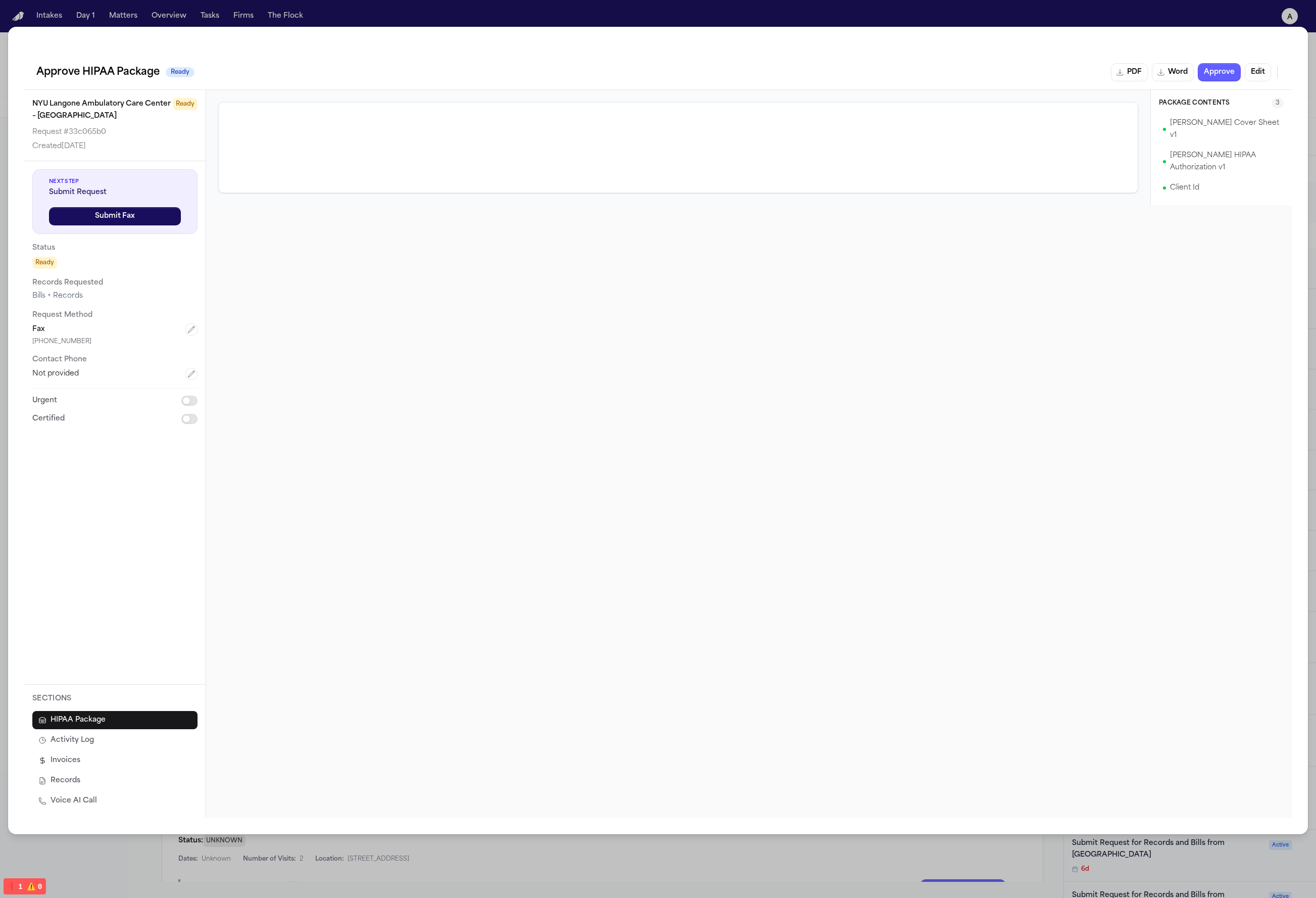
click at [969, 182] on p "Client Id" at bounding box center [1184, 188] width 29 height 12
click at [969, 112] on div "Package Contents 3 [PERSON_NAME] Cover Sheet v1 [PERSON_NAME] HIPAA Authorizati…" at bounding box center [1222, 148] width 125 height 99
click at [969, 134] on div "Hecht Cover Sheet v1 Hecht HIPAA Authorization v1 Client Id" at bounding box center [1222, 156] width 125 height 83
click at [969, 199] on div "Package Contents 3 [PERSON_NAME] Cover Sheet v1 [PERSON_NAME] HIPAA Authorizati…" at bounding box center [749, 454] width 1085 height 728
click at [969, 76] on button "Edit" at bounding box center [1258, 72] width 27 height 18
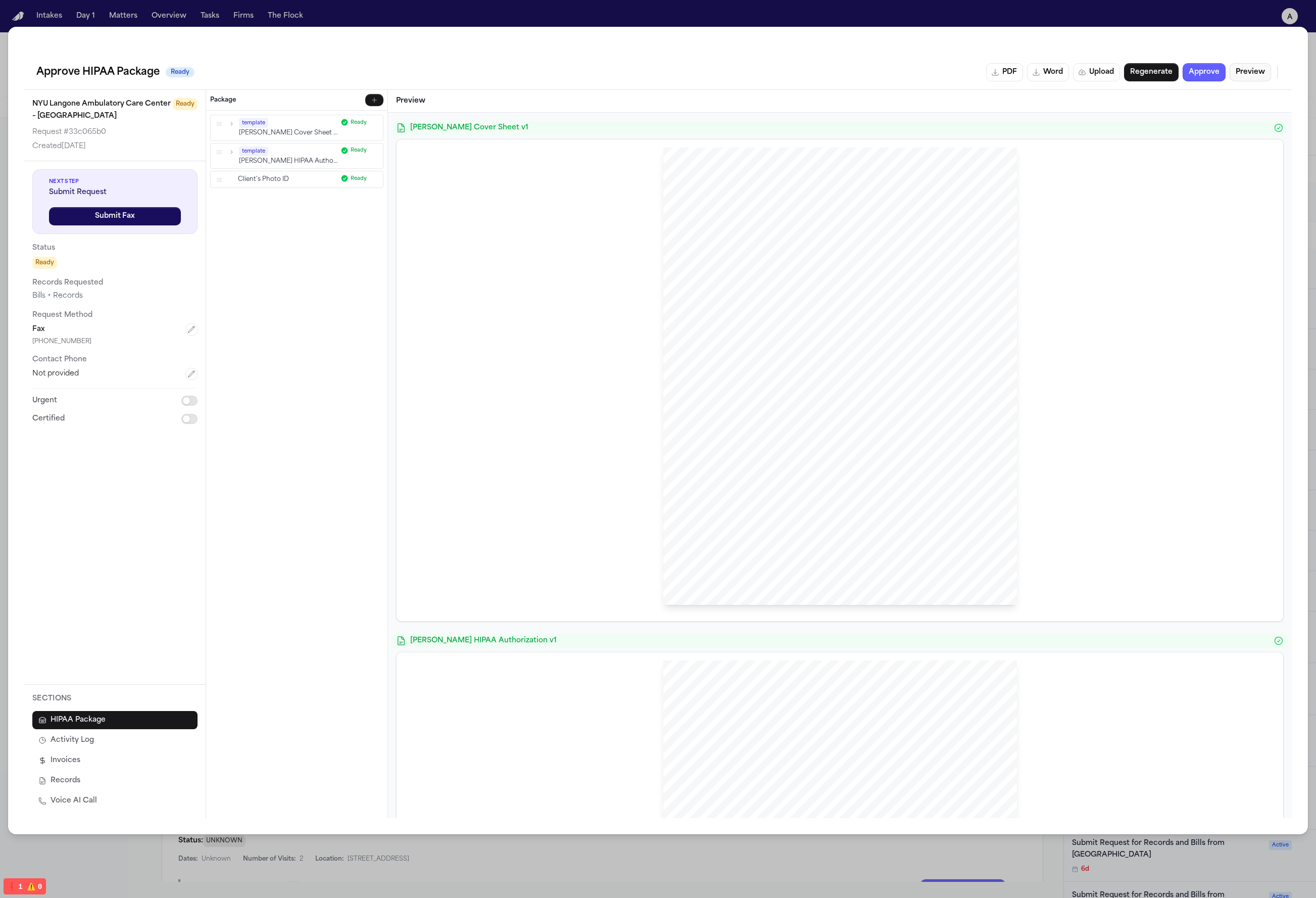
click at [969, 76] on button "Preview" at bounding box center [1250, 72] width 41 height 18
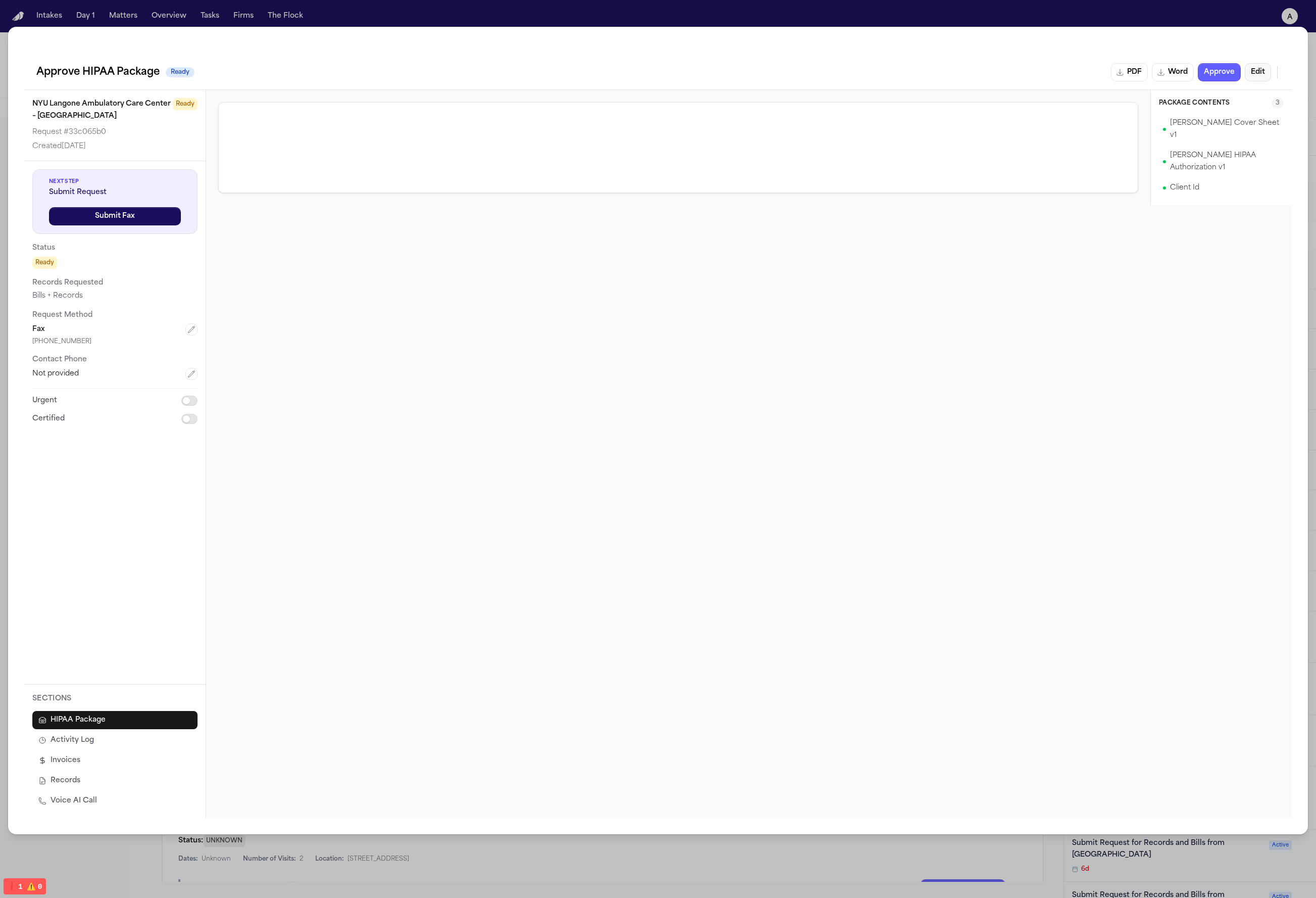
click at [969, 76] on button "Edit" at bounding box center [1258, 72] width 27 height 18
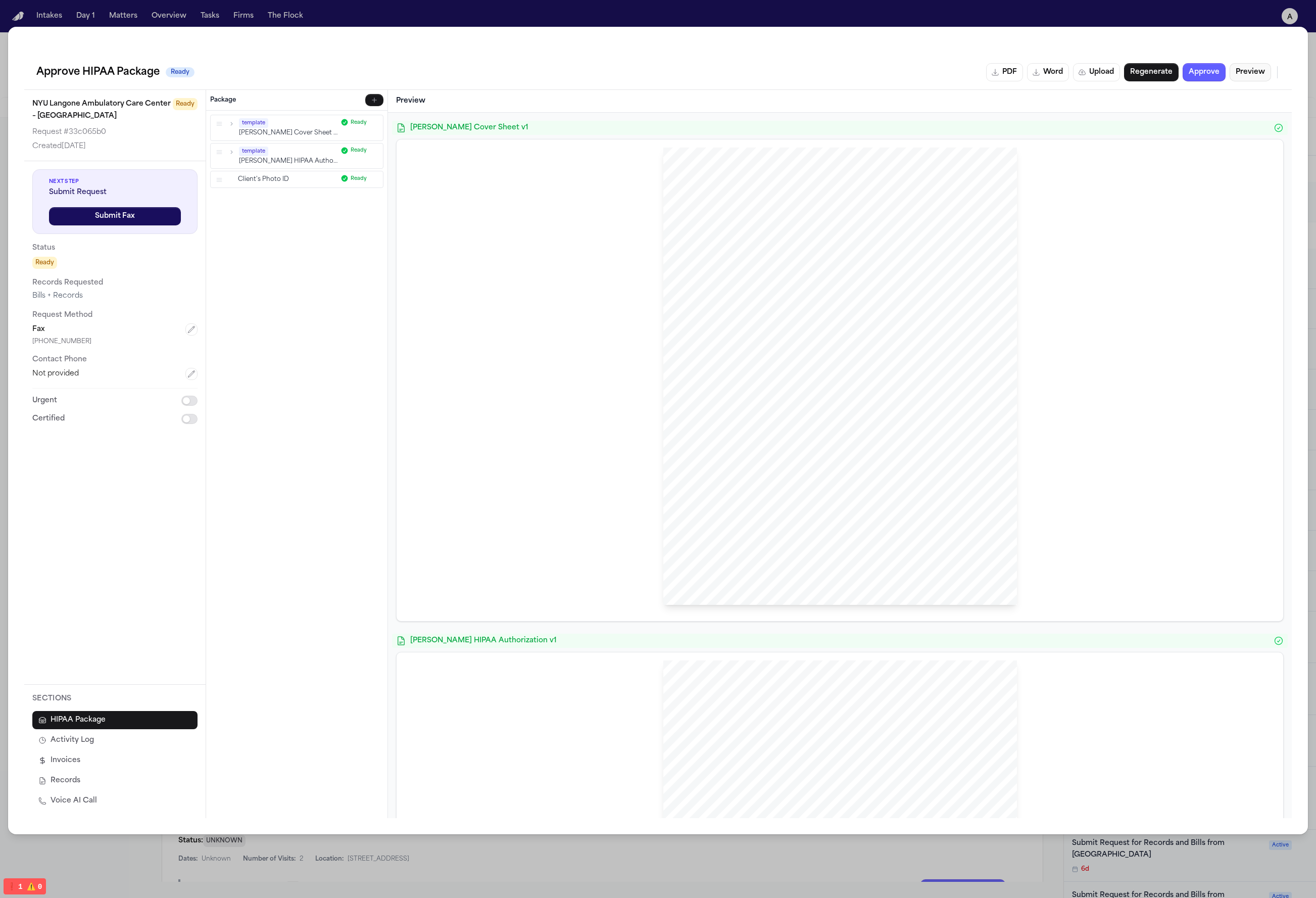
click at [969, 76] on button "Preview" at bounding box center [1250, 72] width 41 height 18
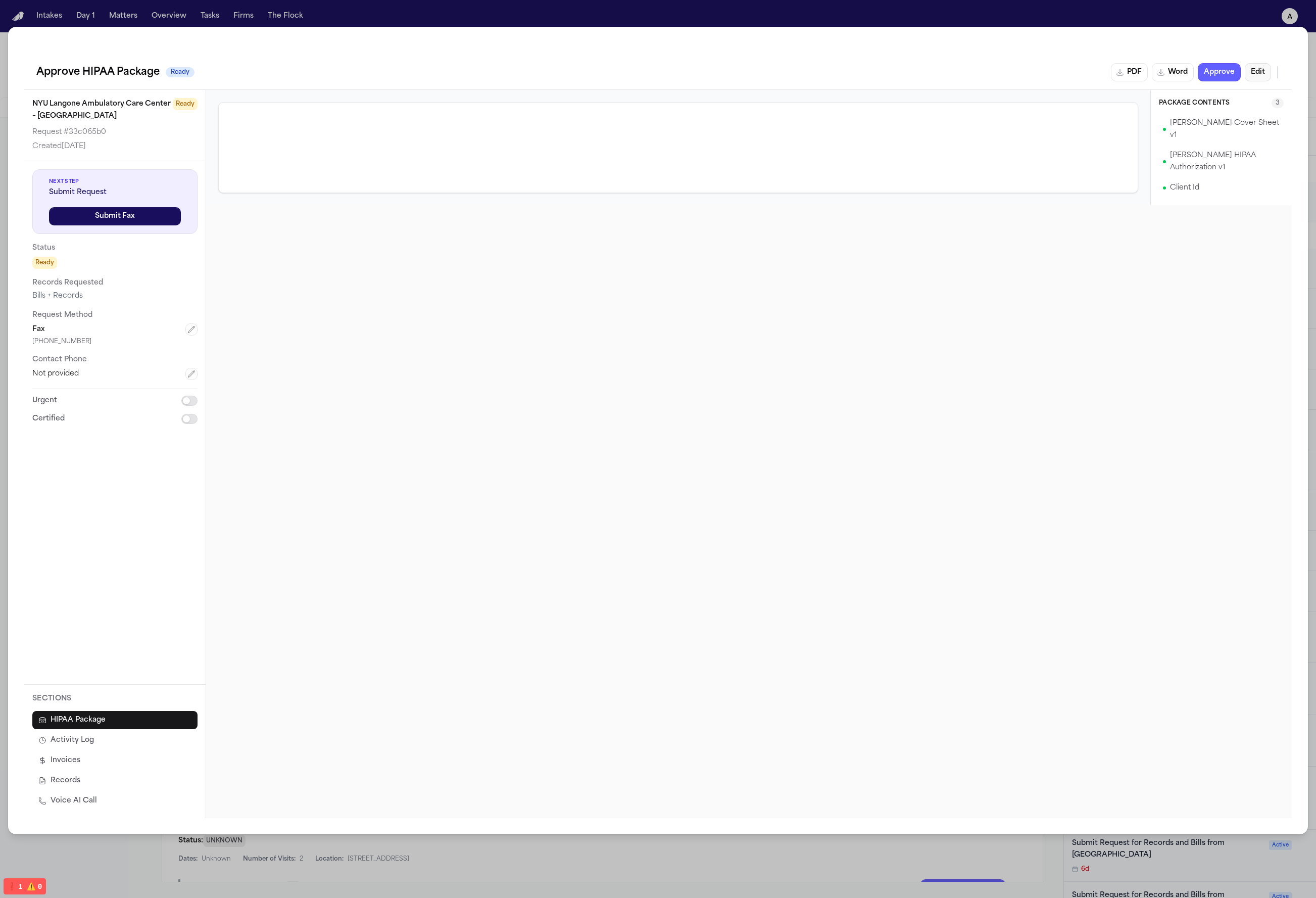
click at [969, 76] on button "Edit" at bounding box center [1258, 72] width 27 height 18
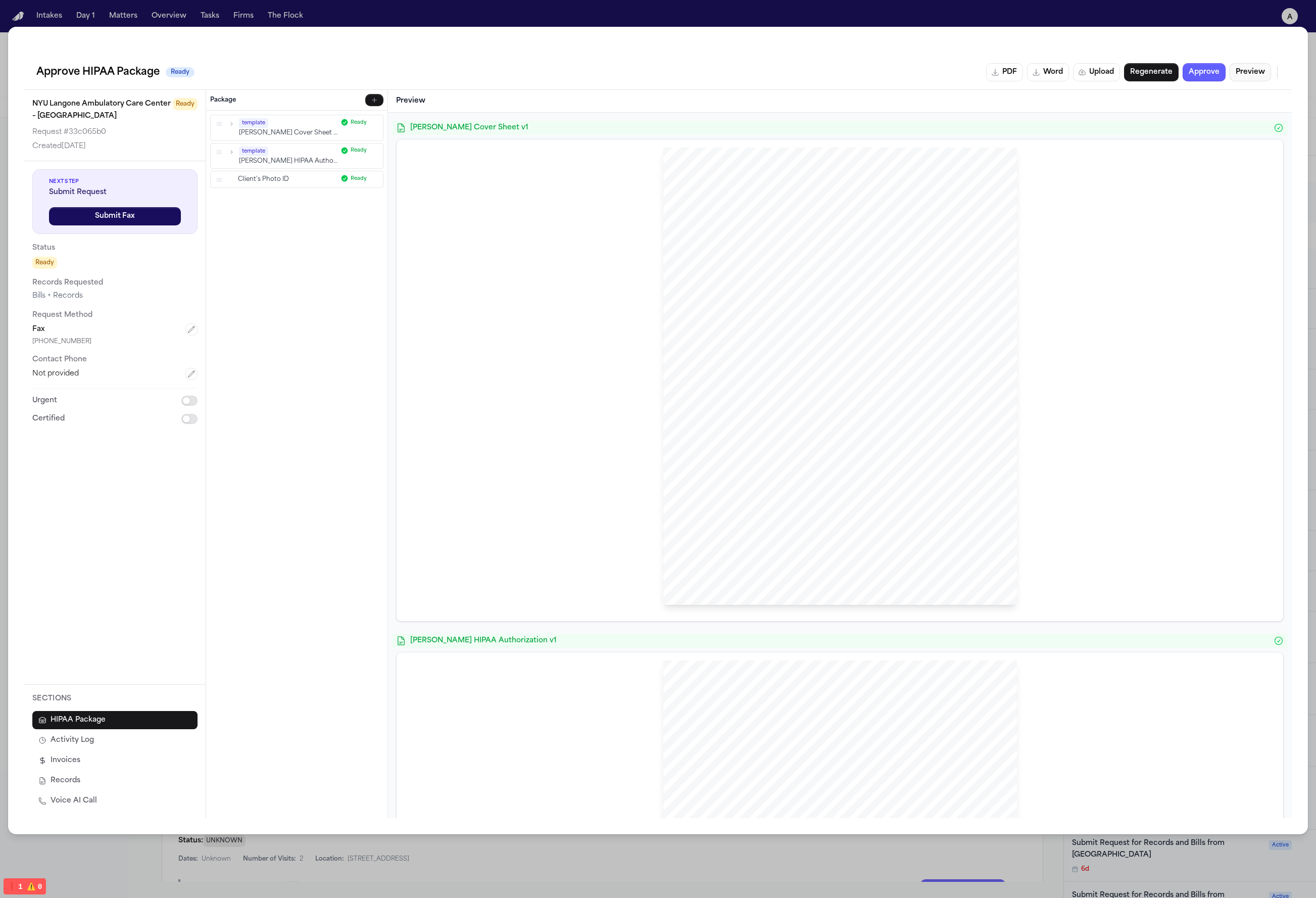
click at [969, 76] on button "Preview" at bounding box center [1250, 72] width 41 height 18
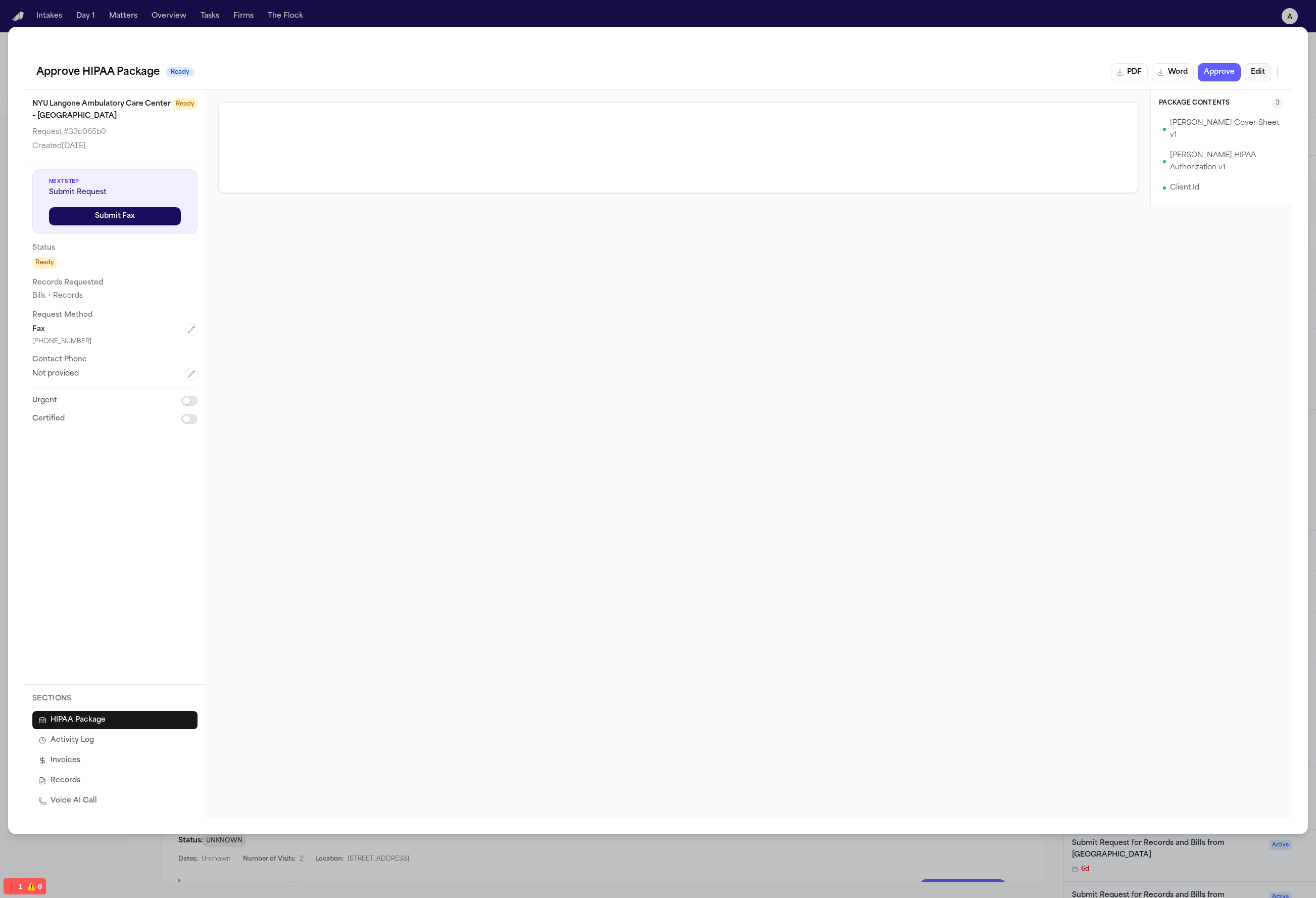
click at [969, 76] on button "Edit" at bounding box center [1258, 72] width 27 height 18
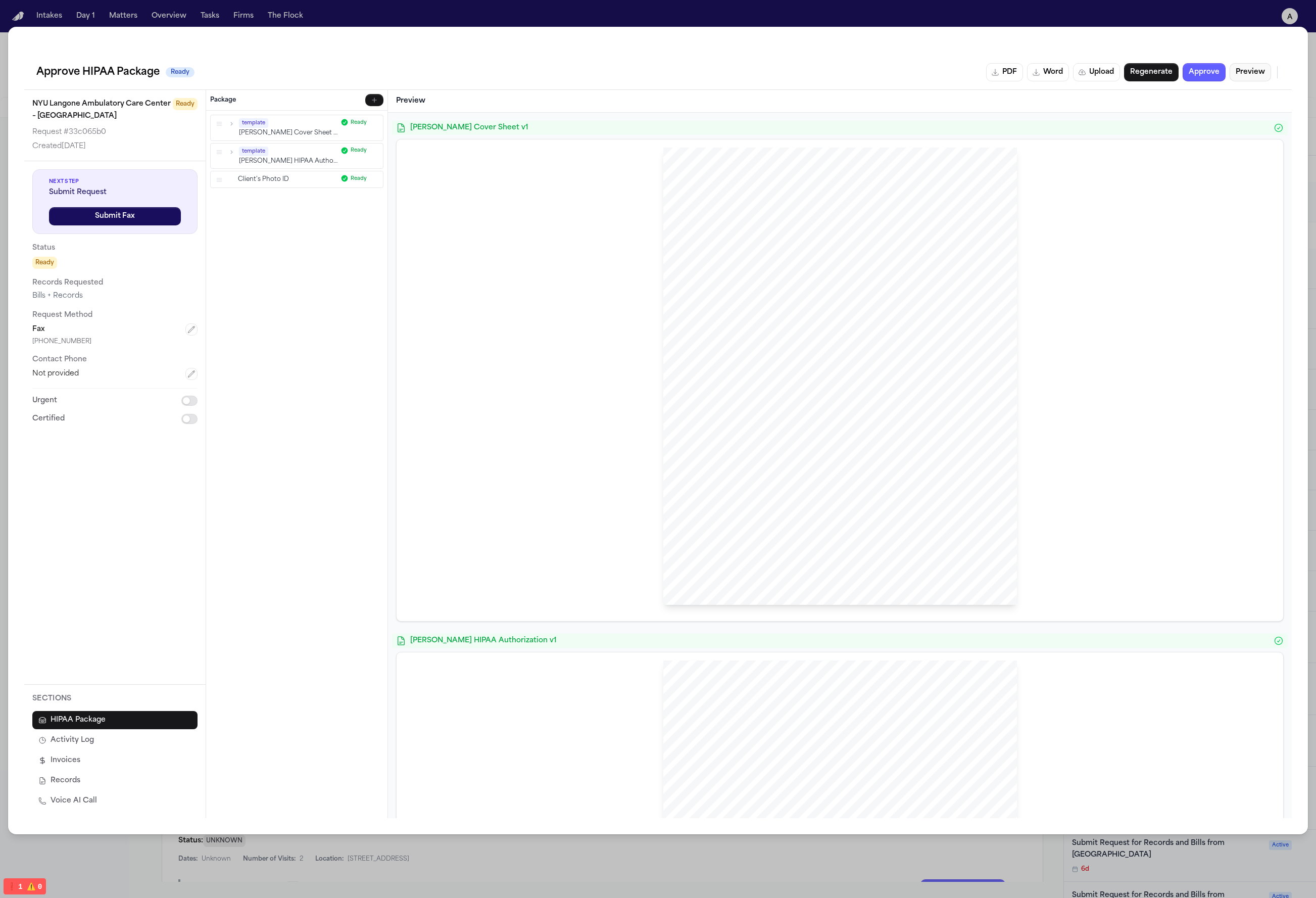
click at [969, 76] on button "Preview" at bounding box center [1250, 72] width 41 height 18
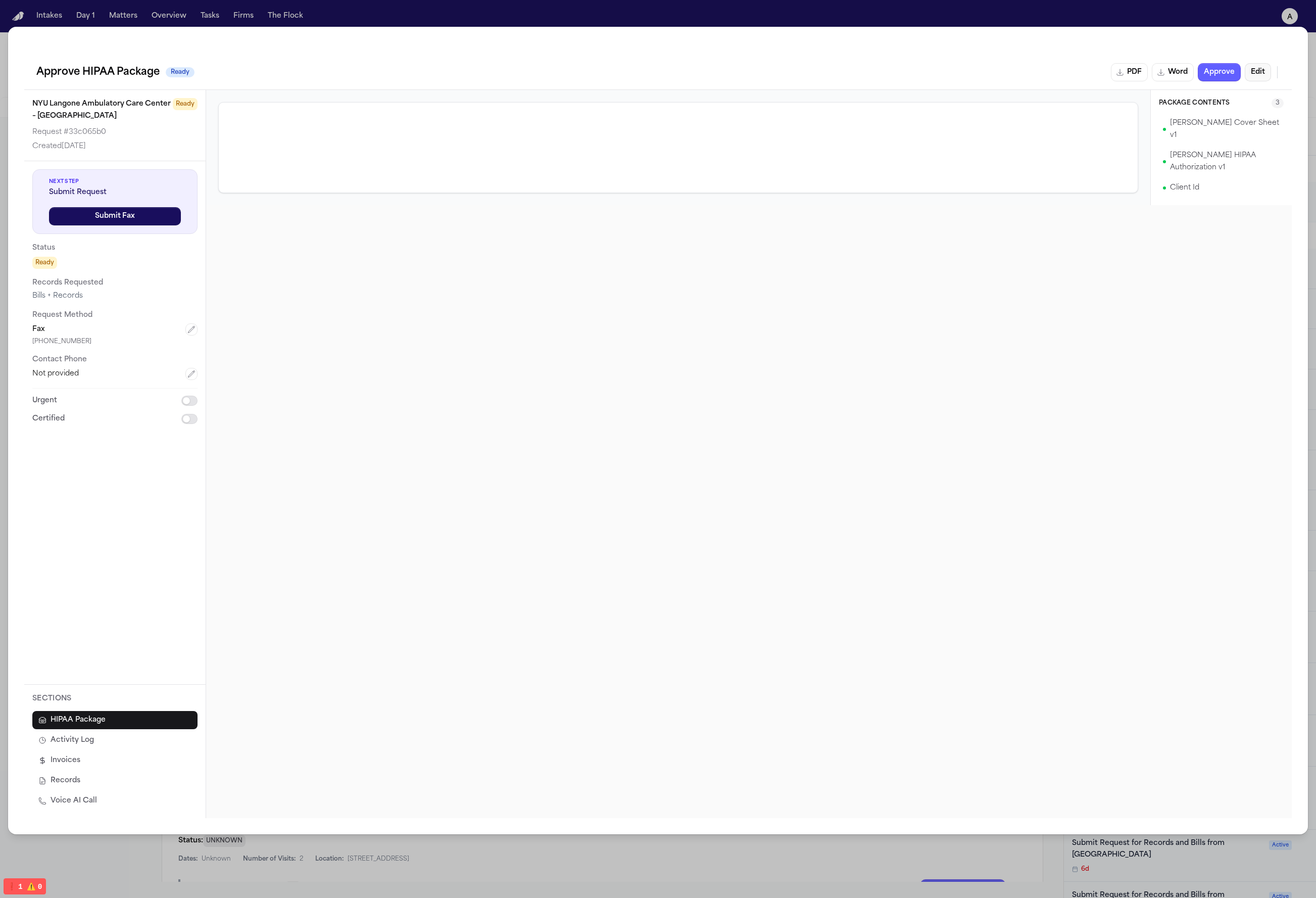
click at [969, 76] on button "Edit" at bounding box center [1258, 72] width 27 height 18
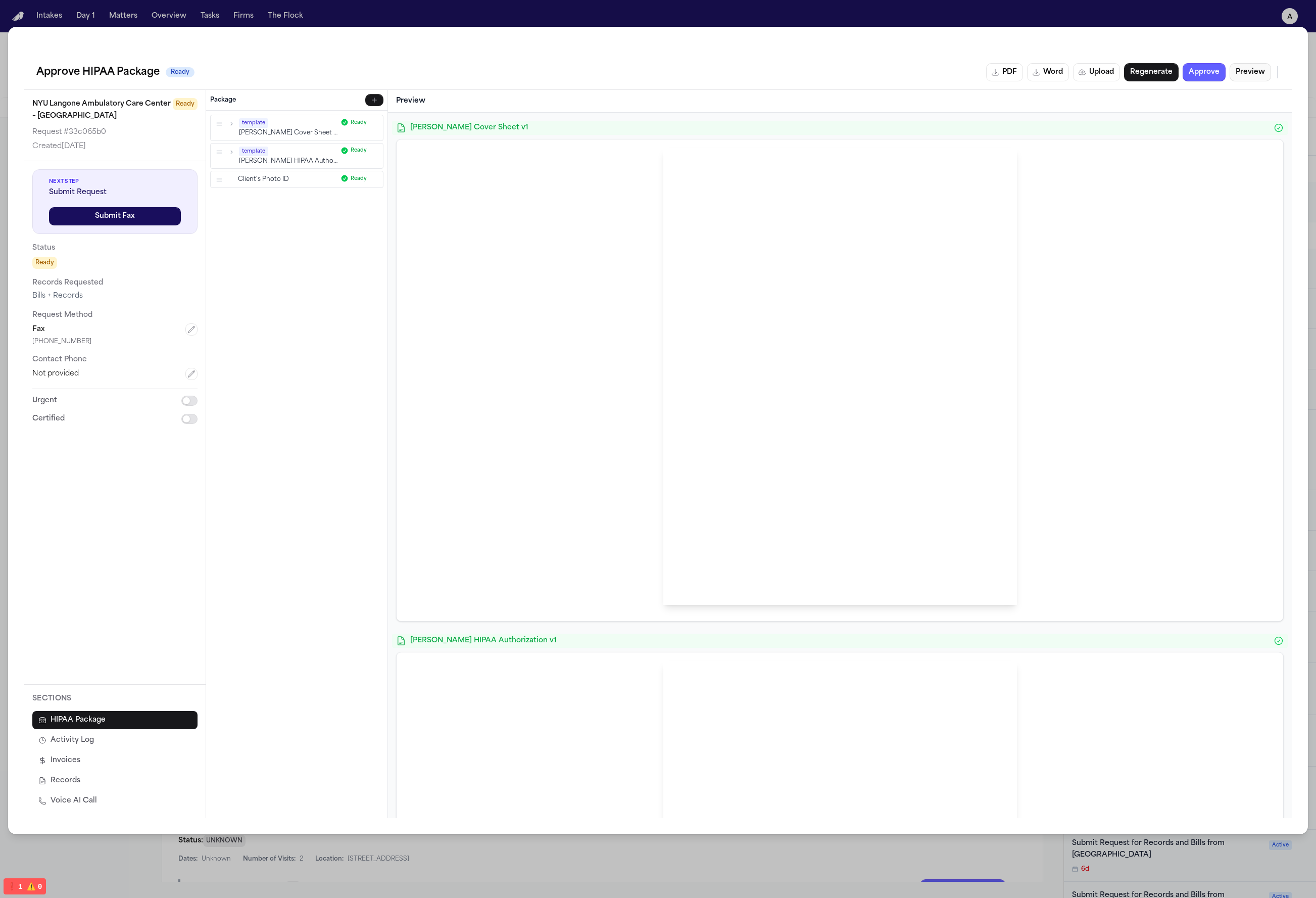
click at [969, 76] on button "Preview" at bounding box center [1250, 72] width 41 height 18
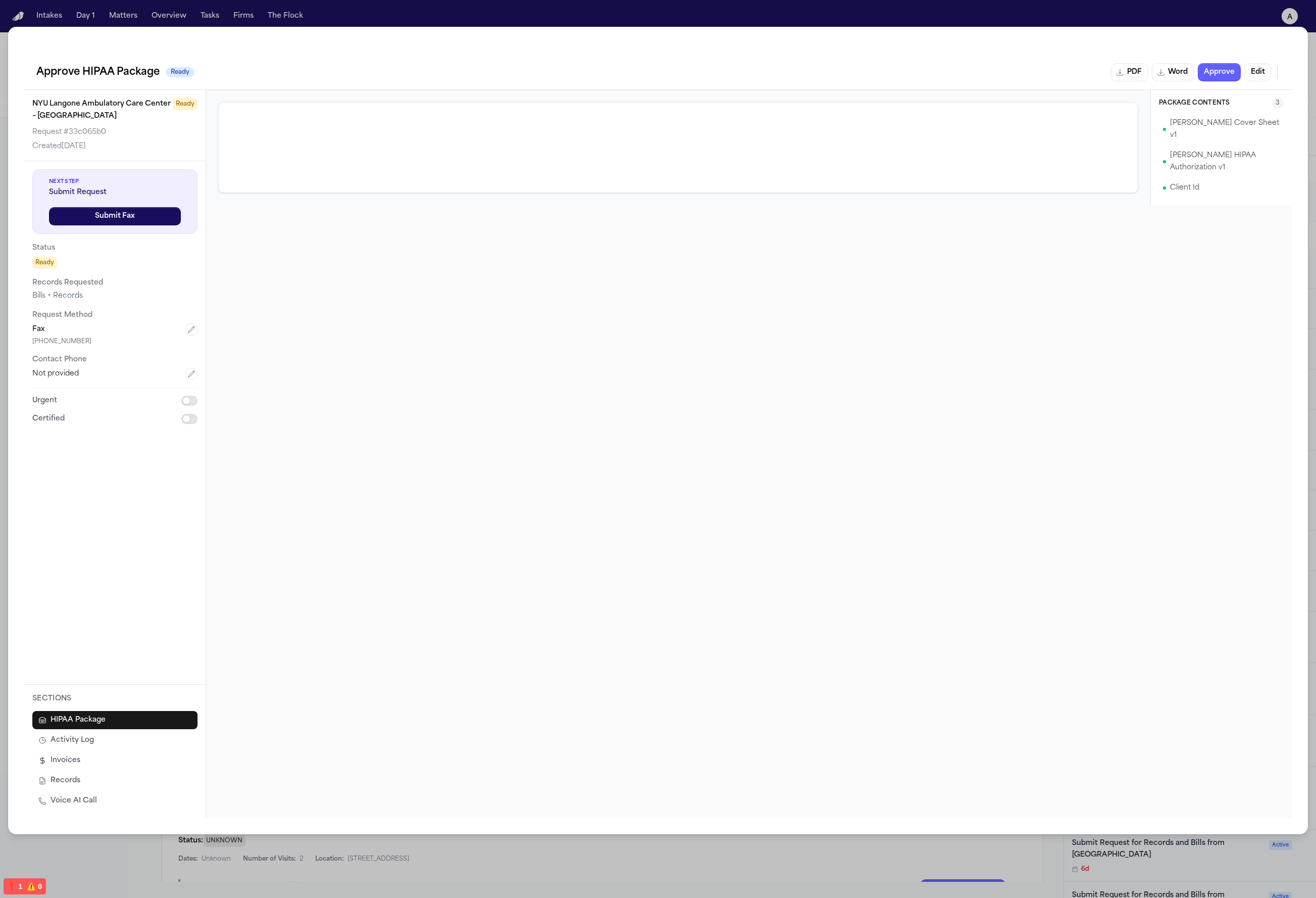
click at [29, 888] on span "⚠️" at bounding box center [31, 886] width 9 height 8
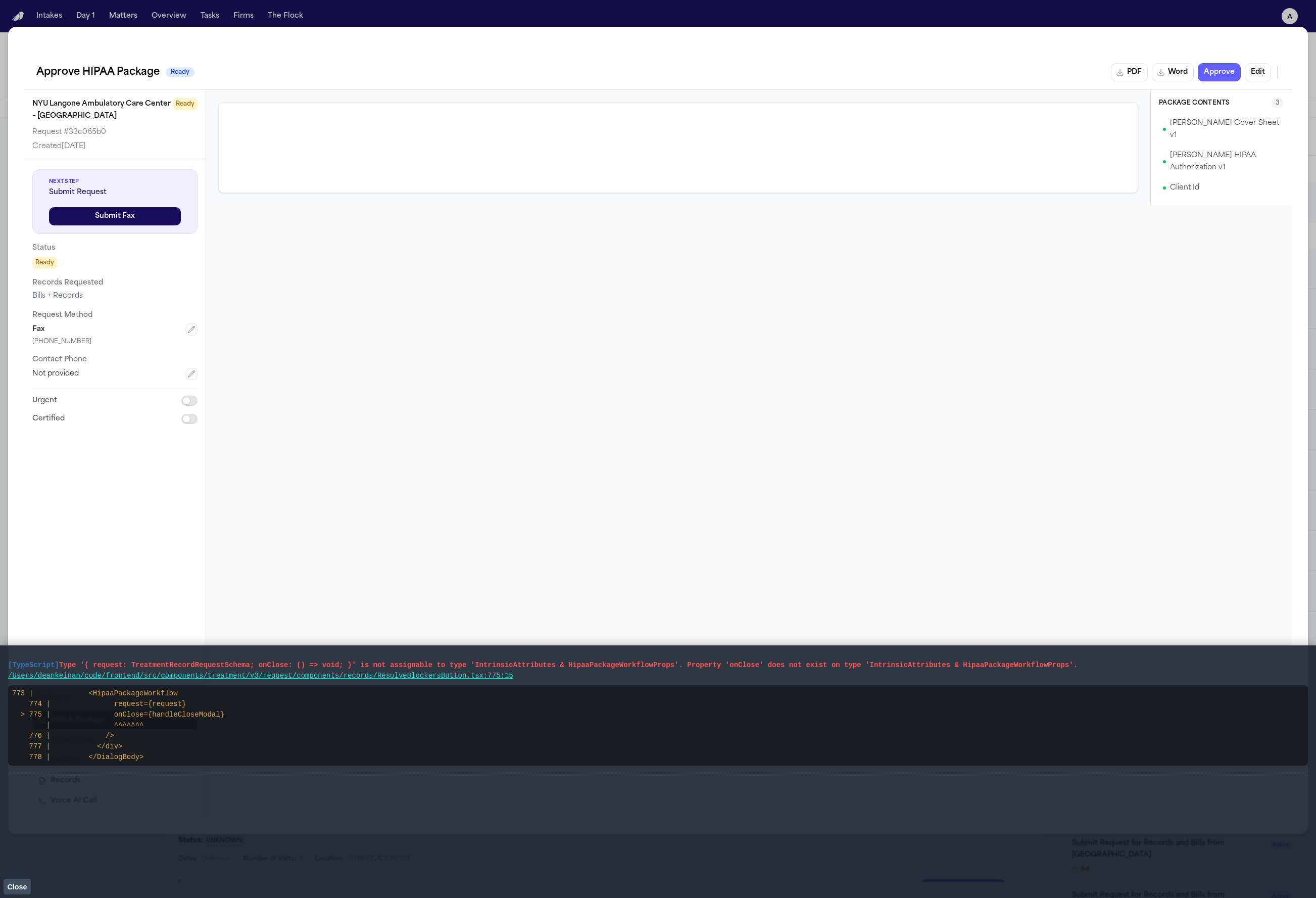
click at [465, 674] on link "/Users/deankeinan/code/frontend/src/components/treatment/v3/request/components/…" at bounding box center [261, 676] width 505 height 8
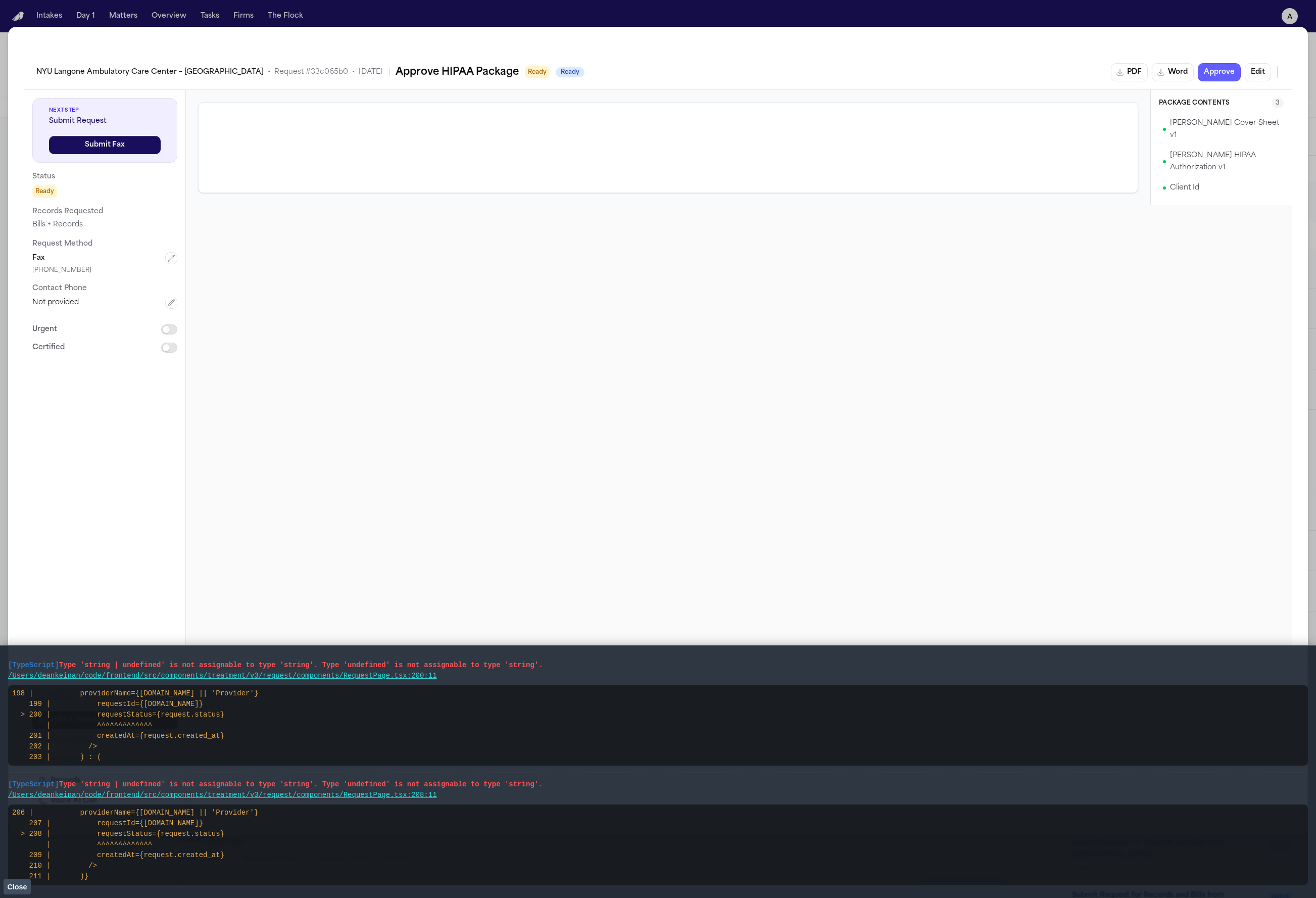
click at [556, 72] on span "Ready" at bounding box center [570, 72] width 29 height 10
click at [480, 77] on h2 "Approve HIPAA Package" at bounding box center [457, 72] width 123 height 16
click at [554, 64] on div "NYU Langone Ambulatory Care Center – Cobble Hill • Request # 33c065b0 • 9/30/20…" at bounding box center [310, 72] width 548 height 16
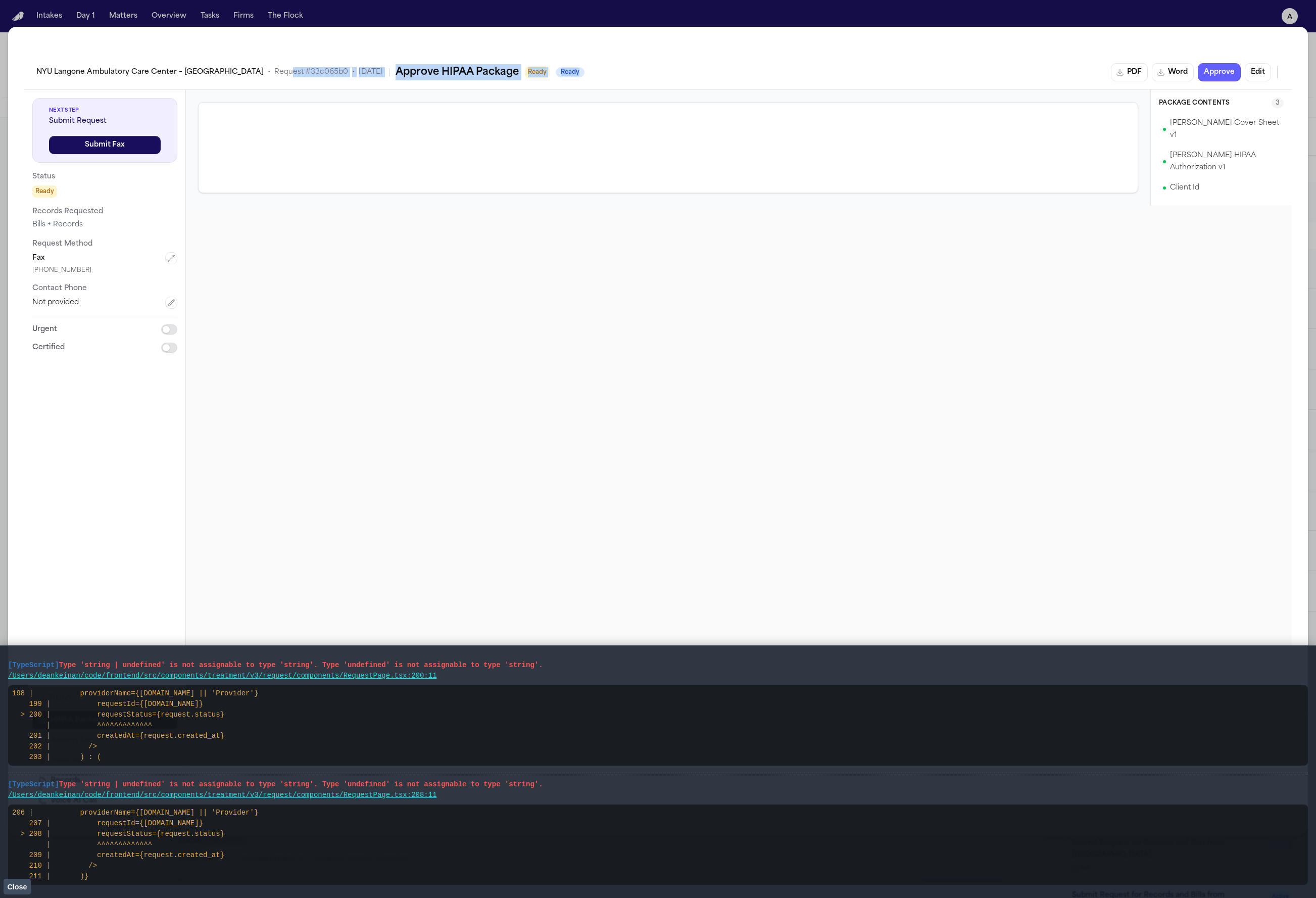
drag, startPoint x: 596, startPoint y: 76, endPoint x: 248, endPoint y: 69, distance: 348.1
click at [248, 69] on div "NYU Langone Ambulatory Care Center – Cobble Hill • Request # 33c065b0 • 9/30/20…" at bounding box center [658, 72] width 1243 height 18
click at [274, 69] on span "Request # 33c065b0" at bounding box center [311, 72] width 74 height 10
click at [274, 70] on span "Request # 33c065b0" at bounding box center [311, 72] width 74 height 10
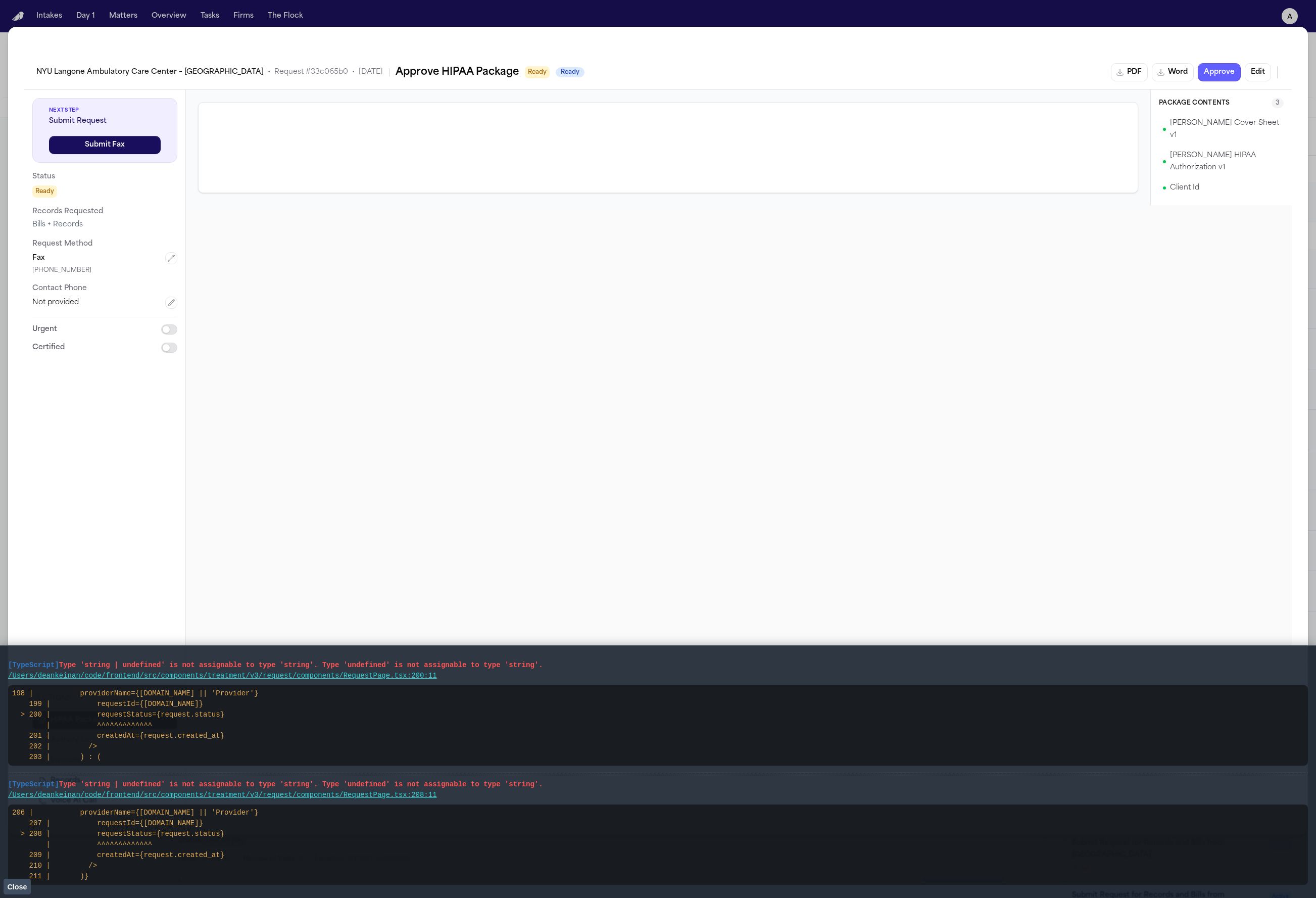
click at [525, 72] on span "Ready" at bounding box center [537, 72] width 25 height 12
click at [636, 76] on div "NYU Langone Ambulatory Care Center – Cobble Hill • Request # 33c065b0 • 9/30/20…" at bounding box center [658, 72] width 1243 height 18
drag, startPoint x: 636, startPoint y: 76, endPoint x: 127, endPoint y: 60, distance: 509.3
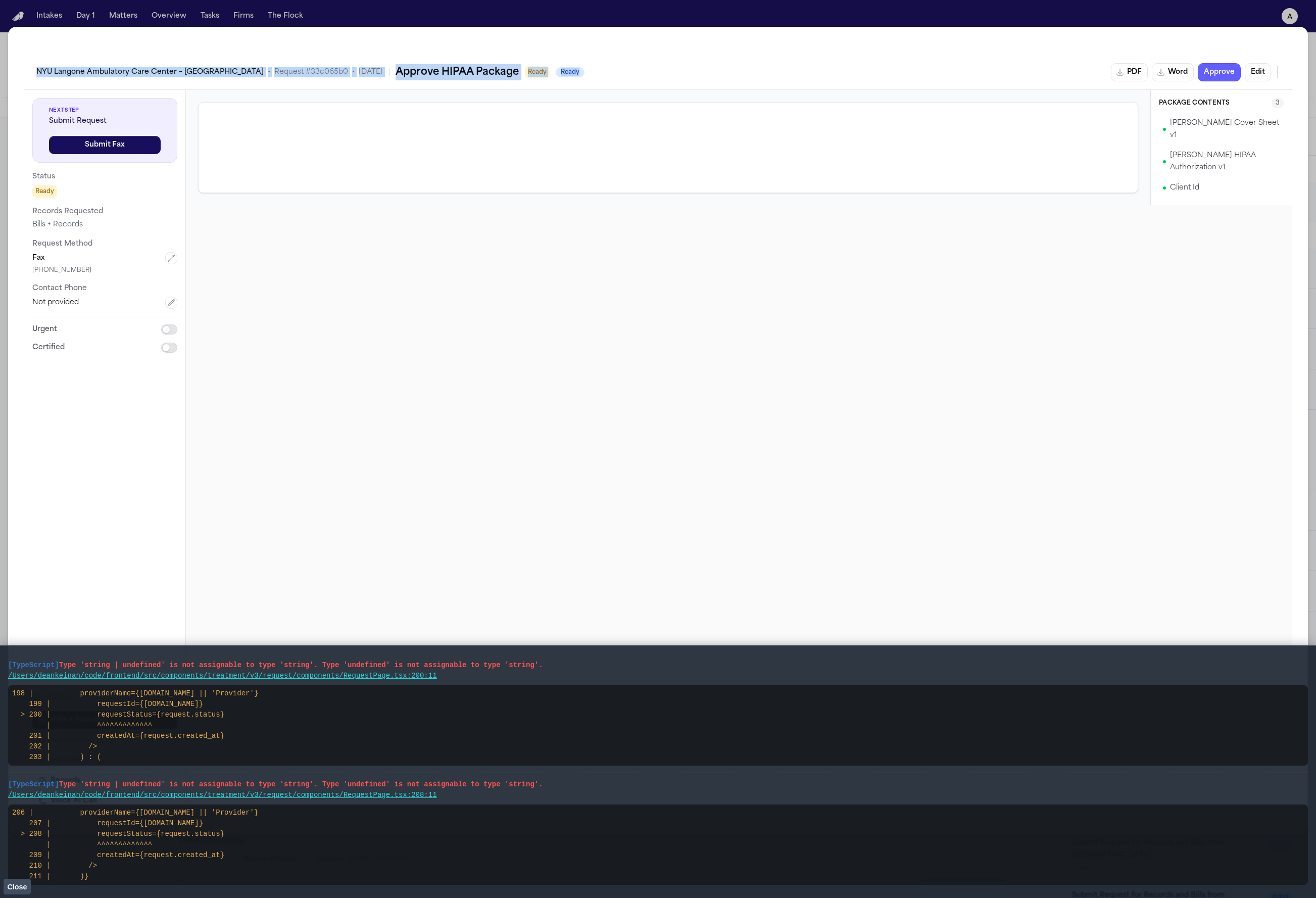
click at [127, 60] on div "NYU Langone Ambulatory Care Center – Cobble Hill • Request # 33c065b0 • 9/30/20…" at bounding box center [658, 72] width 1268 height 34
click at [127, 62] on div "NYU Langone Ambulatory Care Center – Cobble Hill • Request # 33c065b0 • 9/30/20…" at bounding box center [658, 72] width 1268 height 34
click at [353, 78] on div "NYU Langone Ambulatory Care Center – Cobble Hill • Request # 33c065b0 • 9/30/20…" at bounding box center [310, 72] width 548 height 16
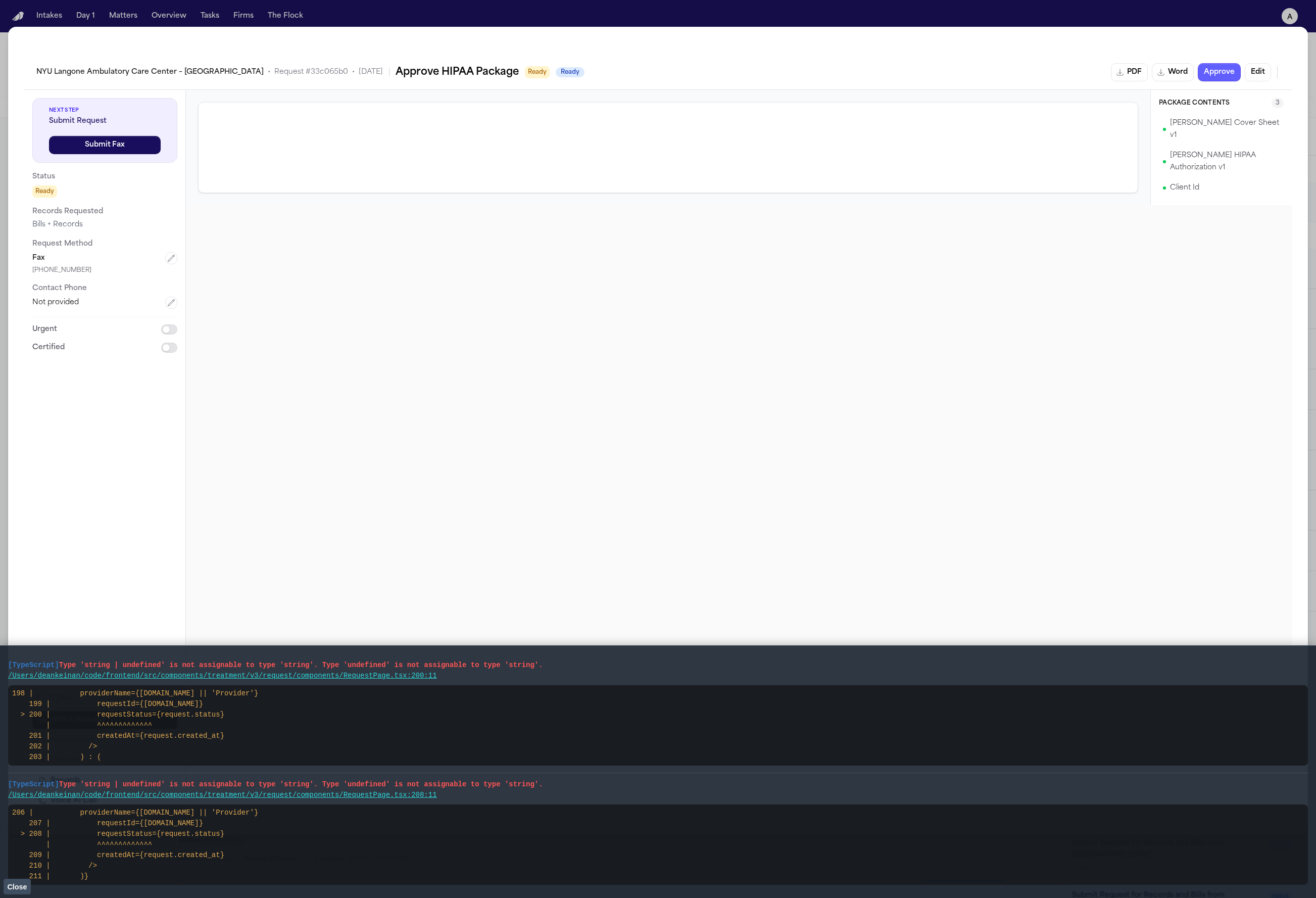
click at [747, 69] on div "NYU Langone Ambulatory Care Center – Cobble Hill • Request # 33c065b0 • 9/30/20…" at bounding box center [658, 72] width 1243 height 18
click at [811, 67] on div "NYU Langone Ambulatory Care Center – Cobble Hill • Request # 33c065b0 • 9/30/20…" at bounding box center [658, 72] width 1243 height 18
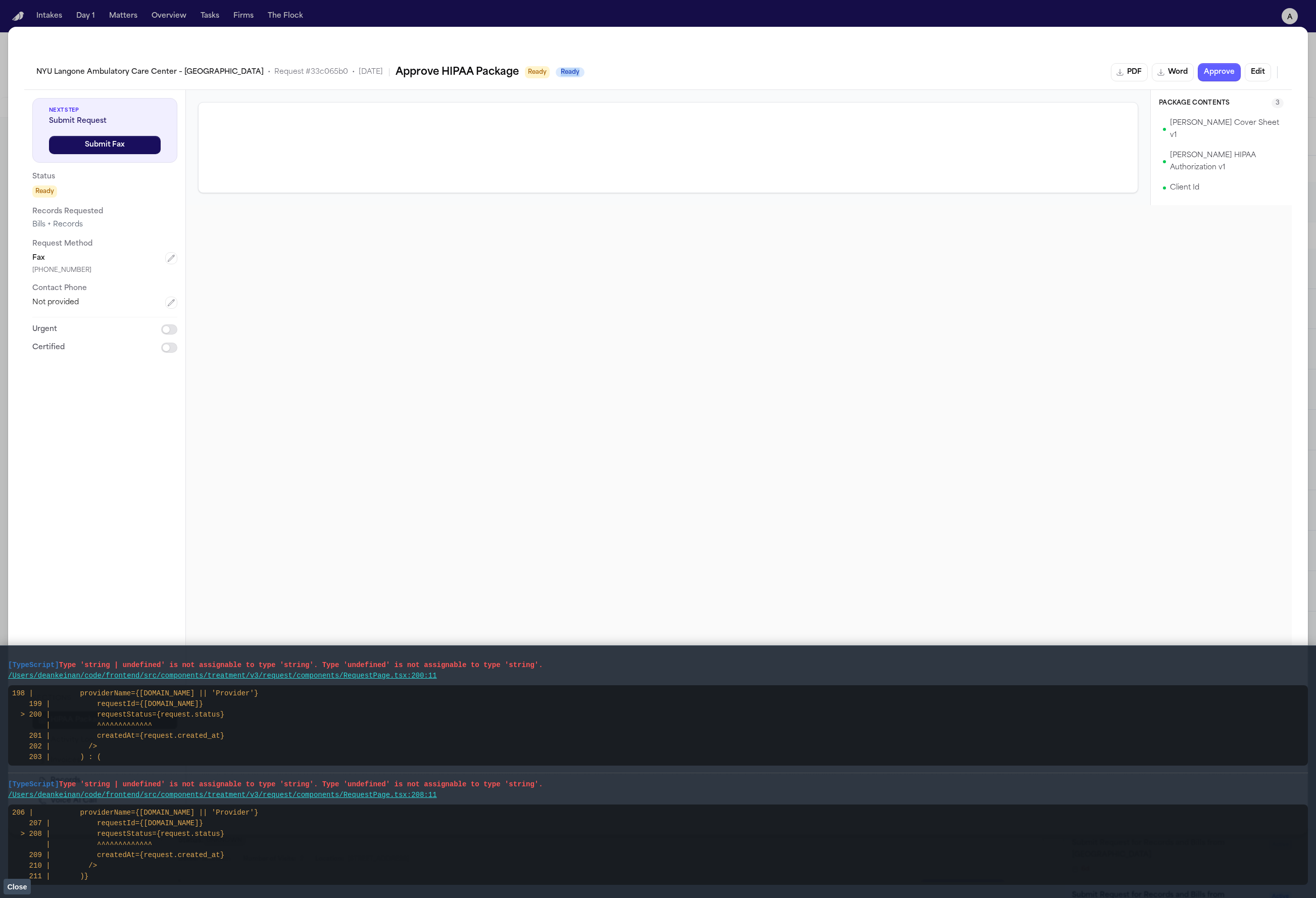
click at [811, 67] on div "NYU Langone Ambulatory Care Center – Cobble Hill • Request # 33c065b0 • 9/30/20…" at bounding box center [658, 72] width 1243 height 18
click at [292, 52] on div "NYU Langone Ambulatory Care Center – Cobble Hill • Request # 33c065b0 • 9/30/20…" at bounding box center [658, 430] width 1299 height 807
click at [466, 73] on h2 "Approve HIPAA Package" at bounding box center [457, 72] width 123 height 16
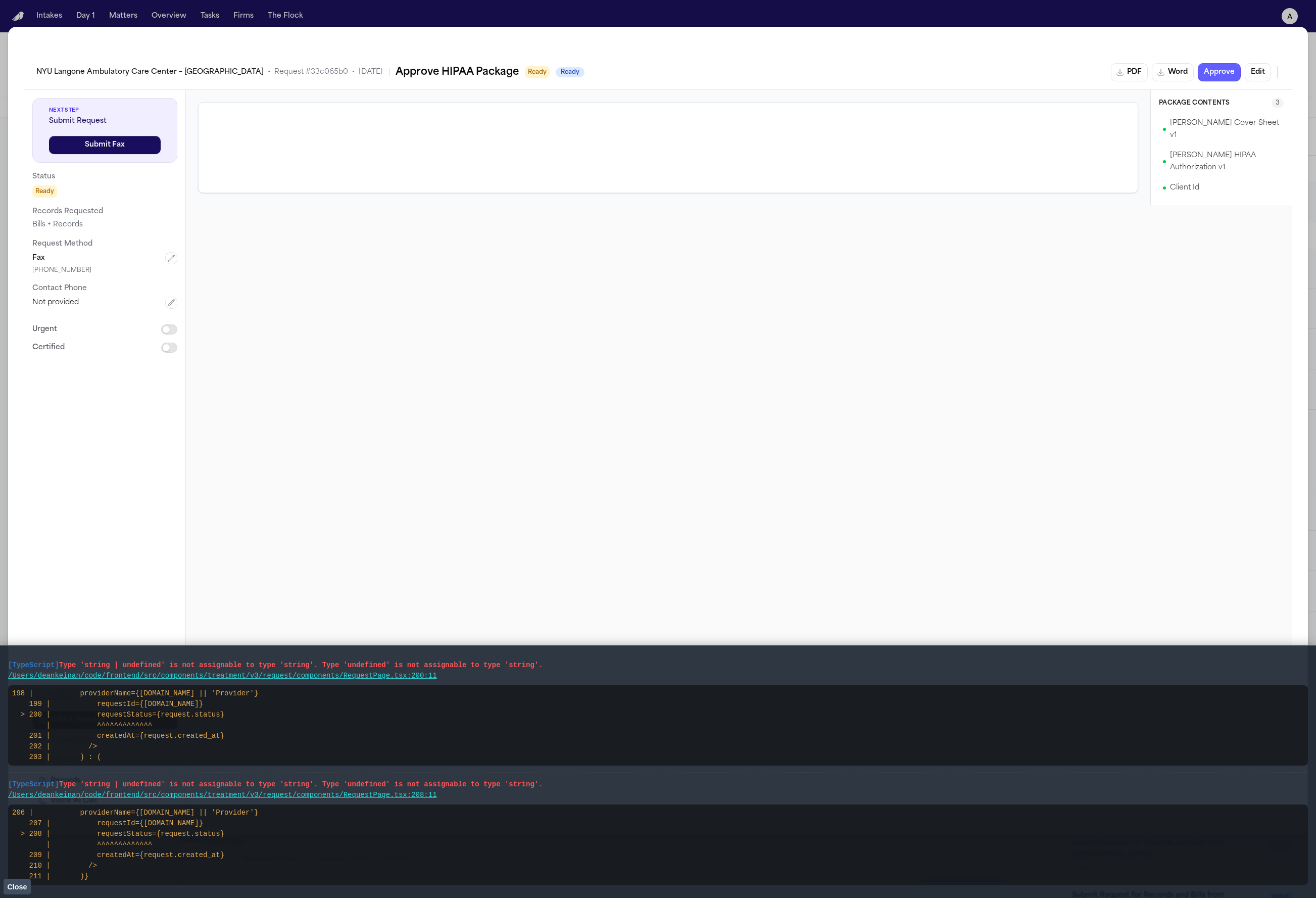
click at [608, 72] on div "NYU Langone Ambulatory Care Center – Cobble Hill • Request # 33c065b0 • 9/30/20…" at bounding box center [658, 72] width 1243 height 18
drag, startPoint x: 373, startPoint y: 83, endPoint x: 379, endPoint y: 78, distance: 7.8
click at [378, 78] on div "NYU Langone Ambulatory Care Center – Cobble Hill • Request # 33c065b0 • 9/30/20…" at bounding box center [658, 72] width 1243 height 18
click at [396, 77] on h2 "Approve HIPAA Package" at bounding box center [457, 72] width 123 height 16
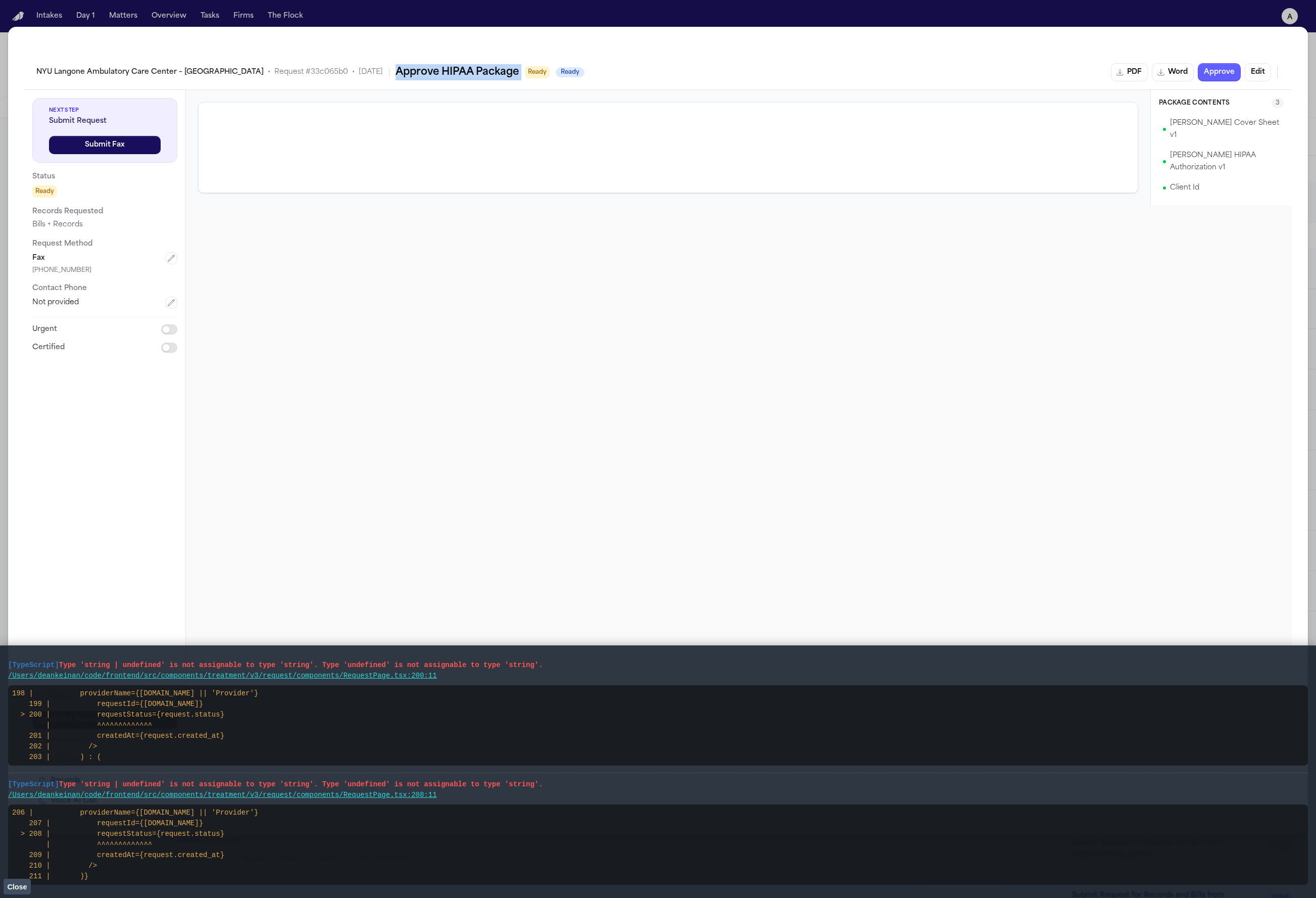
click at [396, 77] on h2 "Approve HIPAA Package" at bounding box center [457, 72] width 123 height 16
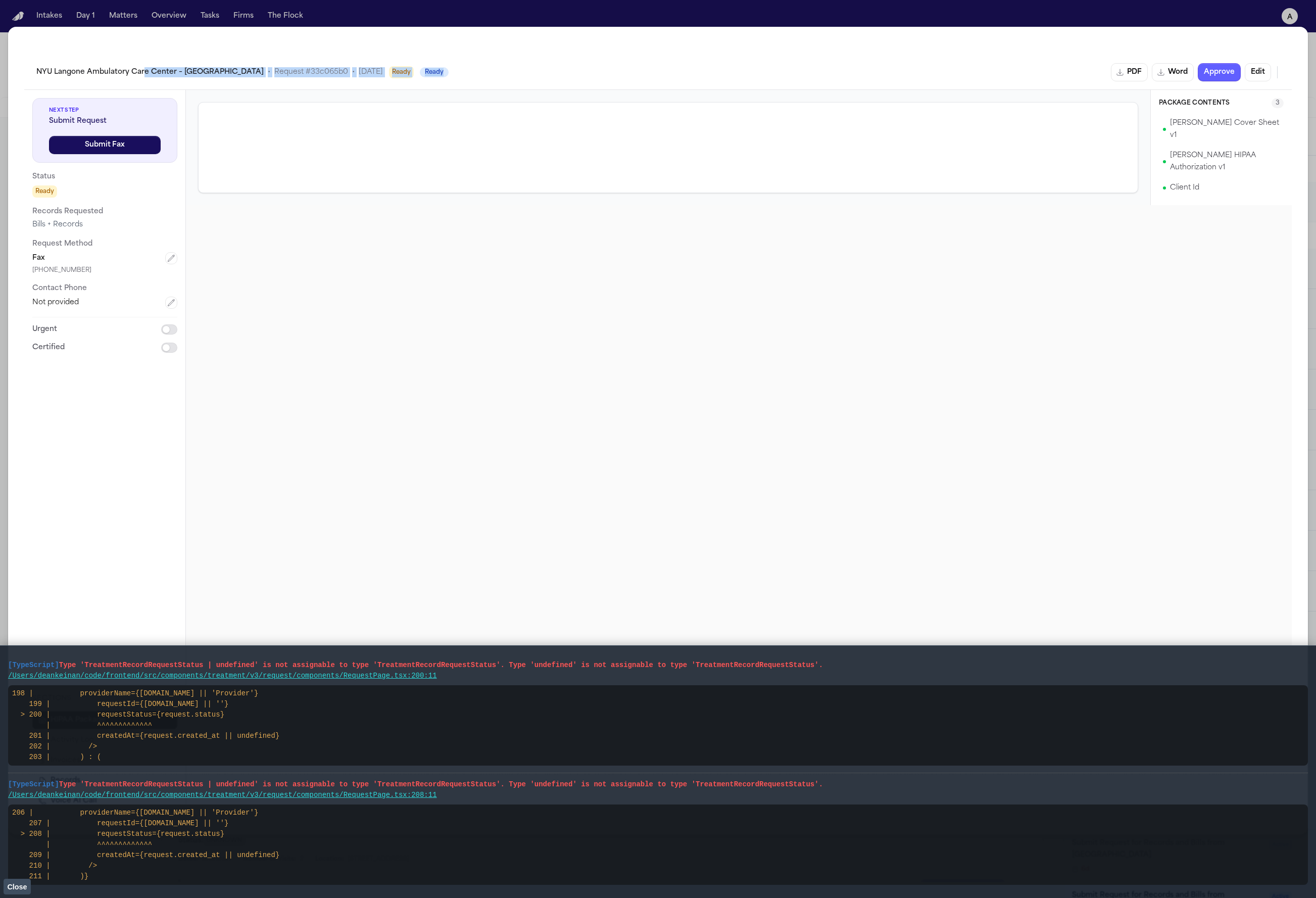
drag, startPoint x: 471, startPoint y: 74, endPoint x: 143, endPoint y: 70, distance: 328.0
click at [143, 70] on div "NYU Langone Ambulatory Care Center – Cobble Hill • Request # 33c065b0 • 9/30/20…" at bounding box center [658, 72] width 1243 height 18
click at [143, 70] on span "NYU Langone Ambulatory Care Center – [GEOGRAPHIC_DATA]" at bounding box center [150, 72] width 227 height 10
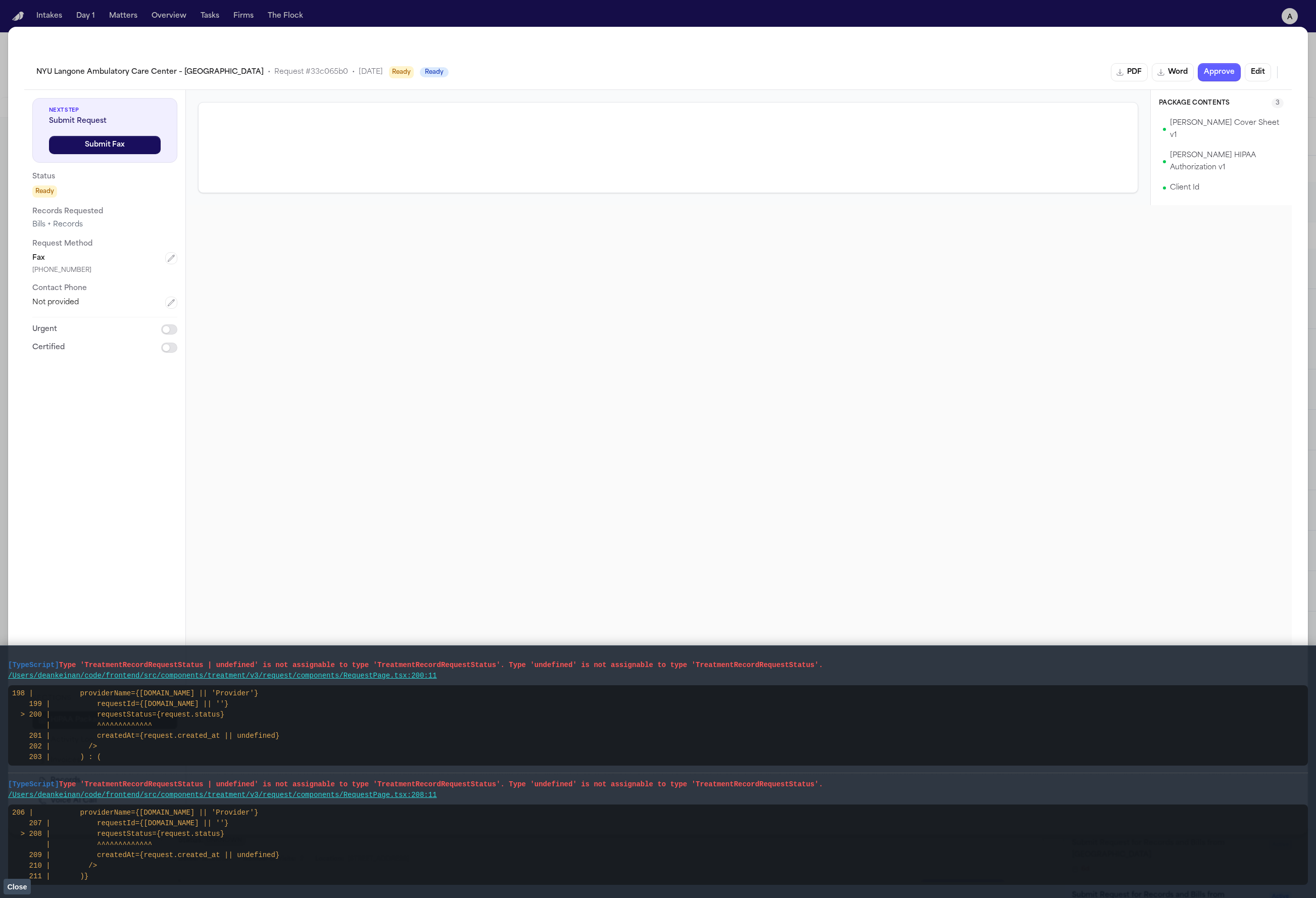
click at [274, 67] on span "Request # 33c065b0" at bounding box center [311, 72] width 74 height 10
click at [482, 76] on div "NYU Langone Ambulatory Care Center – Cobble Hill • Request # 33c065b0 • 9/30/20…" at bounding box center [658, 72] width 1243 height 18
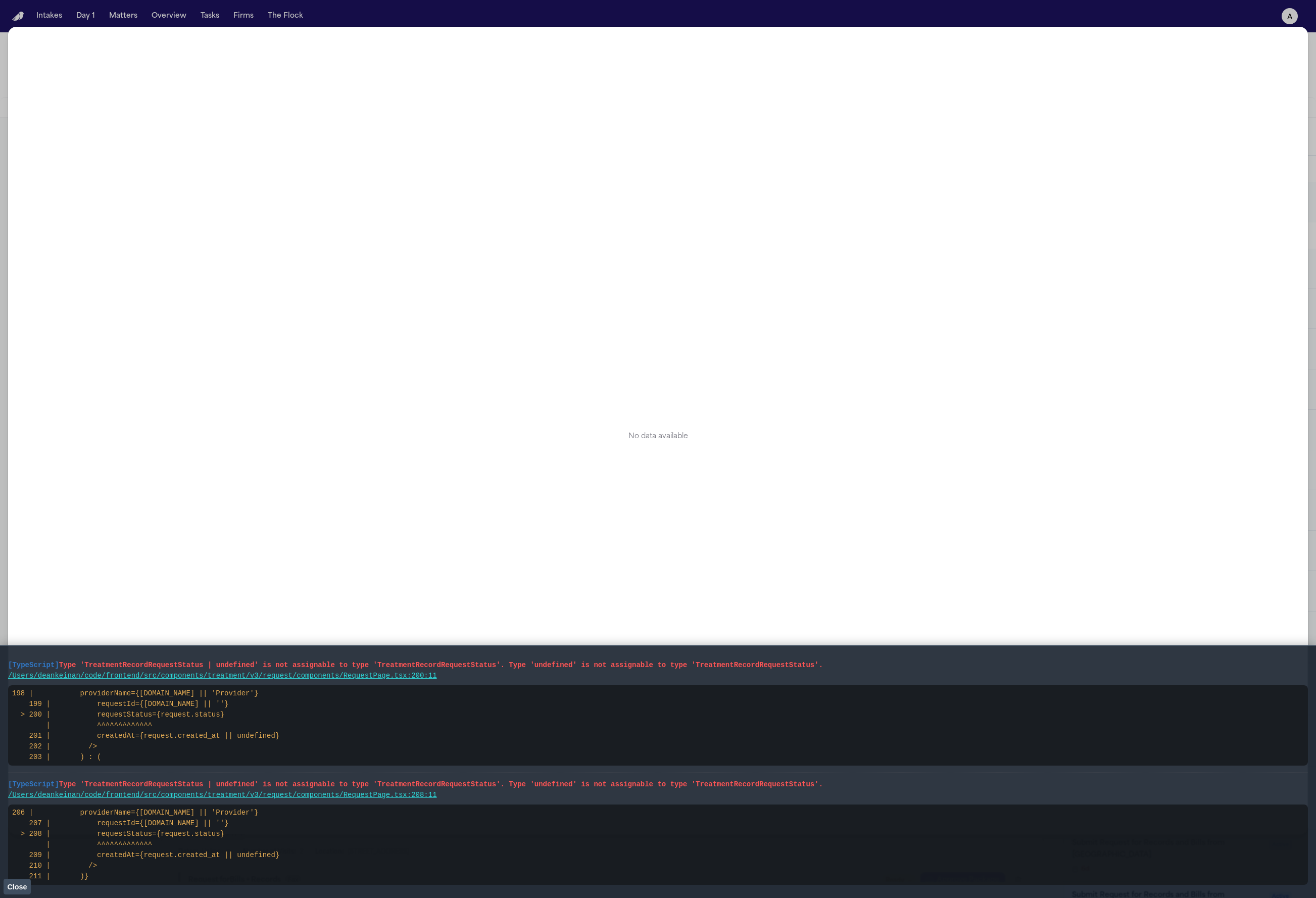
click at [542, 570] on div "No data available" at bounding box center [658, 436] width 1268 height 763
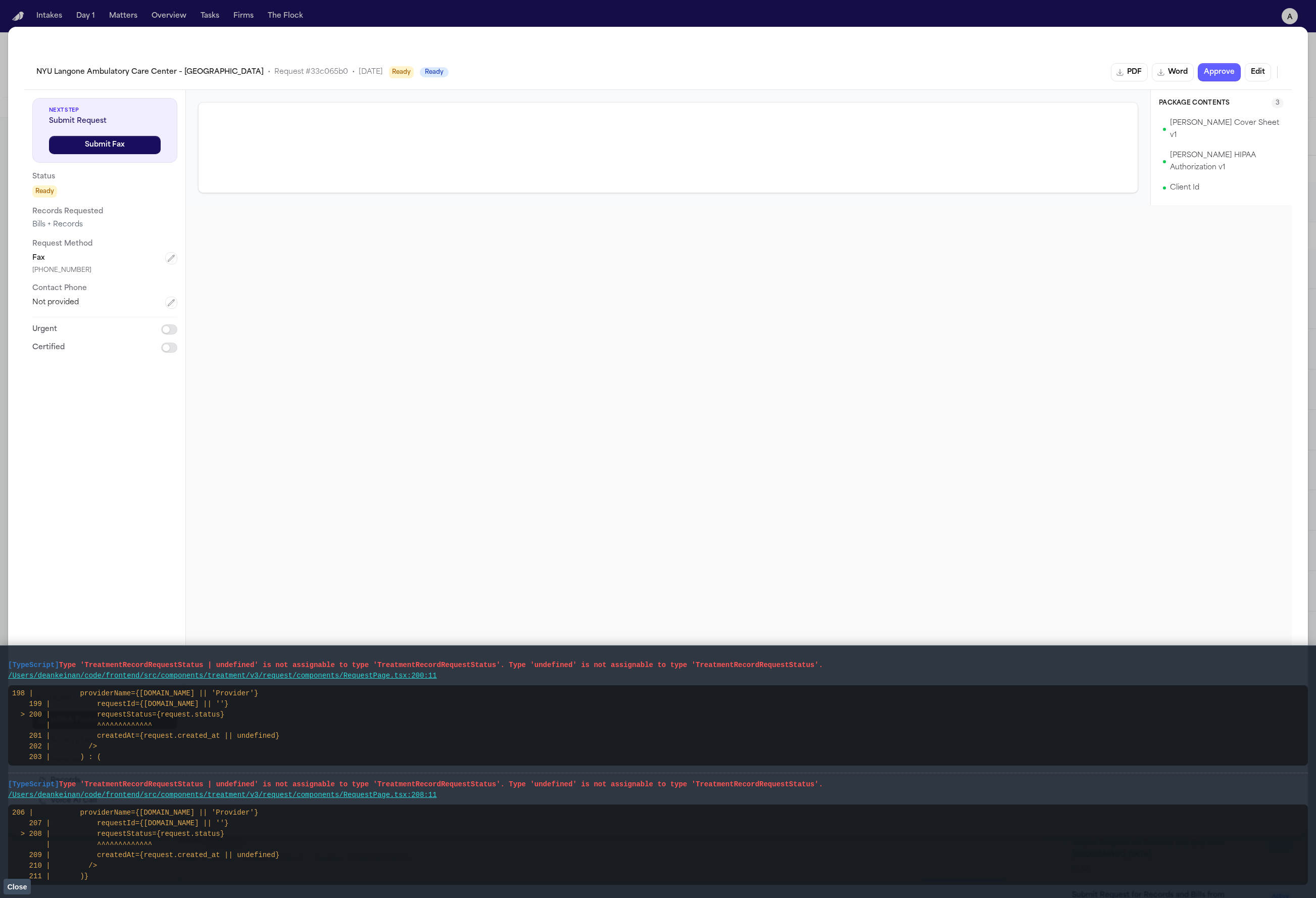
click at [140, 70] on span "NYU Langone Ambulatory Care Center – [GEOGRAPHIC_DATA]" at bounding box center [150, 72] width 227 height 10
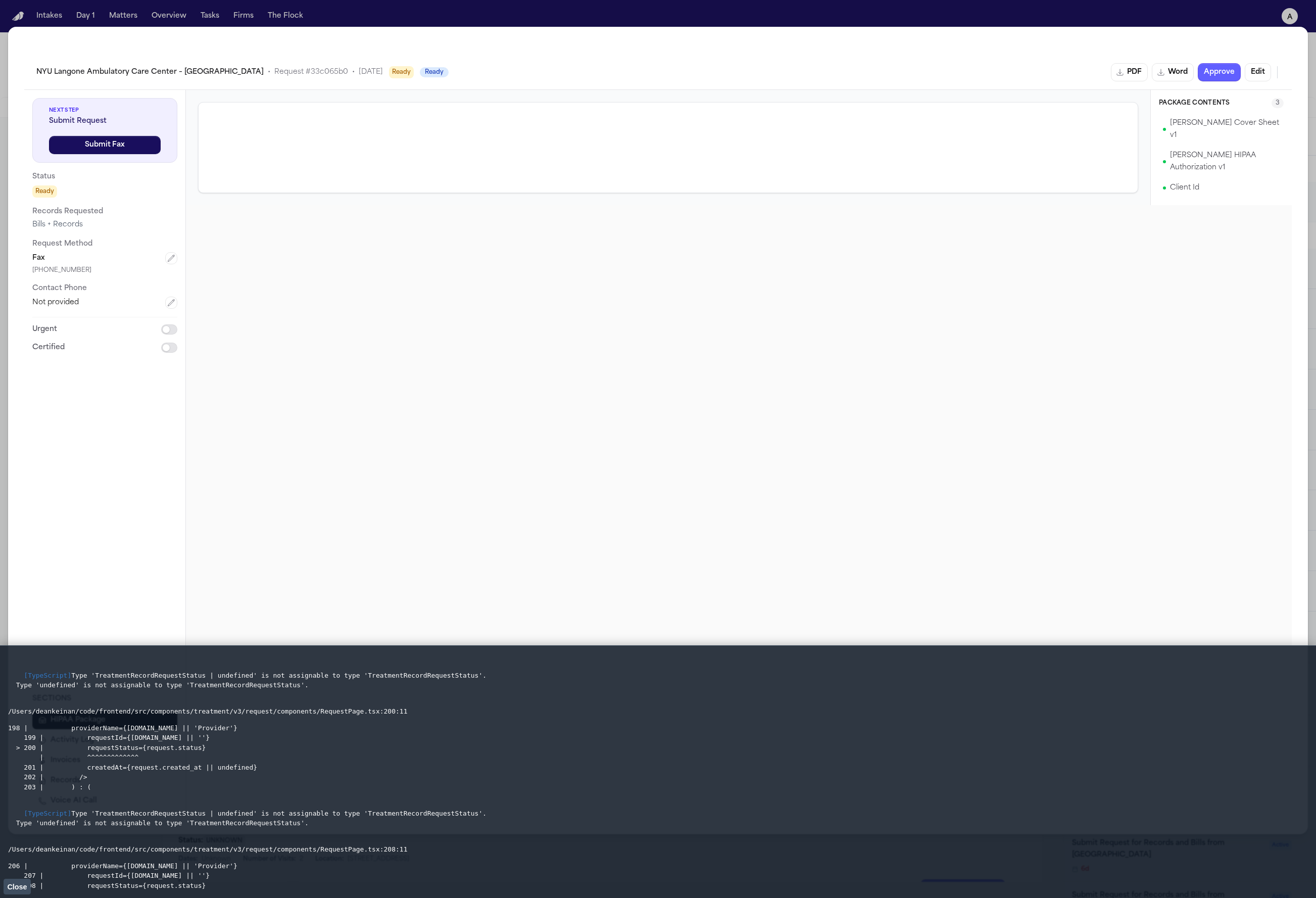
click at [701, 364] on div "Package Contents 3 [PERSON_NAME] Cover Sheet v1 [PERSON_NAME] HIPAA Authorizati…" at bounding box center [739, 454] width 1106 height 728
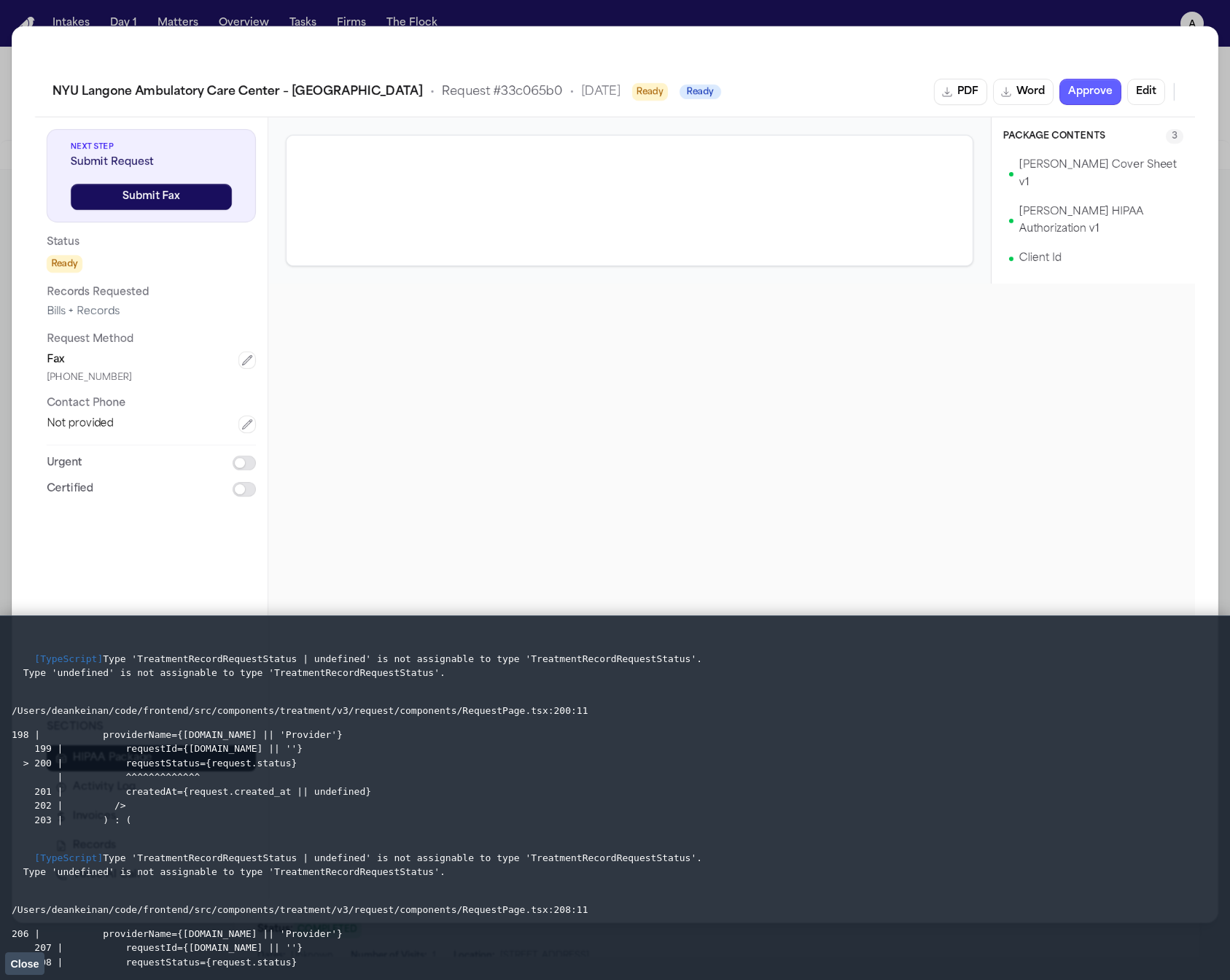
click at [42, 954] on button "Close" at bounding box center [25, 963] width 39 height 22
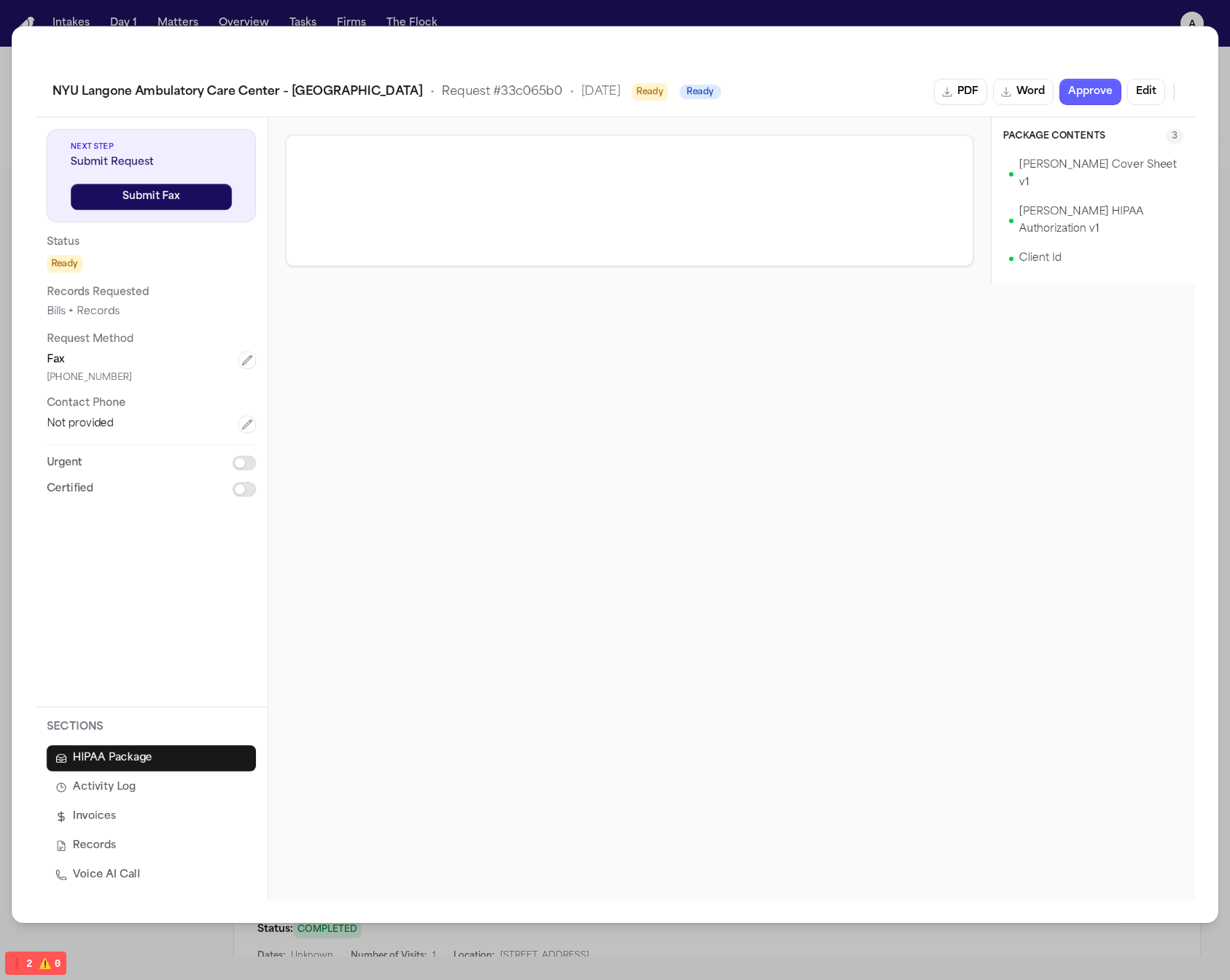
click at [575, 746] on div "Package Contents 3 [PERSON_NAME] Cover Sheet v1 [PERSON_NAME] HIPAA Authorizati…" at bounding box center [731, 508] width 926 height 782
click at [299, 88] on span "NYU Langone Ambulatory Care Center – [GEOGRAPHIC_DATA]" at bounding box center [237, 92] width 370 height 18
click at [442, 89] on span "Request # 33c065b0" at bounding box center [501, 92] width 120 height 18
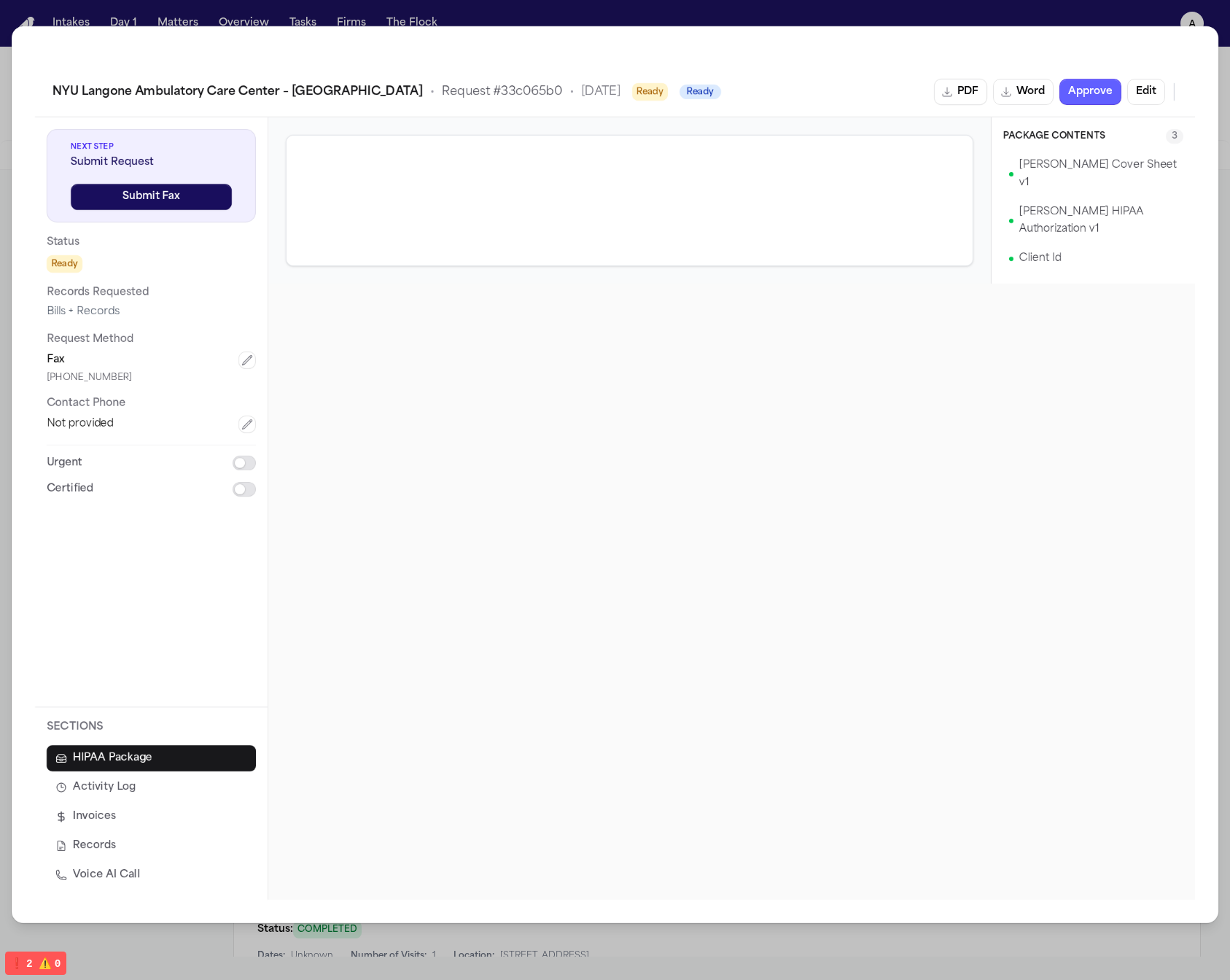
click at [581, 88] on span "[DATE]" at bounding box center [601, 92] width 39 height 18
click at [450, 97] on span "Request # 33c065b0" at bounding box center [501, 92] width 120 height 18
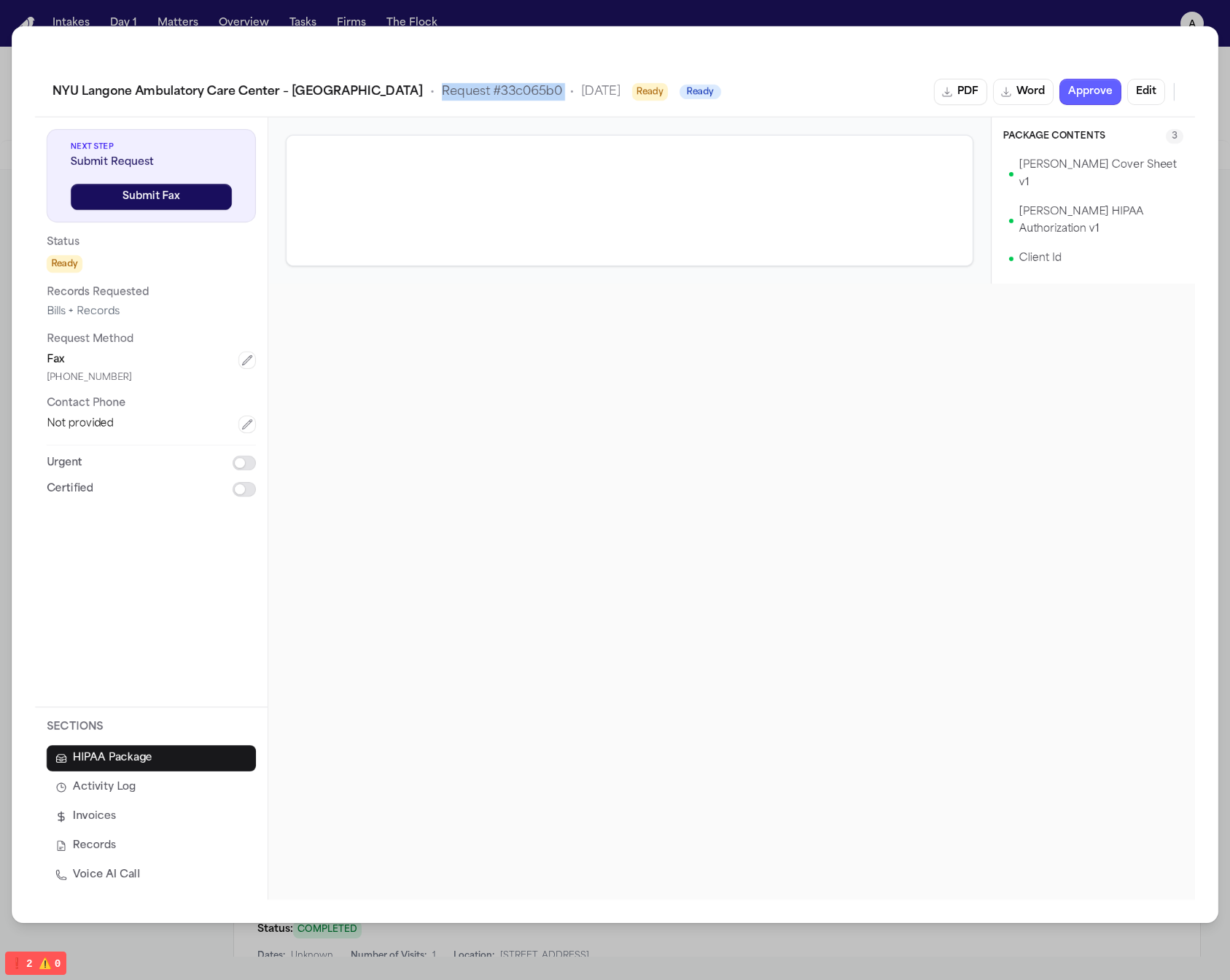
click at [450, 97] on span "Request # 33c065b0" at bounding box center [501, 92] width 120 height 18
click at [500, 95] on div "NYU Langone Ambulatory Care Center – [GEOGRAPHIC_DATA] • Request # 33c065b0 • […" at bounding box center [336, 92] width 568 height 18
click at [462, 118] on div at bounding box center [629, 200] width 723 height 166
click at [479, 98] on span "Request # 33c065b0" at bounding box center [501, 92] width 120 height 18
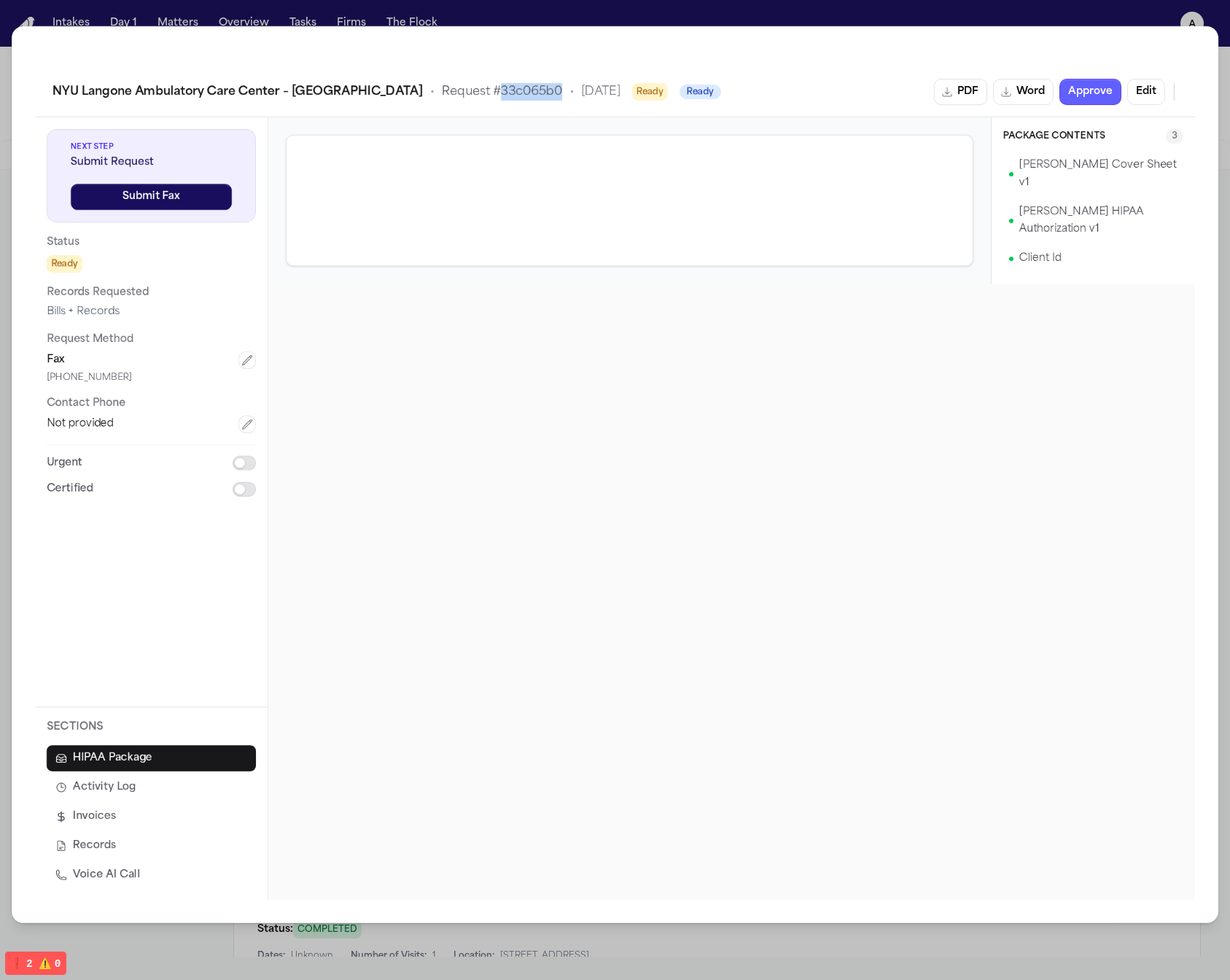
click at [465, 100] on span "Request # 33c065b0" at bounding box center [501, 92] width 120 height 18
click at [442, 95] on span "Request # 33c065b0" at bounding box center [501, 92] width 120 height 18
click at [449, 95] on span "Request # 33c065b0" at bounding box center [501, 92] width 120 height 18
